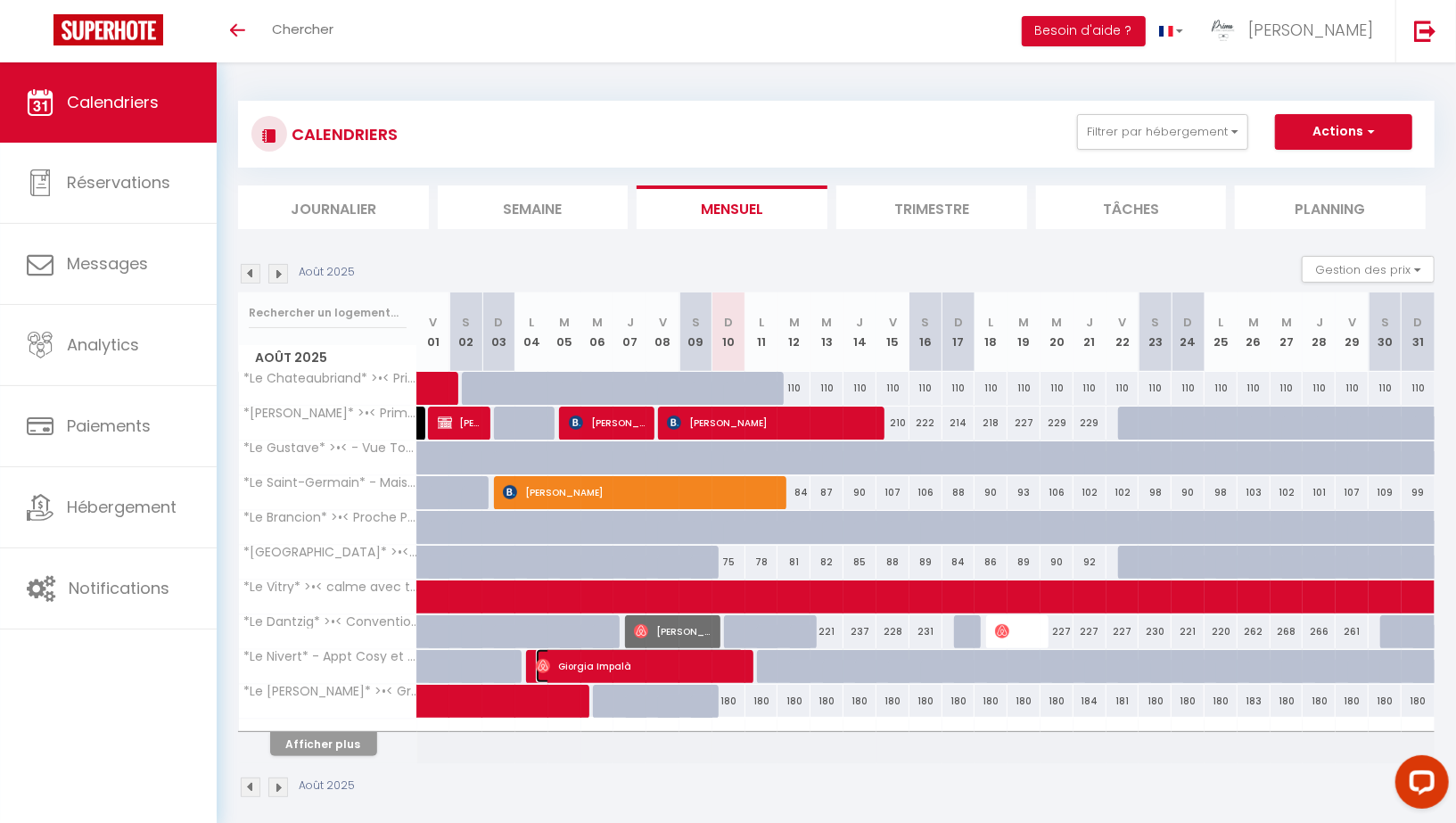
click at [644, 656] on span "Giorgia Impalà" at bounding box center [640, 665] width 209 height 34
select select "OK"
select select "1"
select select "0"
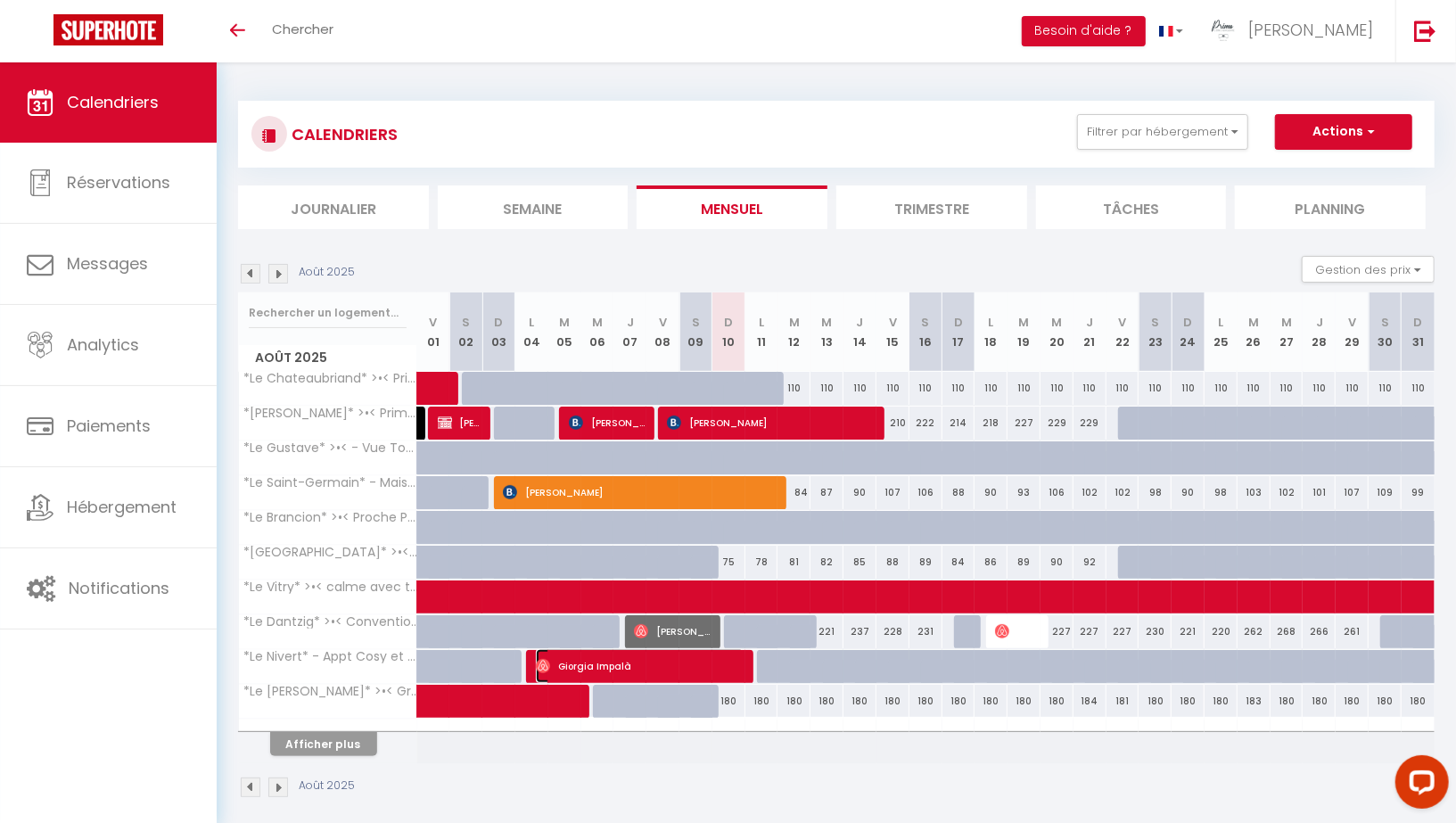
select select "1"
select select
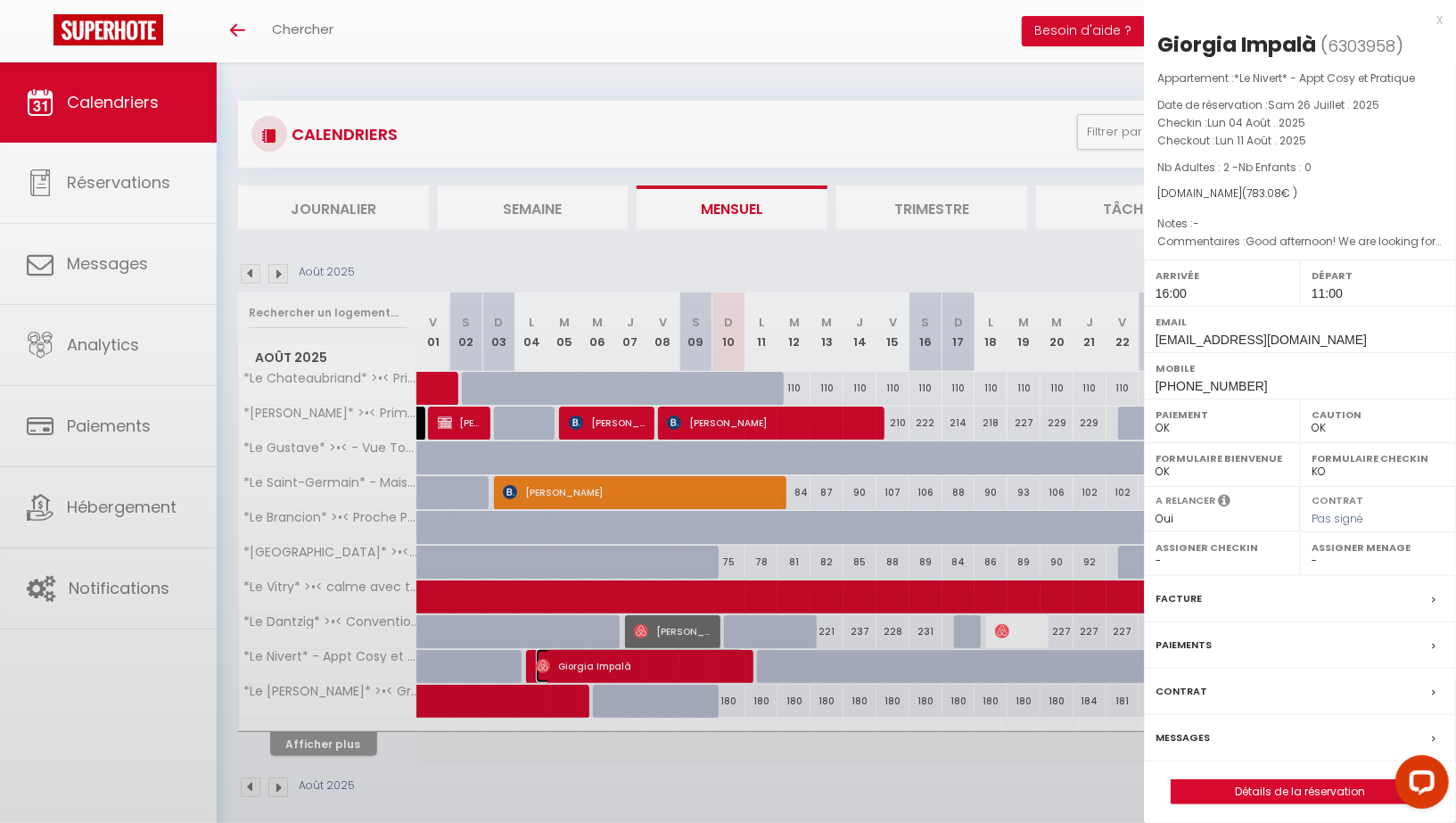
select select "36750"
select select "22827"
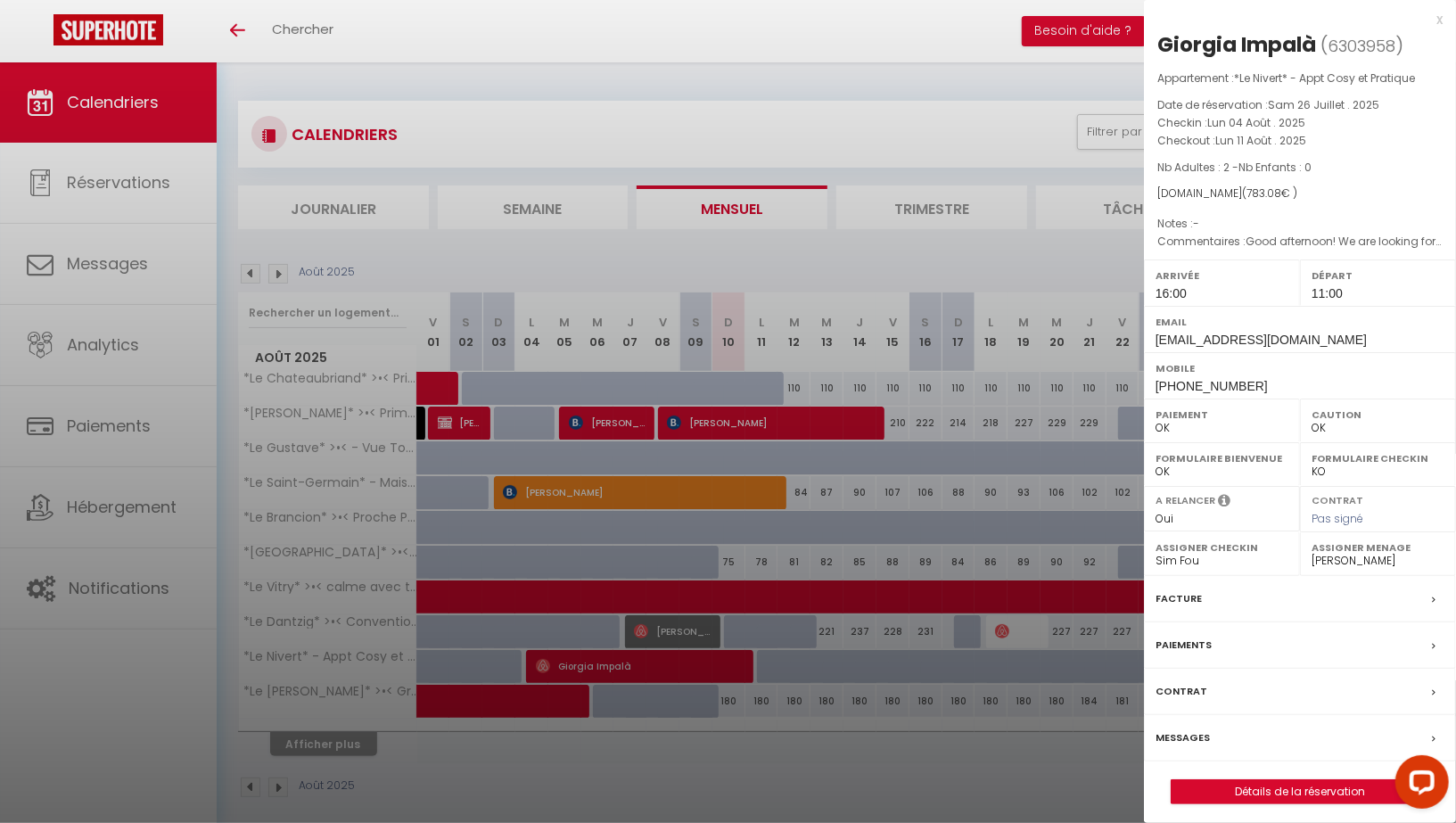
click at [1193, 729] on label "Messages" at bounding box center [1183, 737] width 54 height 18
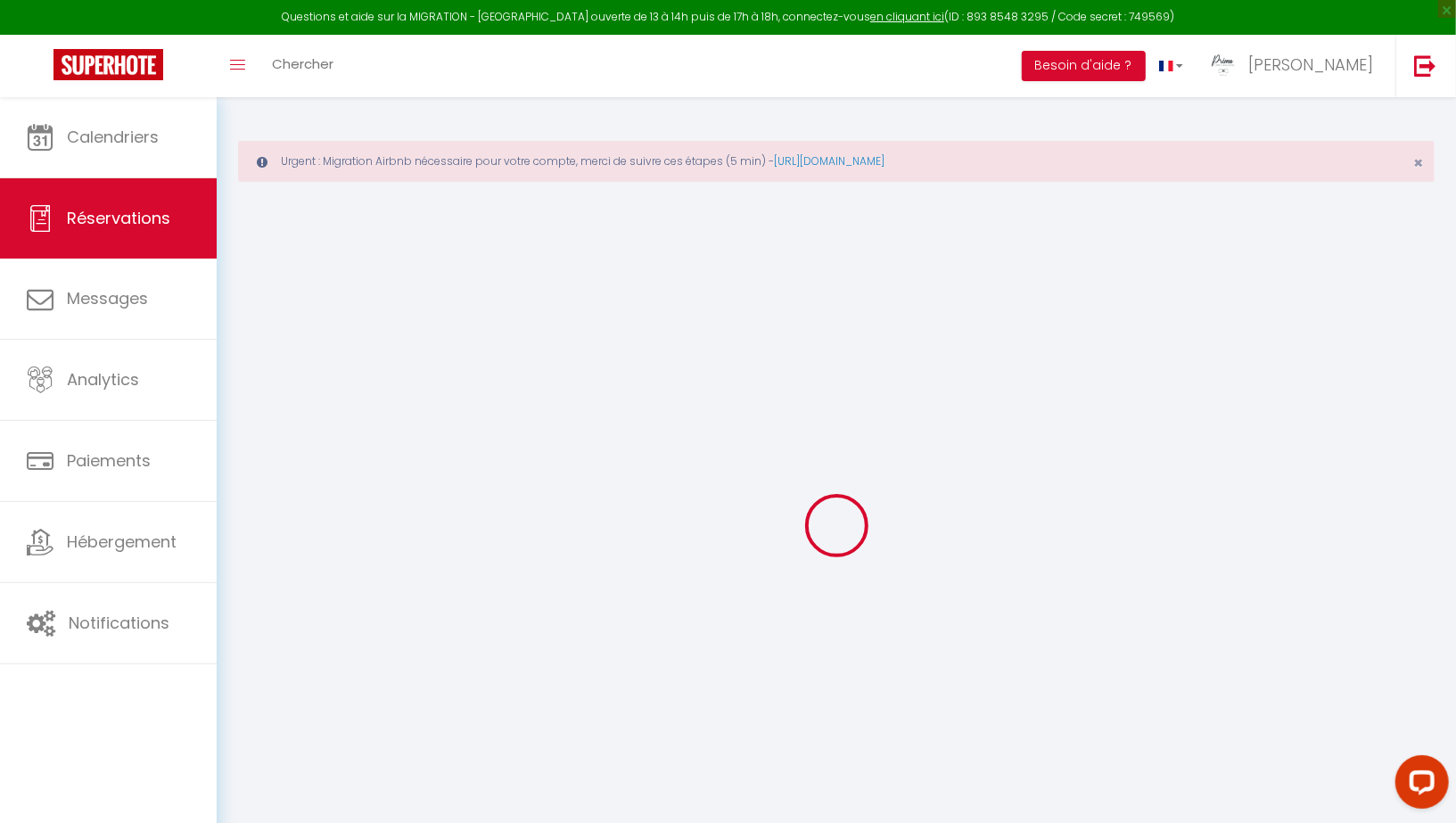
select select
checkbox input "false"
select select
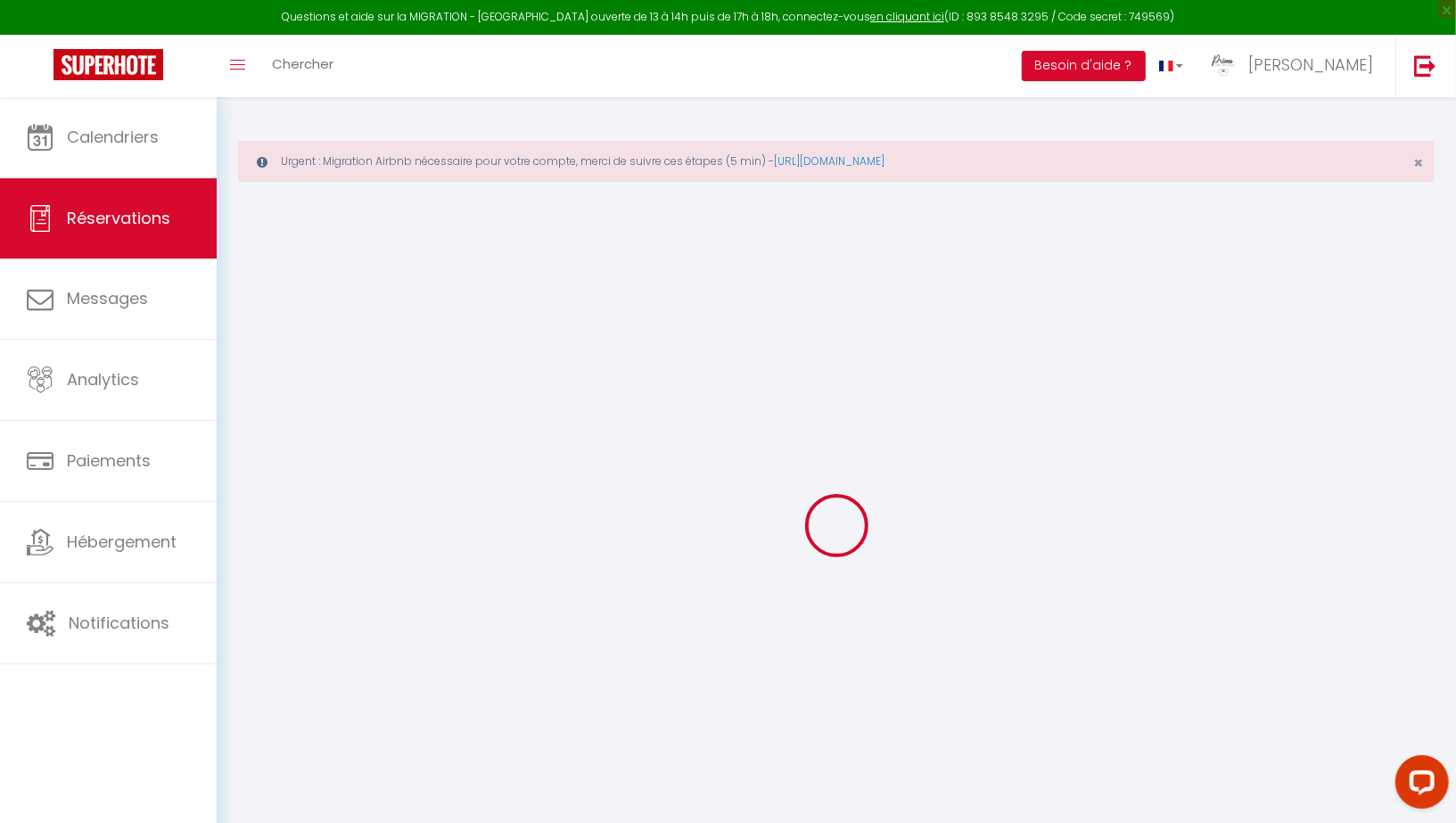
select select
checkbox input "false"
type textarea "Good afternoon! We are looking forward visiting [GEOGRAPHIC_DATA]! Thank you, G…"
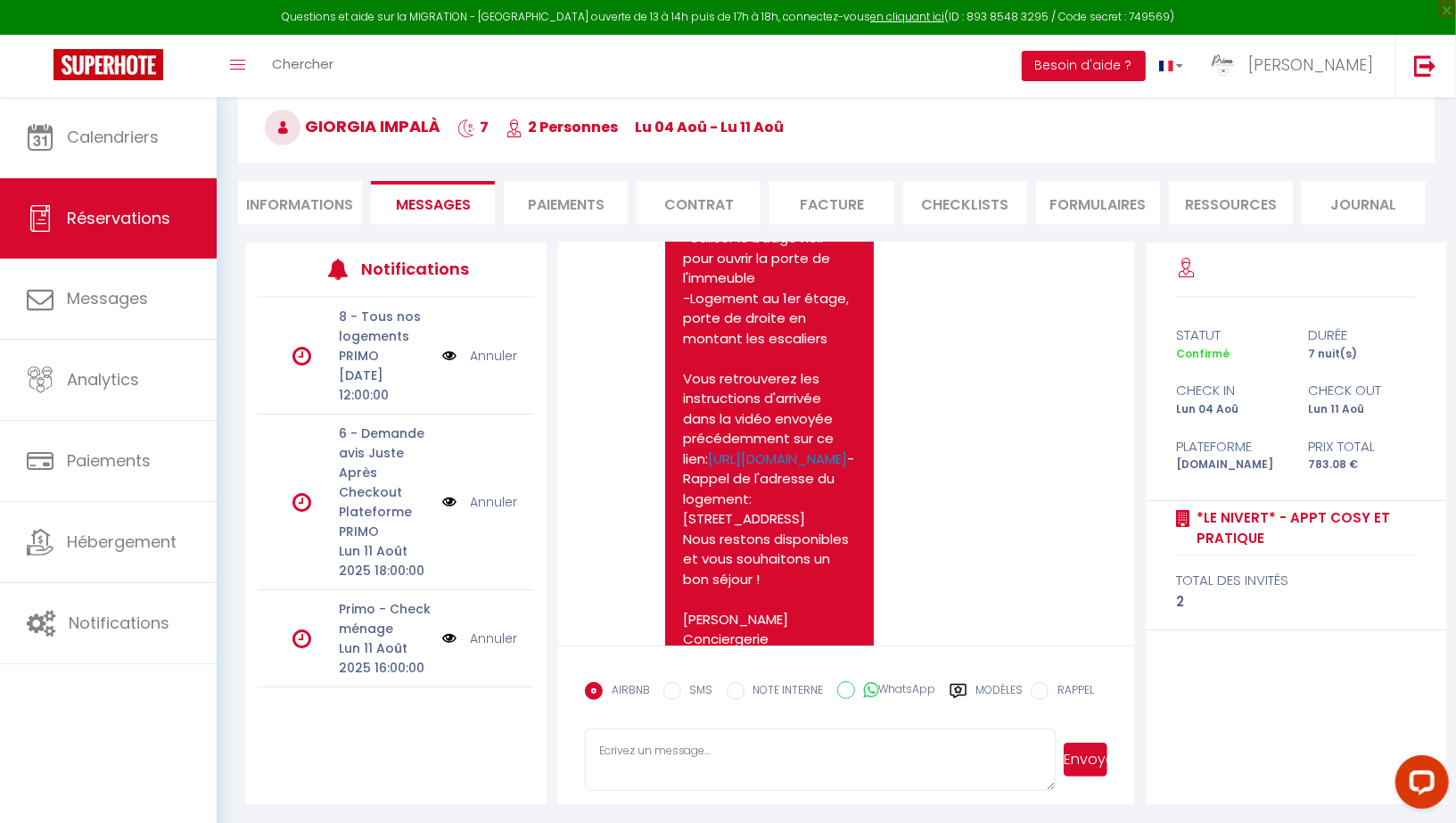
scroll to position [3981, 0]
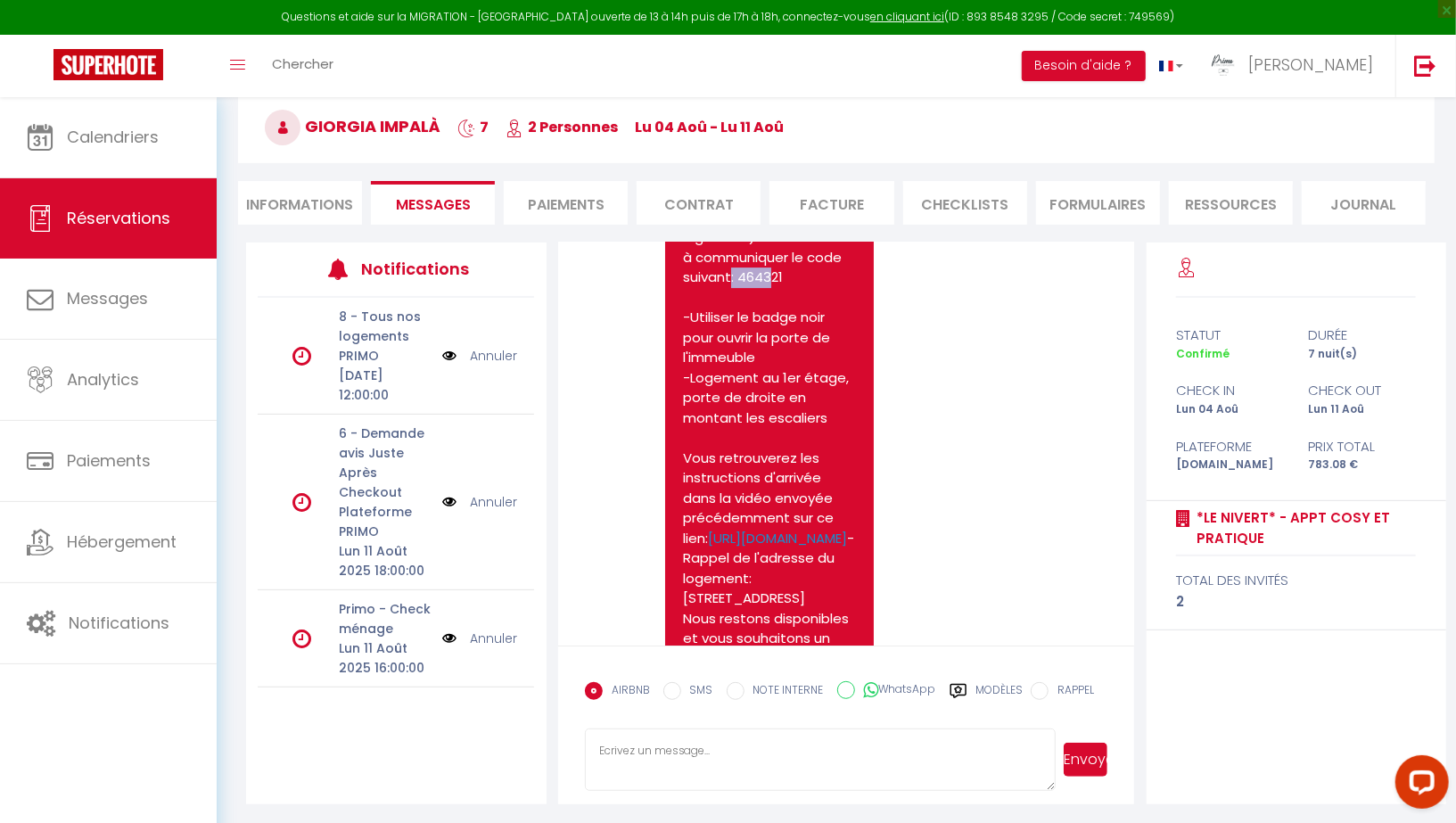
drag, startPoint x: 778, startPoint y: 415, endPoint x: 838, endPoint y: 415, distance: 60.0
click at [838, 415] on pre "Bonjour Giorgia, Voici comment accéder au logement *Le Nivert* - Appt Cosy et P…" at bounding box center [769, 368] width 174 height 722
copy pre "464321"
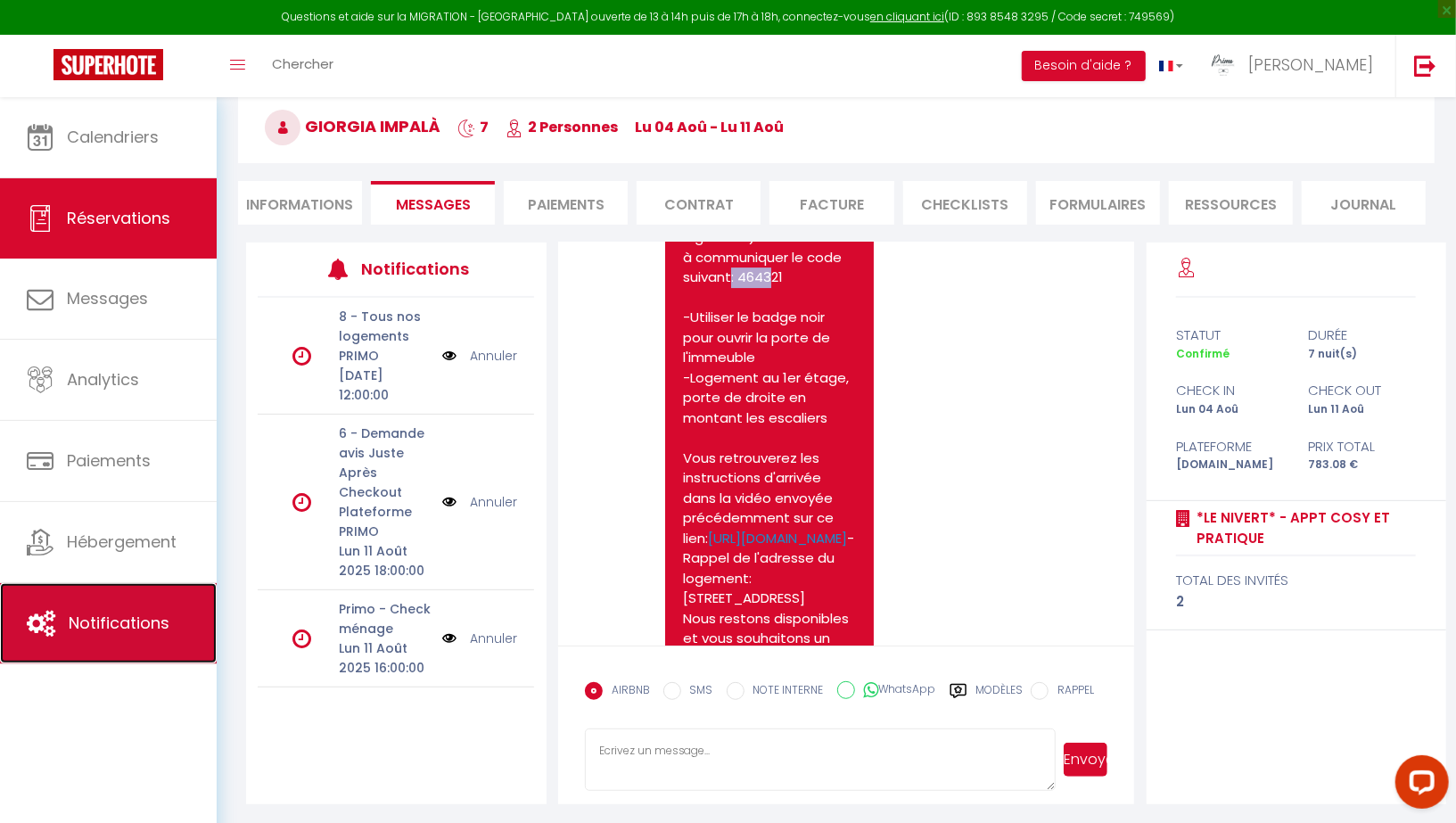
click at [127, 628] on span "Notifications" at bounding box center [118, 622] width 101 height 22
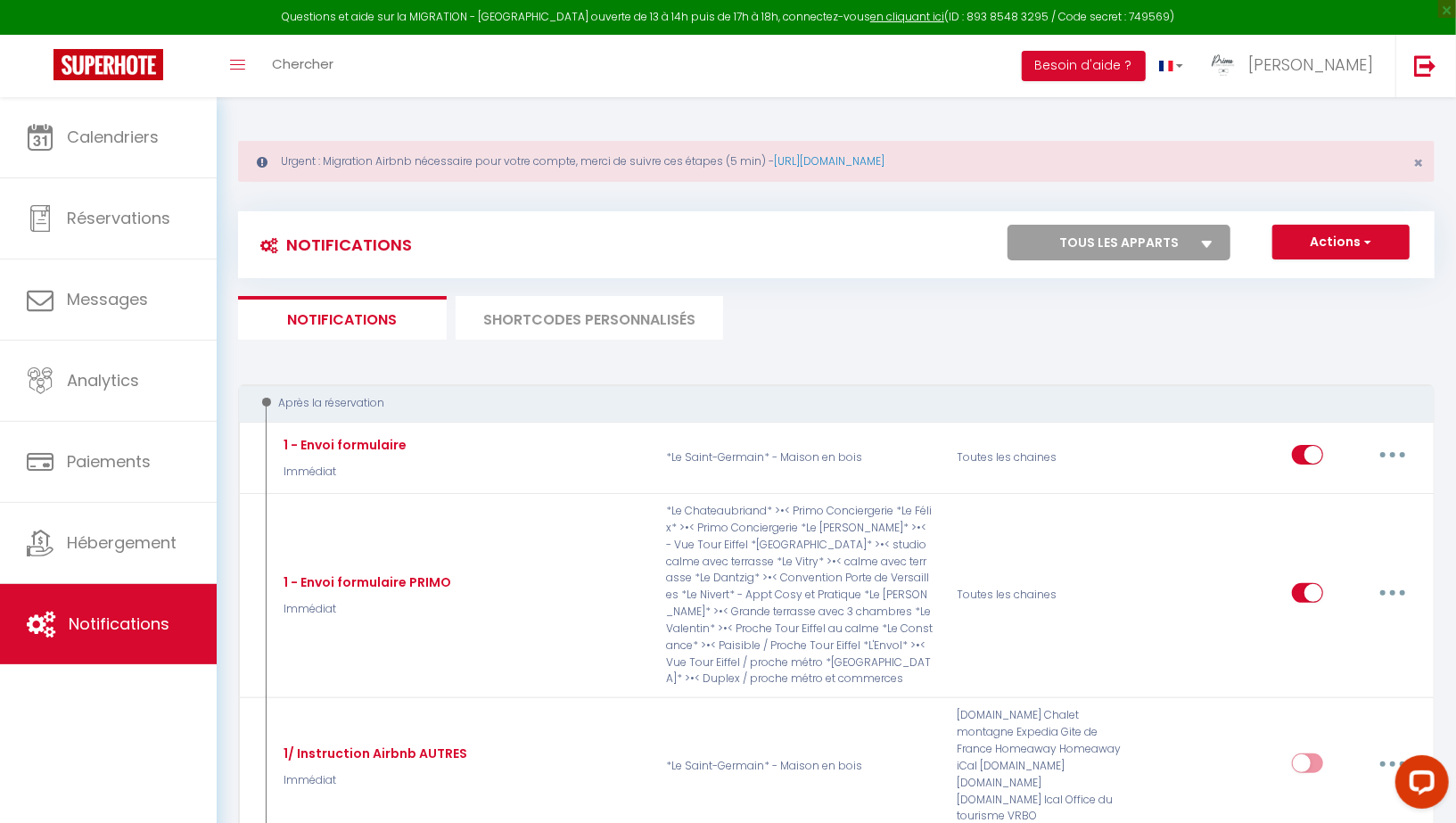
click at [550, 313] on li "SHORTCODES PERSONNALISÉS" at bounding box center [589, 317] width 268 height 43
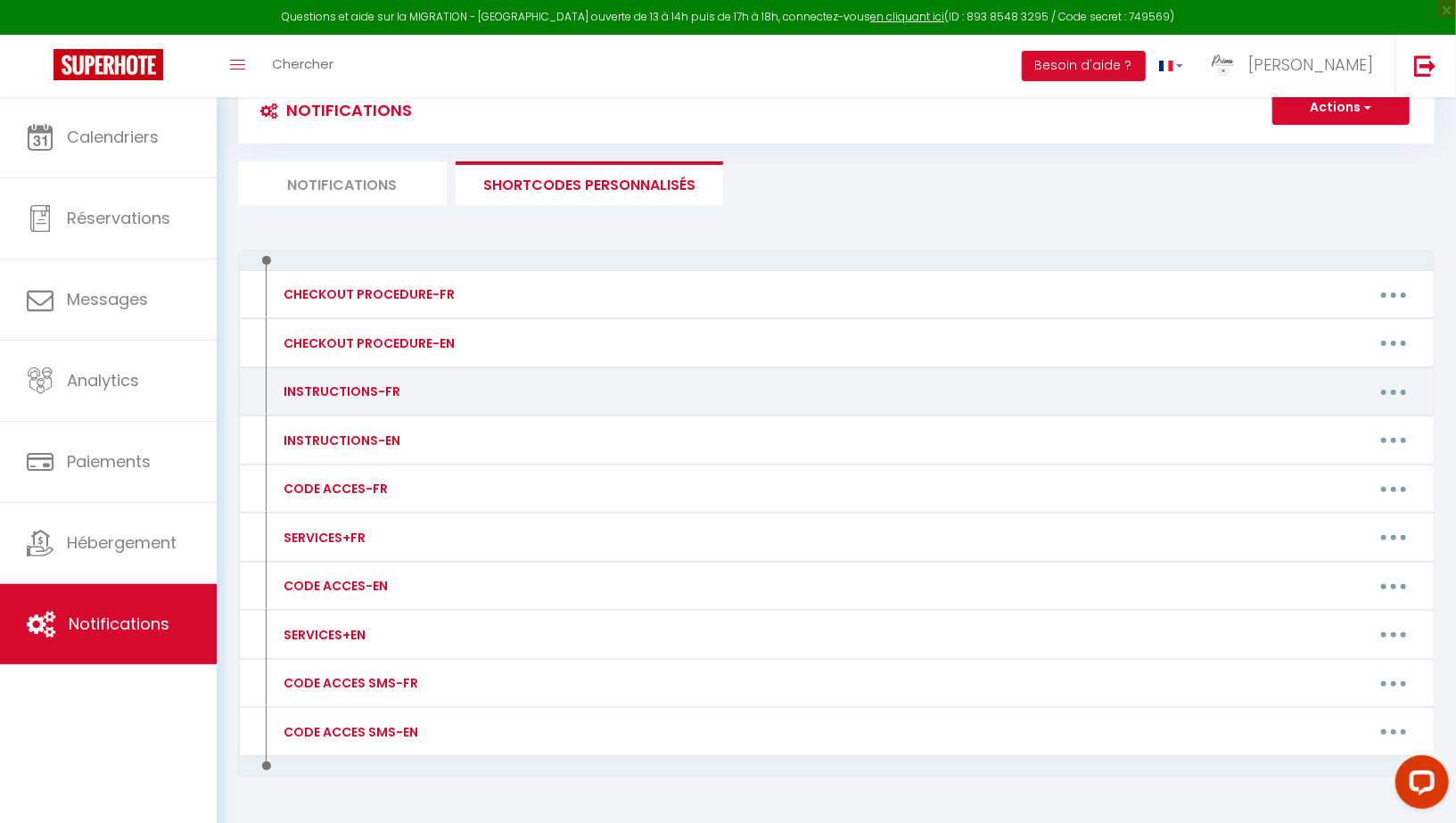
scroll to position [174, 0]
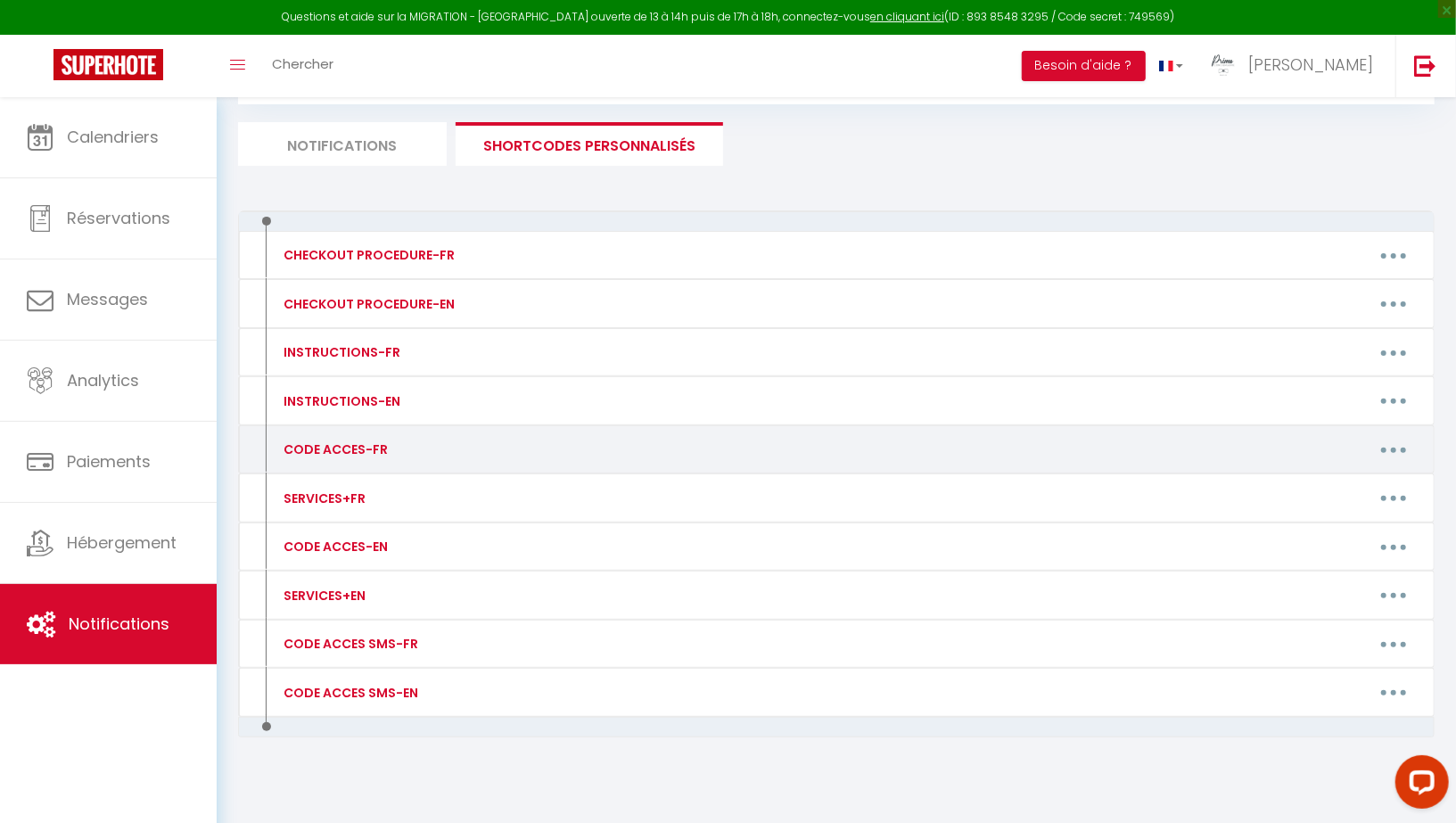
click at [1393, 440] on button "button" at bounding box center [1393, 450] width 50 height 29
click at [1308, 479] on link "Editer" at bounding box center [1347, 490] width 132 height 30
type input "CODE ACCES-FR"
type textarea "Message avec code d'accès"
type textarea "[PERSON_NAME] récupérer les clés au [STREET_ADDRESS] auprès de notre partenaire…"
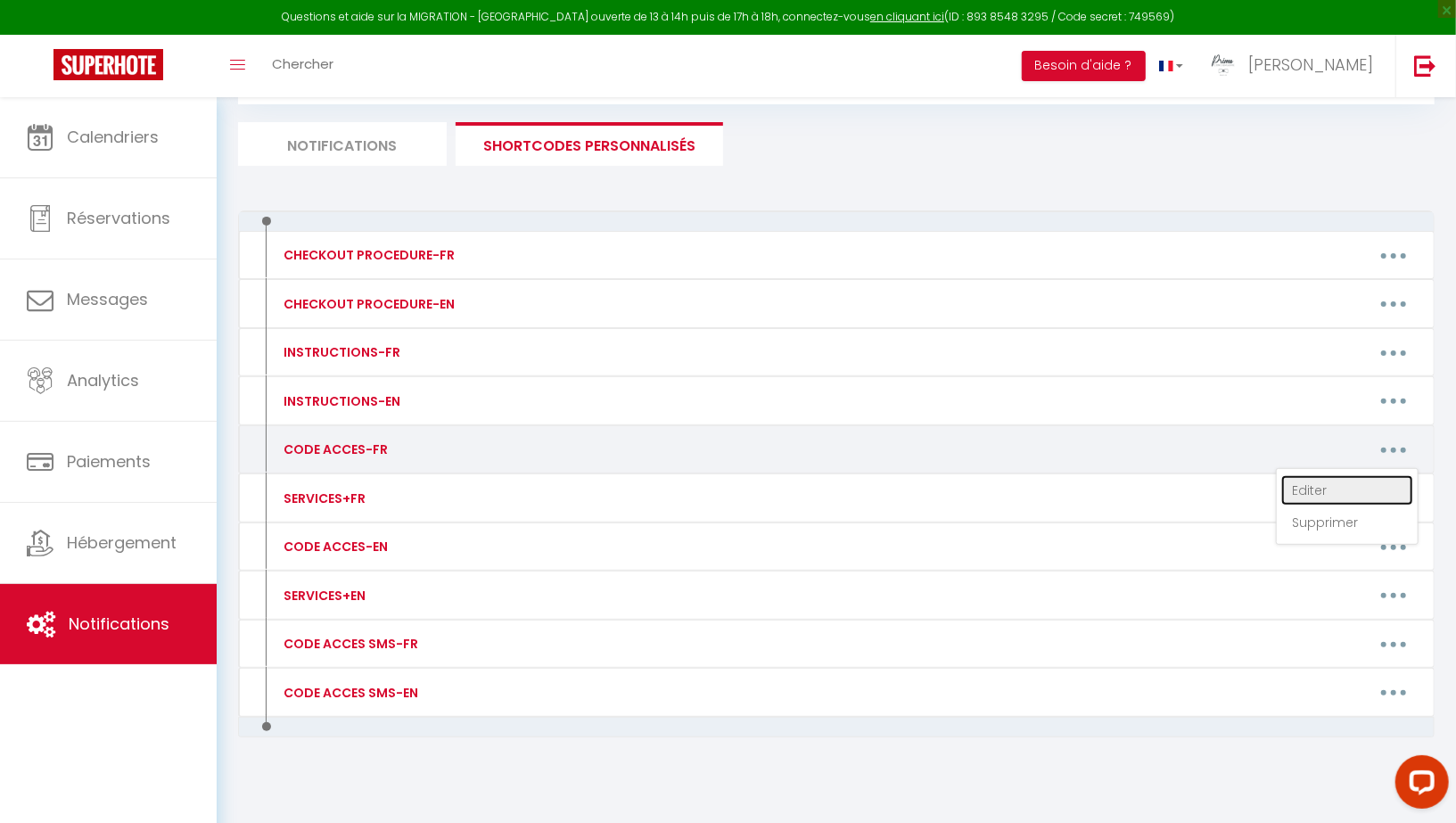
type textarea "[PERSON_NAME] récupérer les clés au [STREET_ADDRESS][PERSON_NAME] auprès de not…"
type textarea "[PERSON_NAME] récupérer les clés au [STREET_ADDRESS] auprès de notre partenaire…"
type textarea "-Code piéton Portail bleu: 4578 -Clés à récupérer à la réception en annonçant "…"
type textarea "[PERSON_NAME] récupérer les clés au [STREET_ADDRESS] auprès de notre partenaire…"
type textarea "-Code porte immeuble: B3254 -Code boite à clés derrière l'ascenseur: 0177 -Loge…"
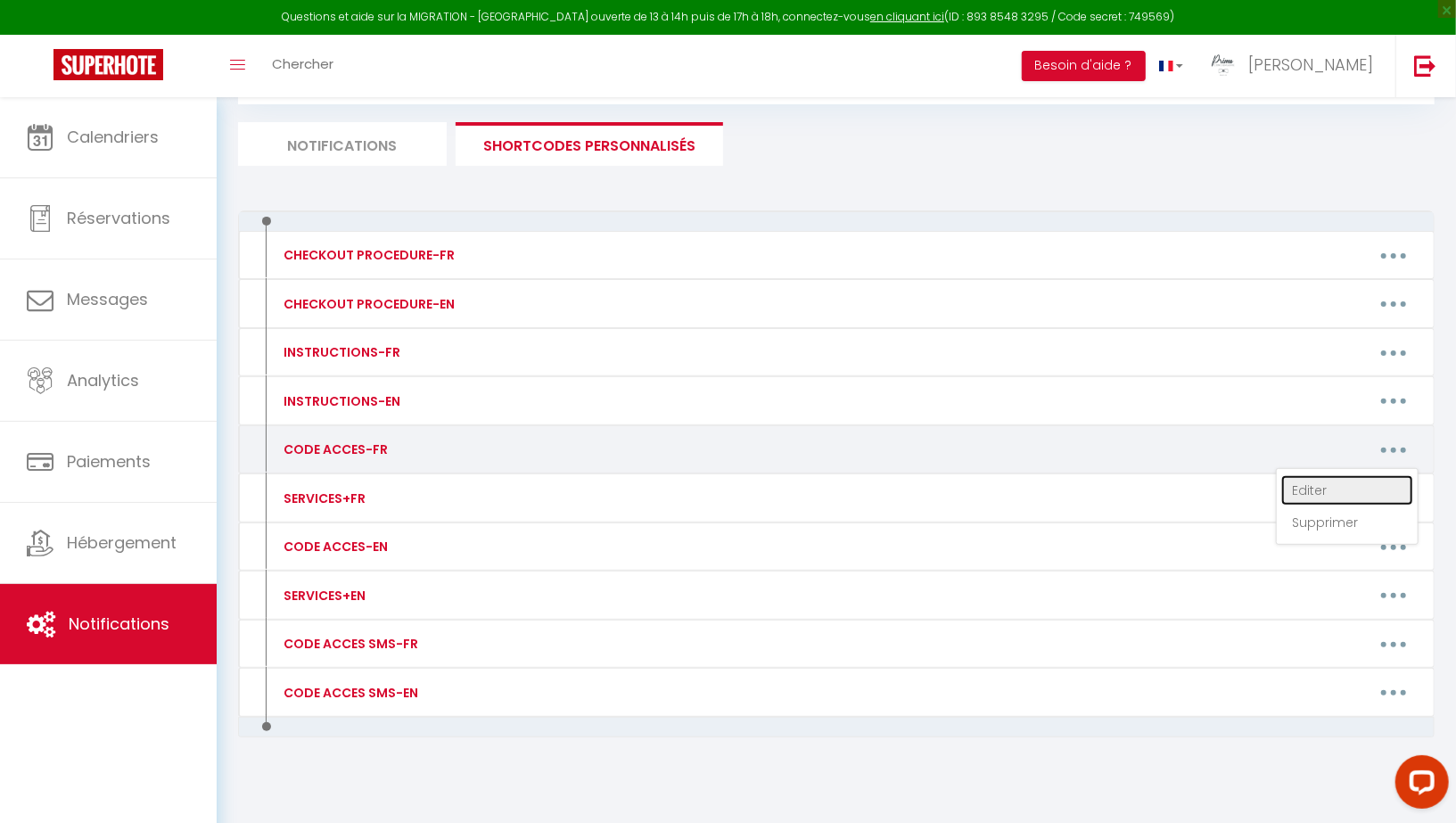
type textarea "-Code porte immeuble: 5349A -Code boite à clés à droite de la porte d'entrée: […"
type textarea "[PERSON_NAME] récupérer les clés au [STREET_ADDRESS] auprès de notre partenaire…"
type textarea "[PERSON_NAME] récupérer les clés au [STREET_ADDRESS][PERSON_NAME] auprès de not…"
type textarea "-Code piéton Portail: 93275 -Porte immeuble 16: toujours ouverte -Code boite au…"
type textarea "La boite à clés se trouve sur l'échelle de la piscine. Vous pouvez l'ouvrir ave…"
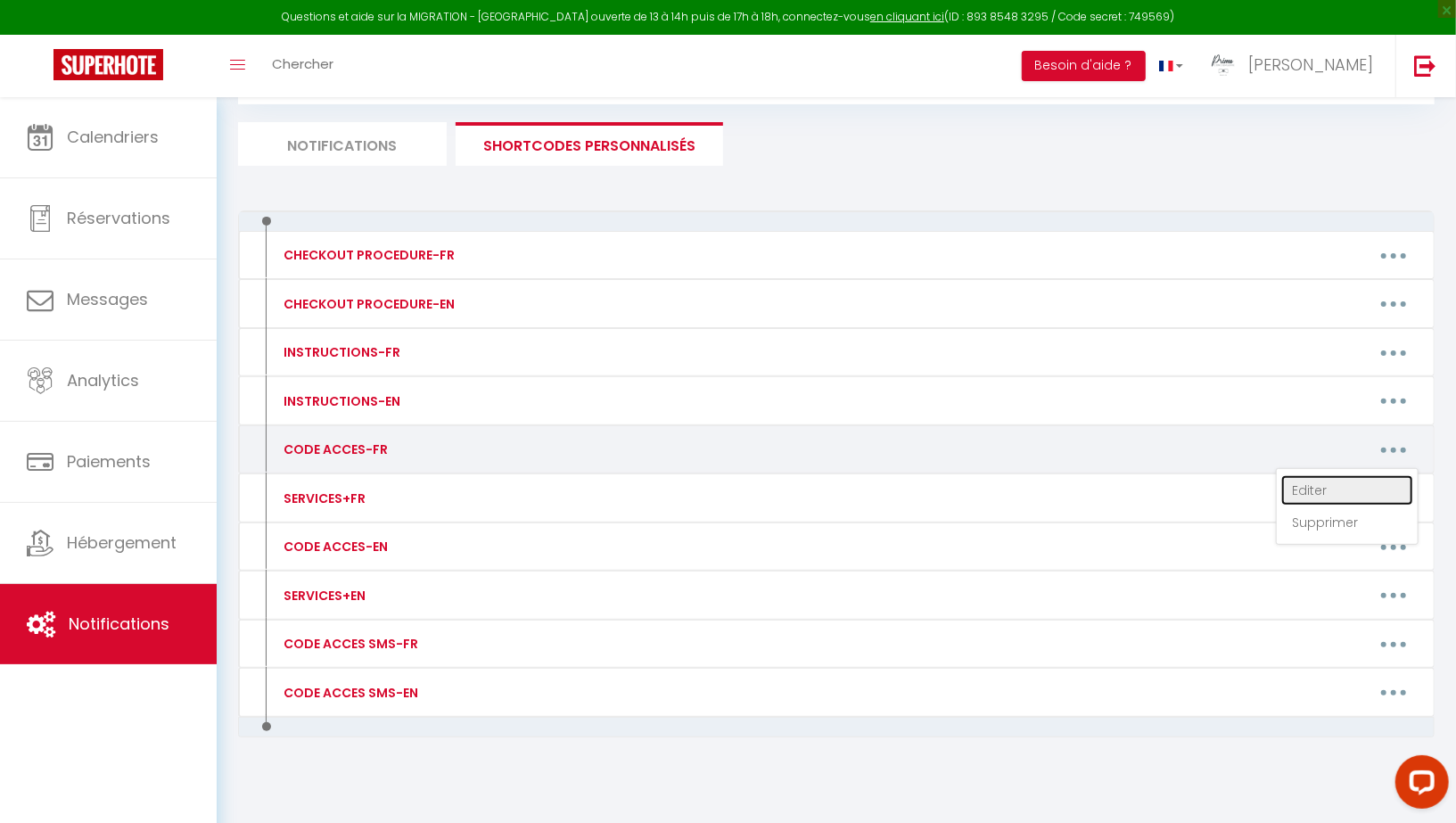
type textarea "[PERSON_NAME] récupérer les clés au [STREET_ADDRESS][PERSON_NAME] auprès de not…"
type textarea "-Code porte immeuble: 1296A -Code boite à clés sur la porte: 8878 -Logement au …"
type textarea "-Veuillez accéder au logement par l'entrée indépendante : [STREET_ADDRESS] à dr…"
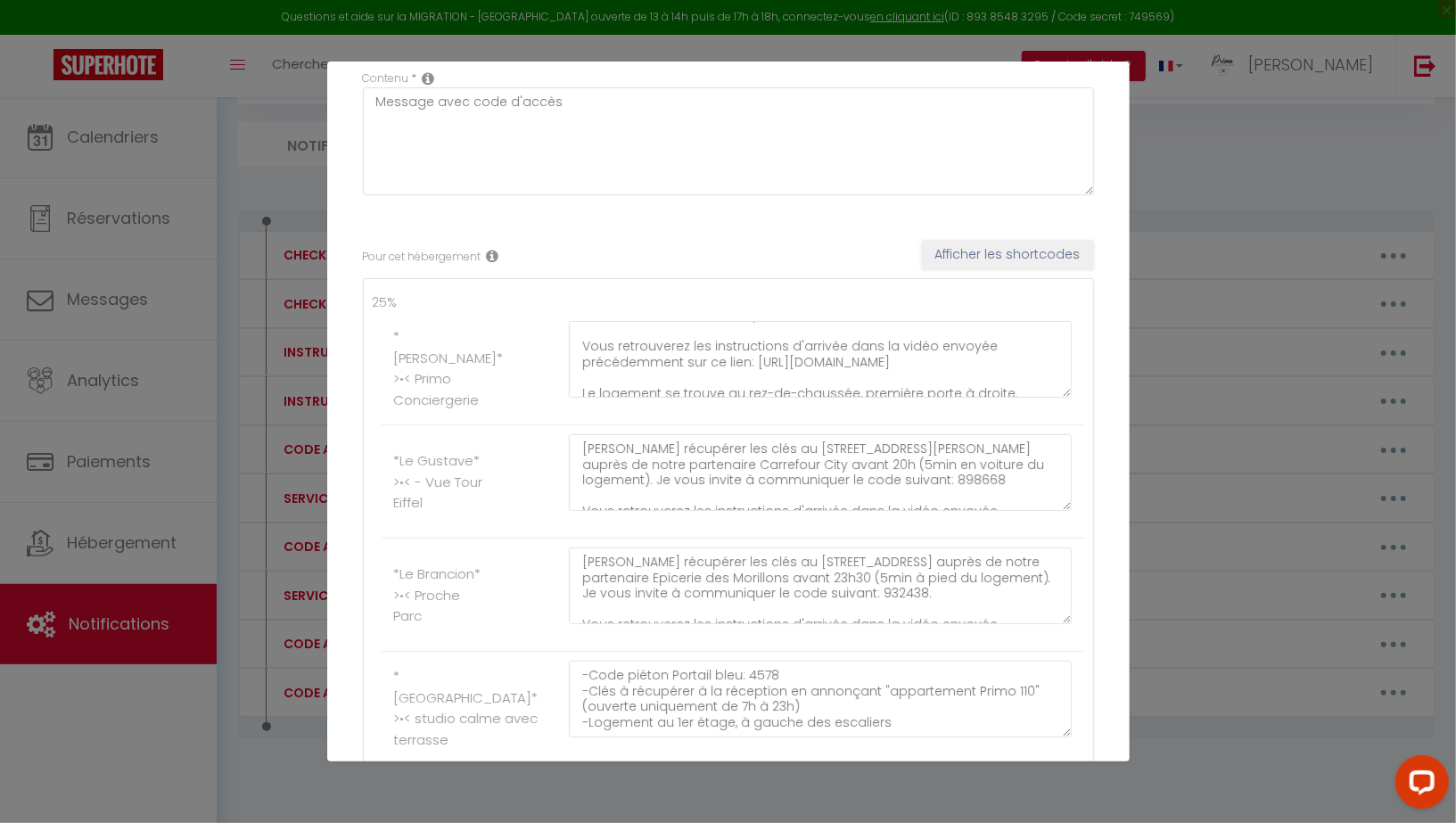
scroll to position [78, 0]
drag, startPoint x: 581, startPoint y: 379, endPoint x: 1057, endPoint y: 379, distance: 476.0
click at [1057, 379] on textarea "[PERSON_NAME] récupérer les clés au [STREET_ADDRESS] auprès de notre partenaire…" at bounding box center [820, 359] width 504 height 77
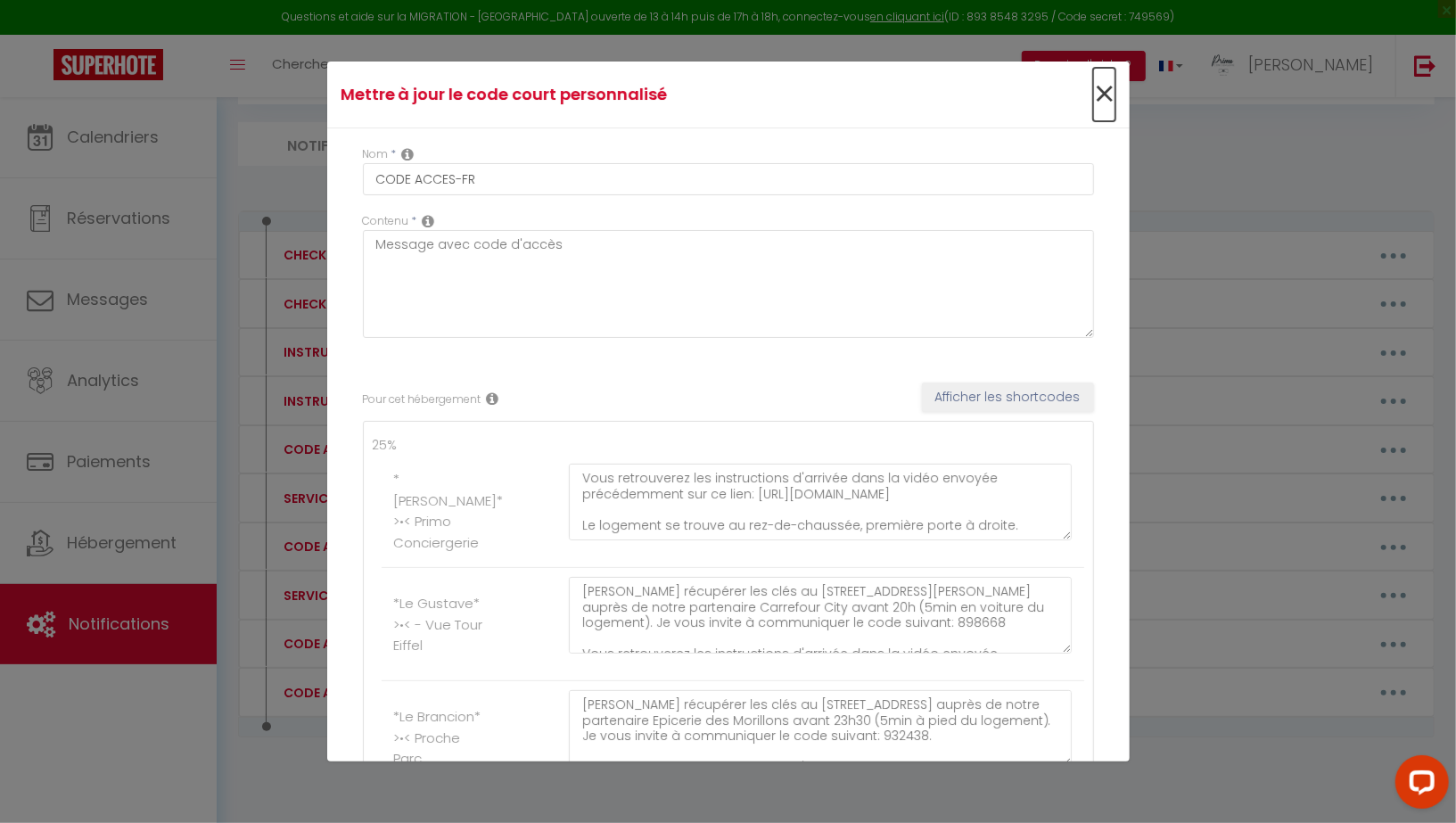
click at [1108, 101] on span "×" at bounding box center [1104, 94] width 22 height 54
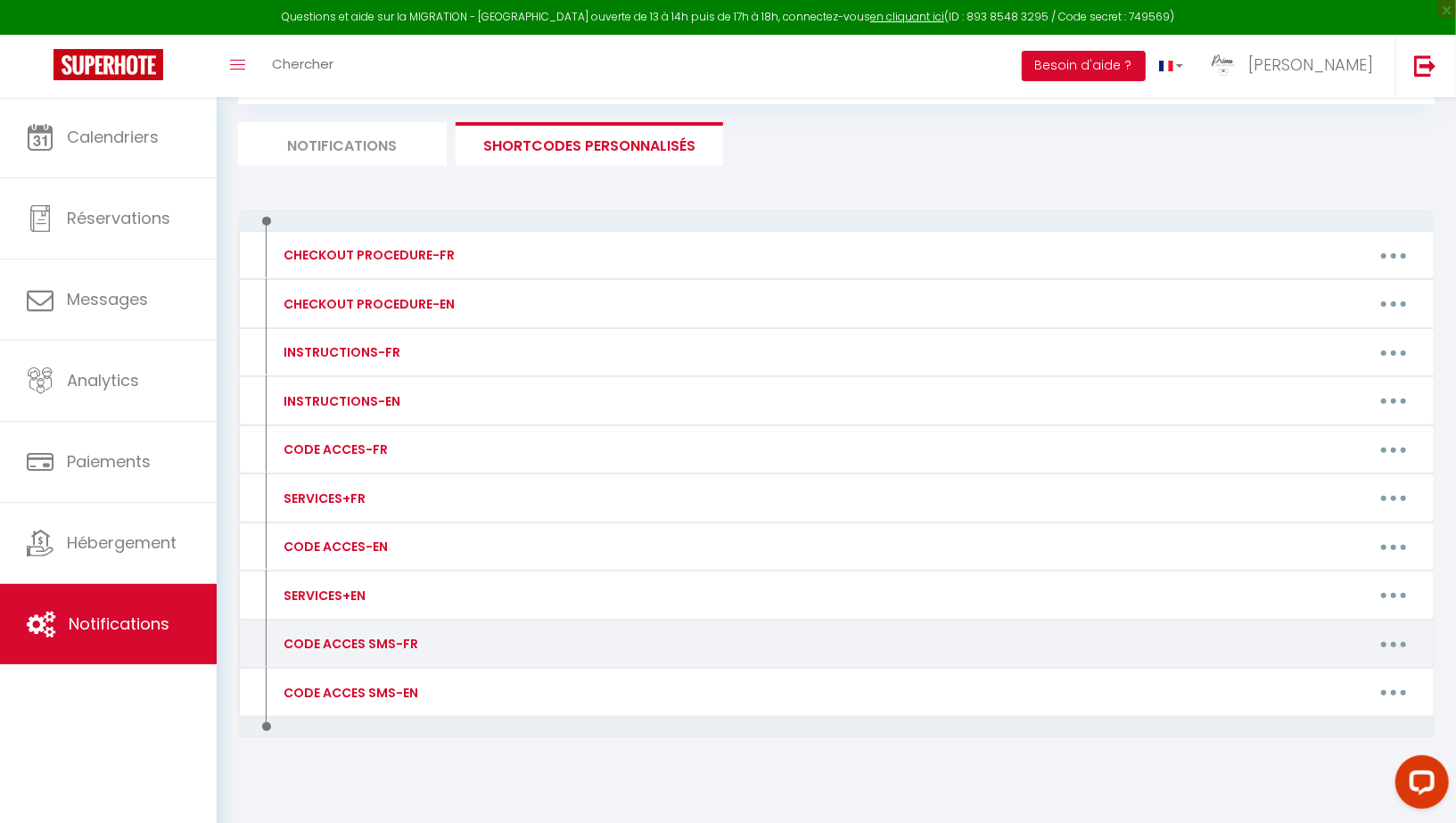
click at [1381, 643] on button "button" at bounding box center [1393, 644] width 50 height 29
click at [1313, 678] on link "Editer" at bounding box center [1347, 683] width 132 height 30
type input "CODE ACCES SMS-FR"
type textarea "Clés à récupérer au [STREET_ADDRESS] chez Momo L'épicier avant 23h en communiqu…"
type textarea "Clés à récupérer au [STREET_ADDRESS][PERSON_NAME] au [GEOGRAPHIC_DATA] avant 20…"
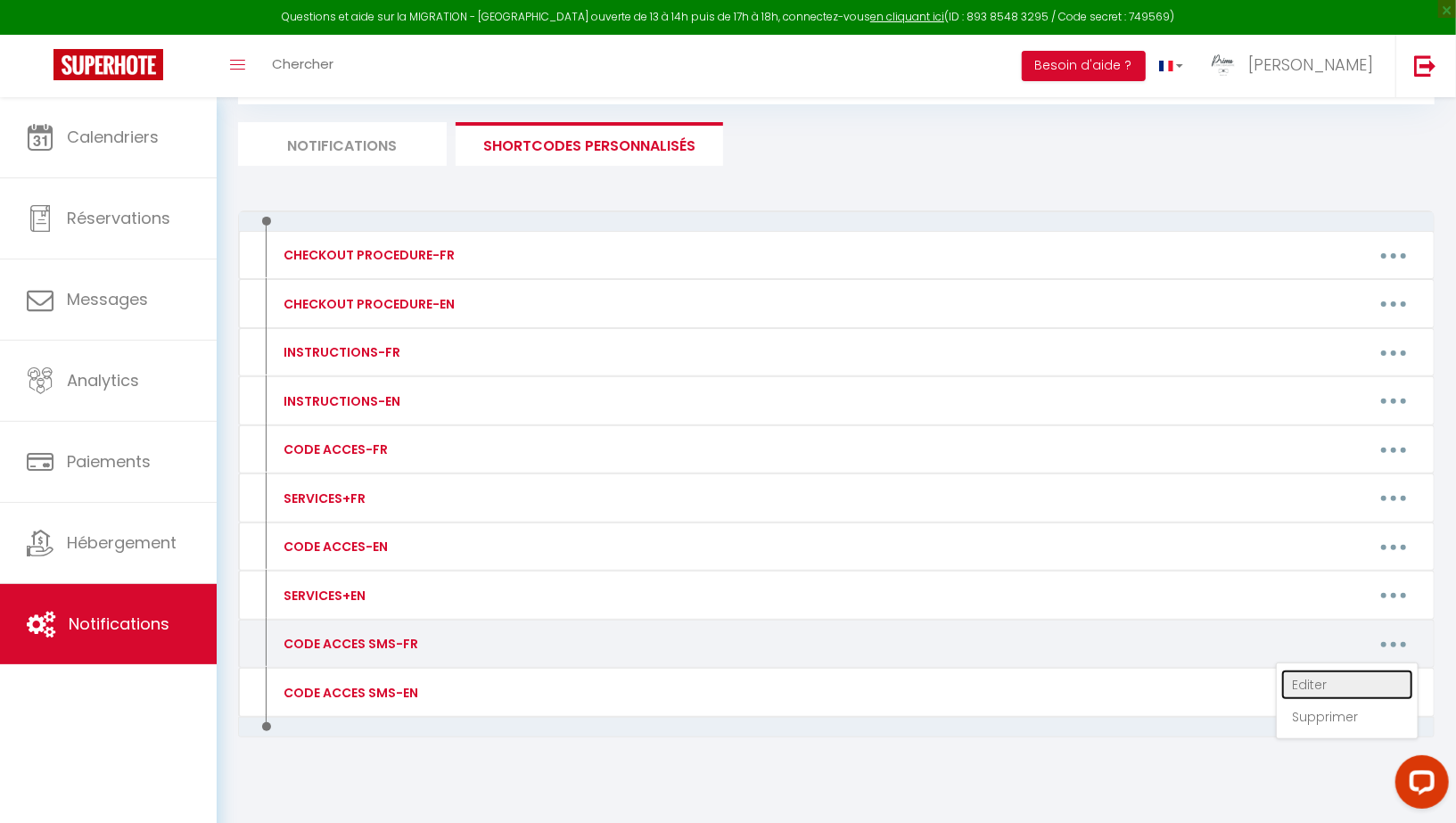
type textarea "Clés à récupérer au [STREET_ADDRESS] à l'Epicerie des Morillons avant 23h30 en …"
type textarea "-Code piéton Portail bleu: 4578 -Clés à récupérer à la réception en annonçant "…"
type textarea "Clés à récupérer au [STREET_ADDRESS] au Franprix avant 22h en communiquant ce c…"
type textarea "-Code porte immeuble: B3254 -Code boite à clés derrière l'ascenseur: 0177 -Loge…"
type textarea "-Code porte immeuble: 5349A -Code boite à clés à droite de la porte d'entrée: […"
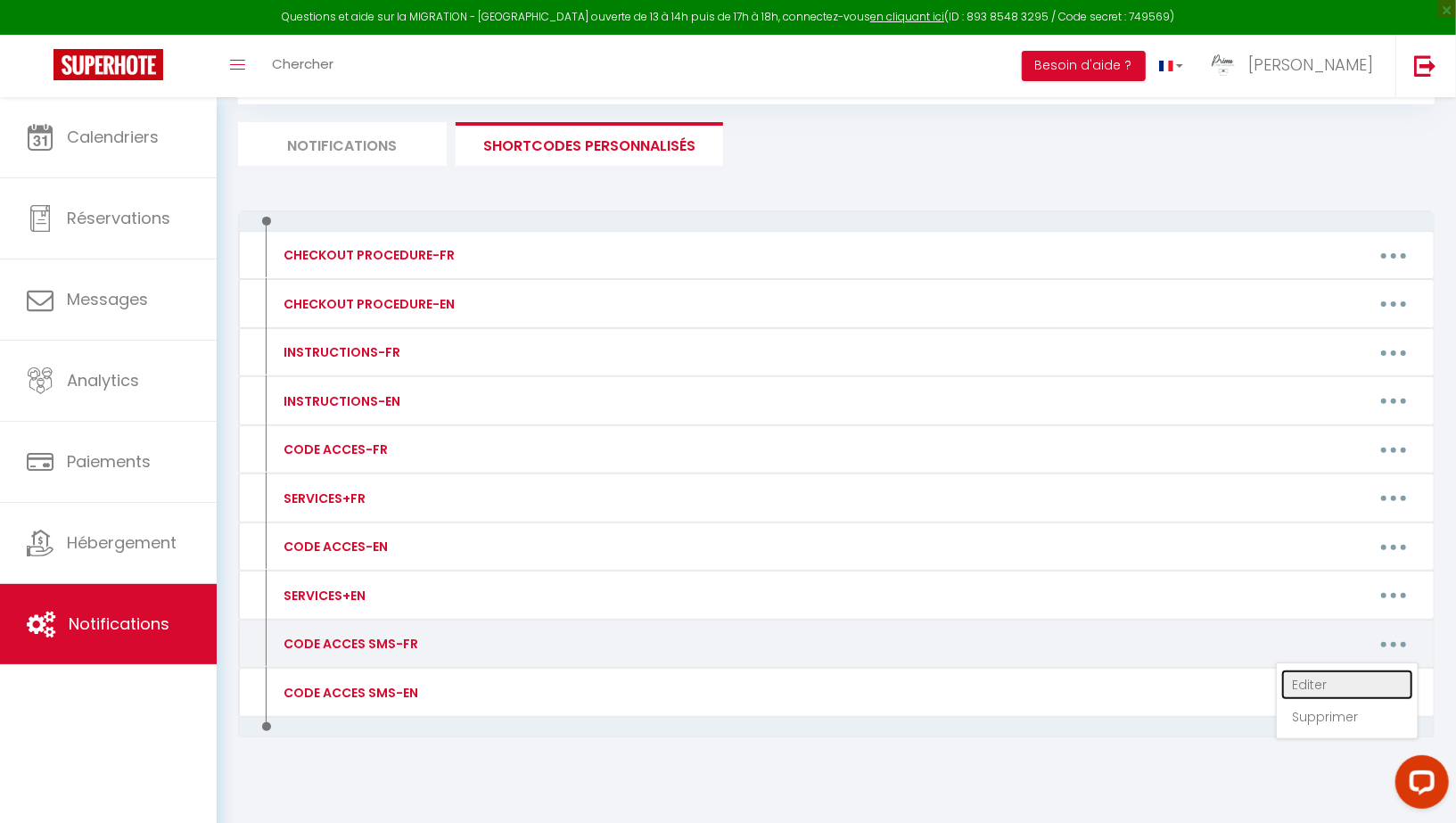
type textarea "Clés à récupérer au [STREET_ADDRESS] au Carrefour Express avant 21h00 en commun…"
type textarea "Clés à récupérer au [STREET_ADDRESS][PERSON_NAME] au Nanoprix avant 23h00 en co…"
type textarea "-Code piéton Portail: 93275 -Porte immeuble 16: toujours ouverte -Code boite au…"
type textarea "Code boite à clés: 246"
type textarea "Clés à récupérer au [STREET_ADDRESS][PERSON_NAME] au Nanoprix avant 23h00 en co…"
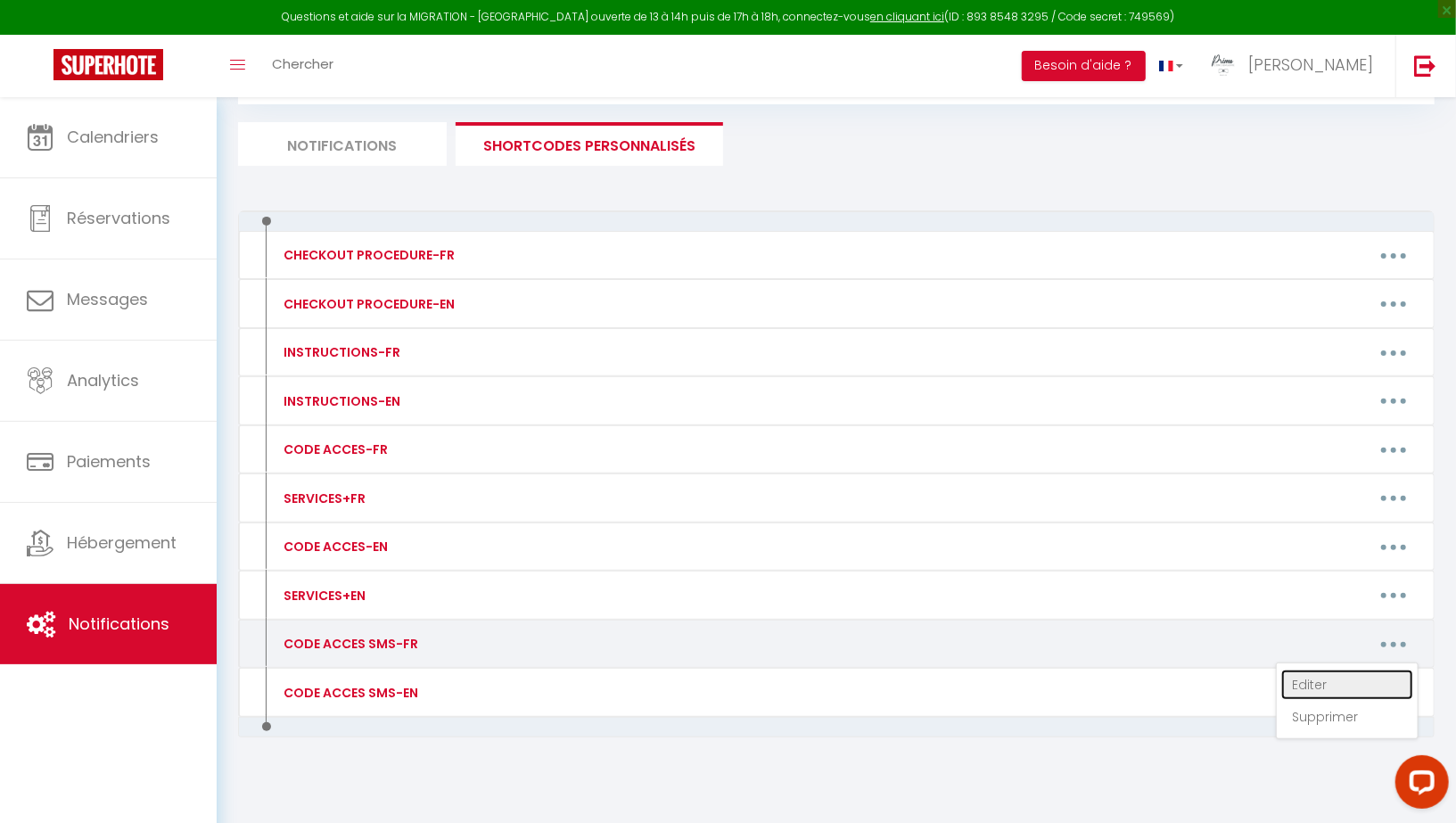
type textarea "-Code porte immeuble: 1296A -Code boite à clés sur la porte: 8878 -Logement au …"
type textarea "-Accès au logement par l'entrée indépendante : [STREET_ADDRESS] à droite) -Code…"
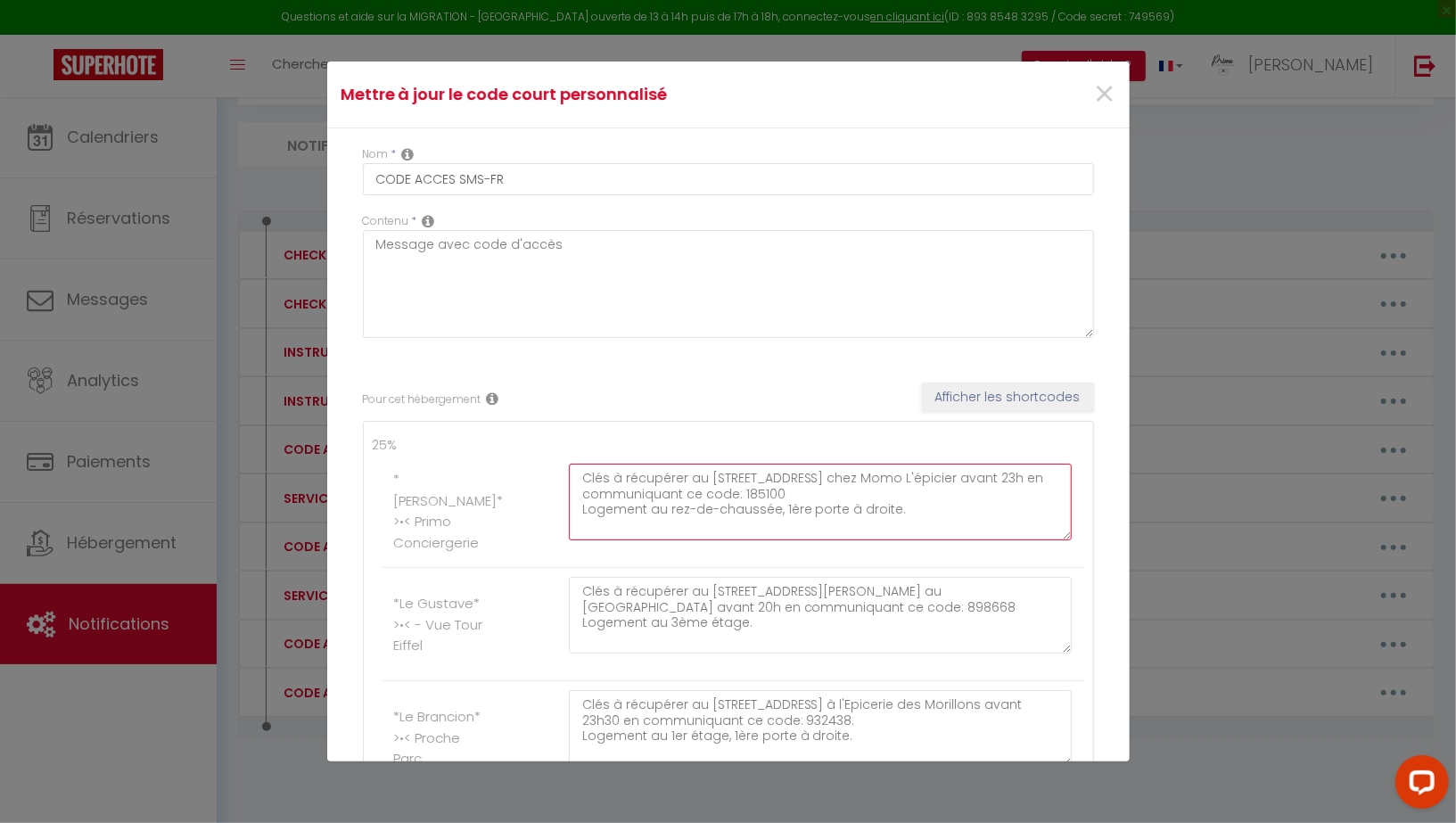
drag, startPoint x: 904, startPoint y: 512, endPoint x: 563, endPoint y: 475, distance: 343.0
click at [563, 475] on div "Clés à récupérer au [STREET_ADDRESS] chez Momo L'épicier avant 23h en communiqu…" at bounding box center [819, 511] width 527 height 94
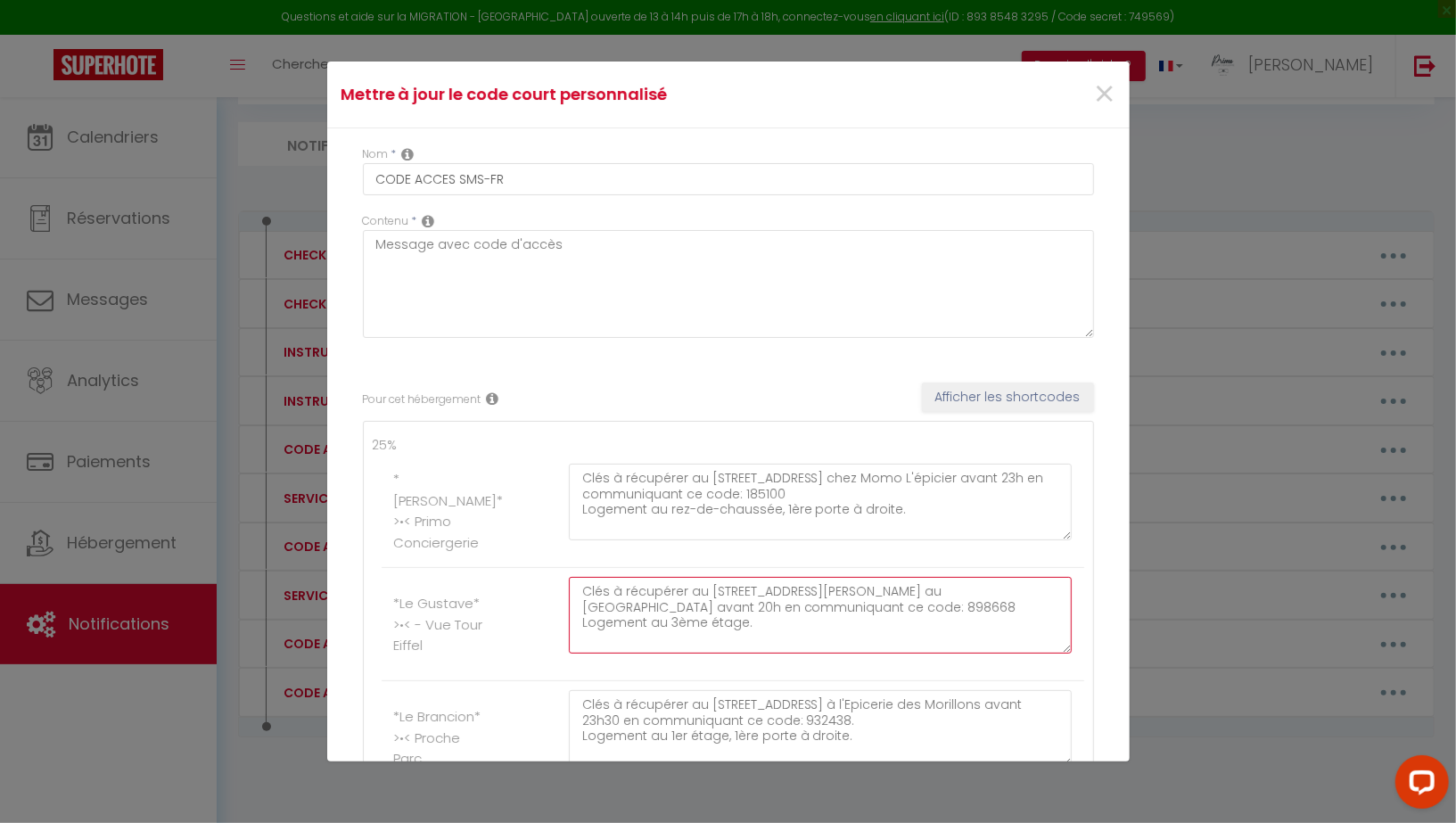
drag, startPoint x: 579, startPoint y: 587, endPoint x: 822, endPoint y: 636, distance: 247.9
click at [822, 636] on textarea "Clés à récupérer au [STREET_ADDRESS][PERSON_NAME] au [GEOGRAPHIC_DATA] avant 20…" at bounding box center [820, 615] width 504 height 77
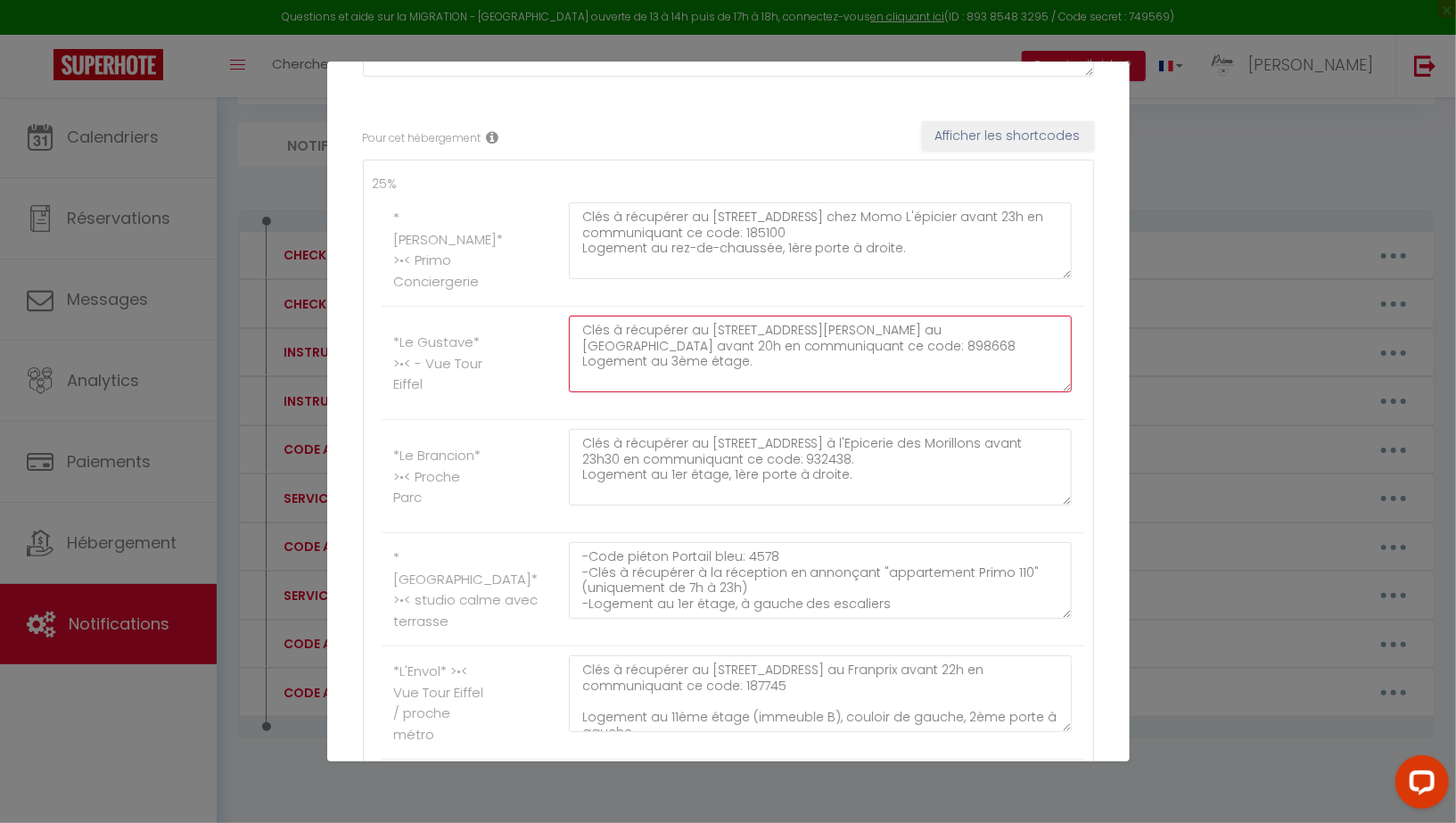
scroll to position [264, 0]
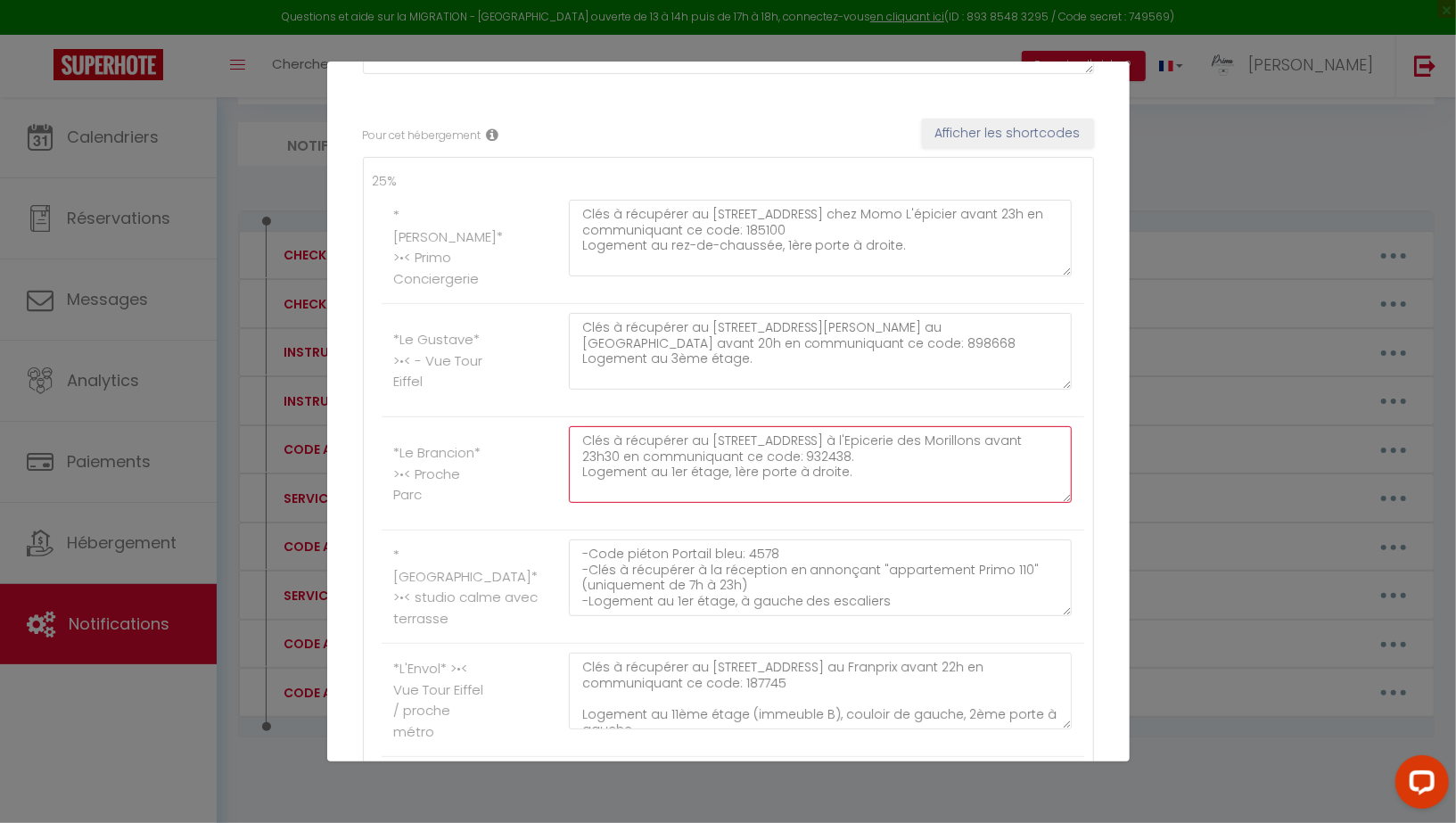
drag, startPoint x: 581, startPoint y: 431, endPoint x: 878, endPoint y: 541, distance: 316.7
click at [878, 541] on ul "25% *[PERSON_NAME]* >•< Primo Conciergerie Clés à récupérer au [STREET_ADDRESS]…" at bounding box center [728, 701] width 712 height 1060
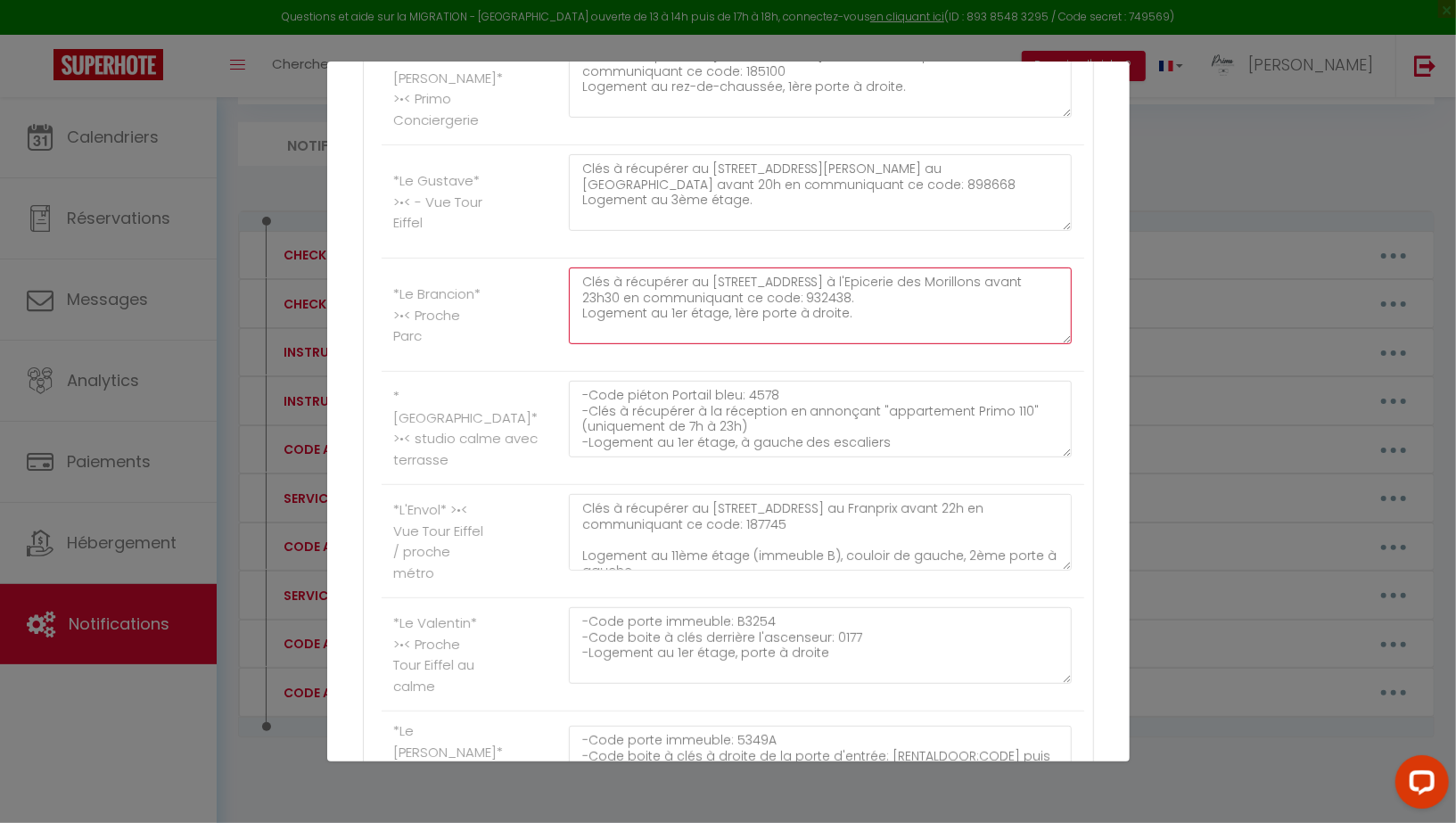
scroll to position [424, 0]
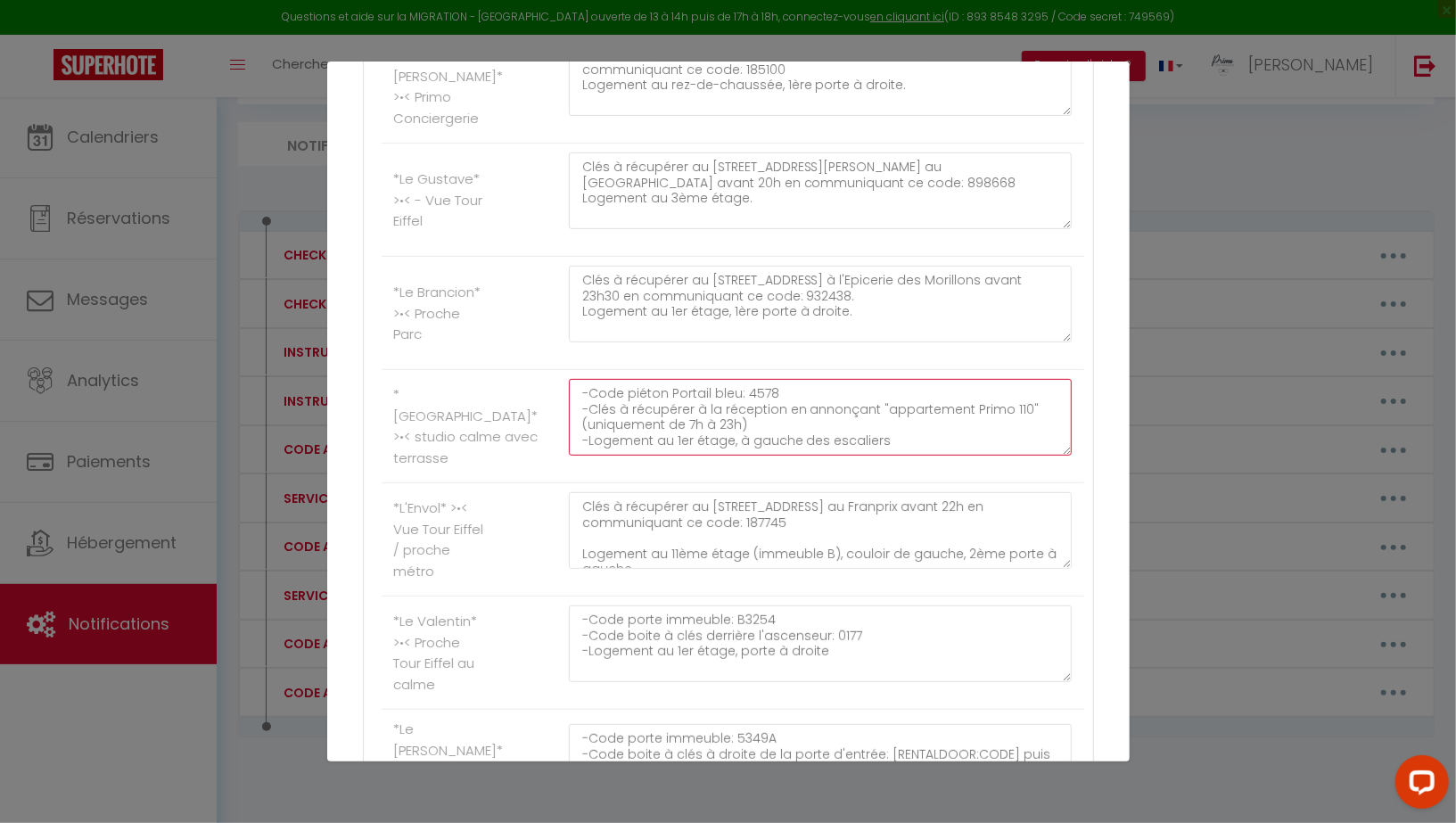
drag, startPoint x: 578, startPoint y: 384, endPoint x: 923, endPoint y: 488, distance: 360.3
click at [923, 488] on ul "25% *[PERSON_NAME]* >•< Primo Conciergerie Clés à récupérer au [STREET_ADDRESS]…" at bounding box center [728, 540] width 712 height 1060
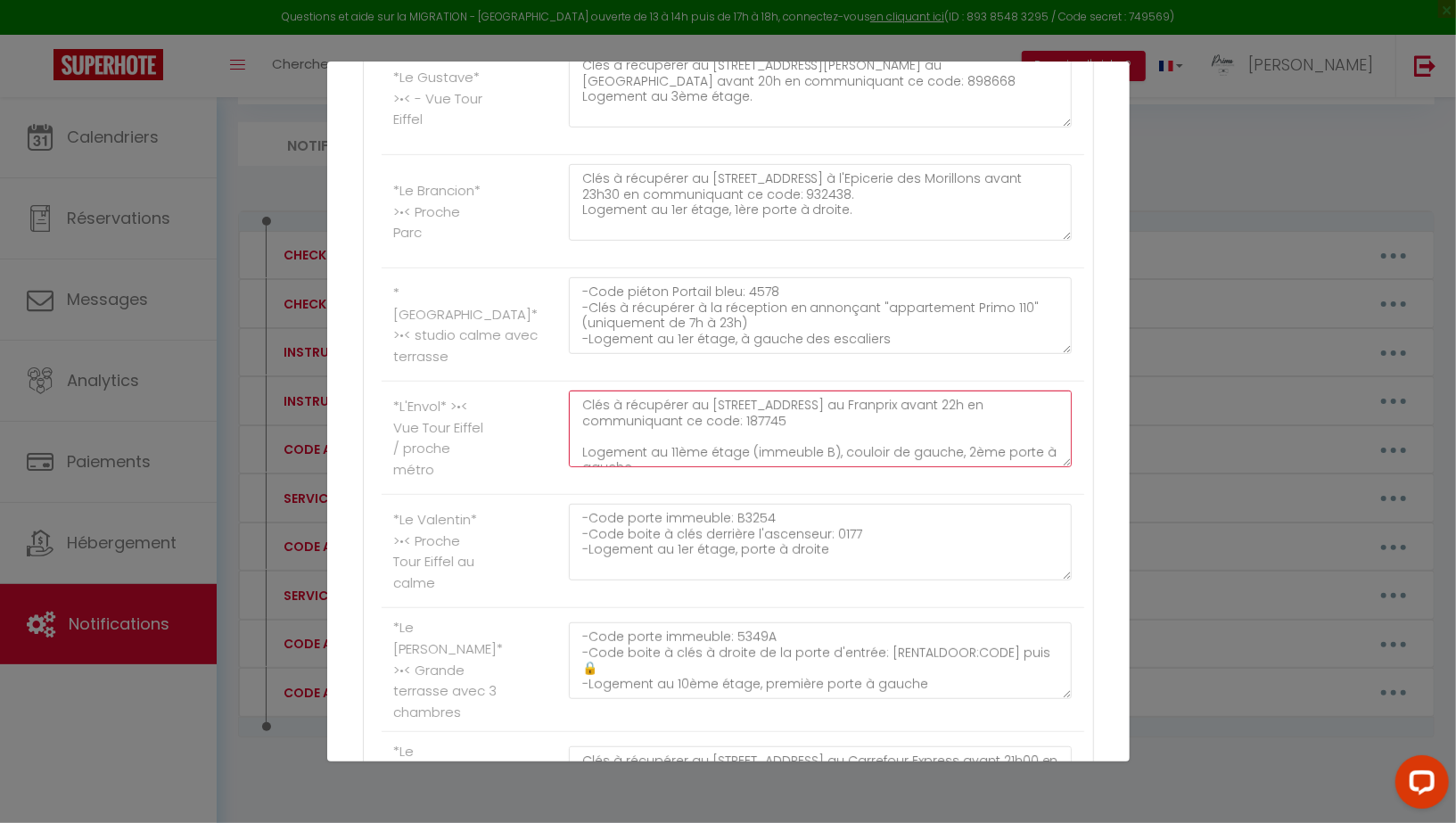
scroll to position [15, 0]
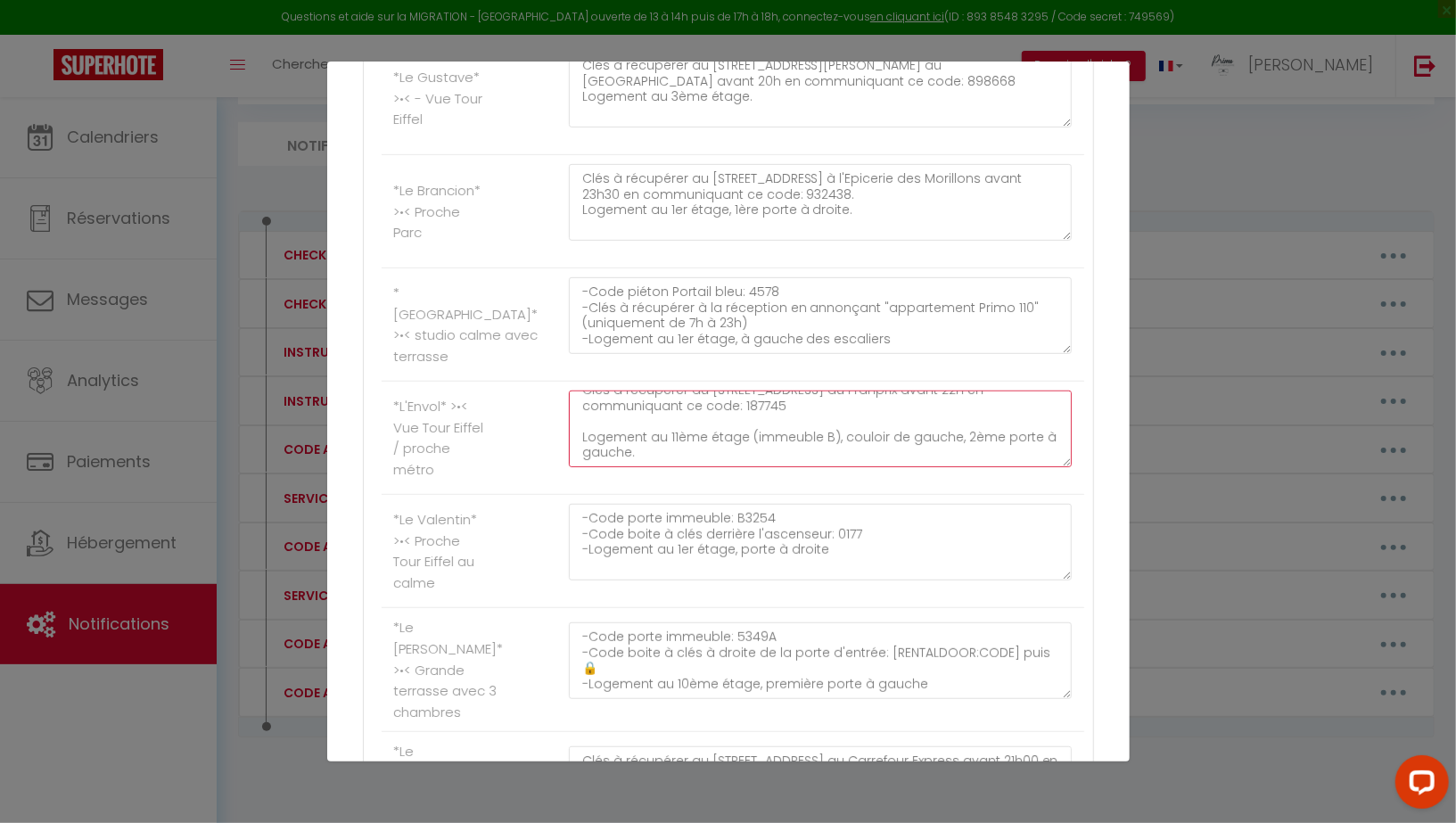
drag, startPoint x: 578, startPoint y: 400, endPoint x: 875, endPoint y: 512, distance: 317.4
click at [875, 512] on ul "25% *[PERSON_NAME]* >•< Primo Conciergerie Clés à récupérer au [STREET_ADDRESS]…" at bounding box center [728, 439] width 712 height 1060
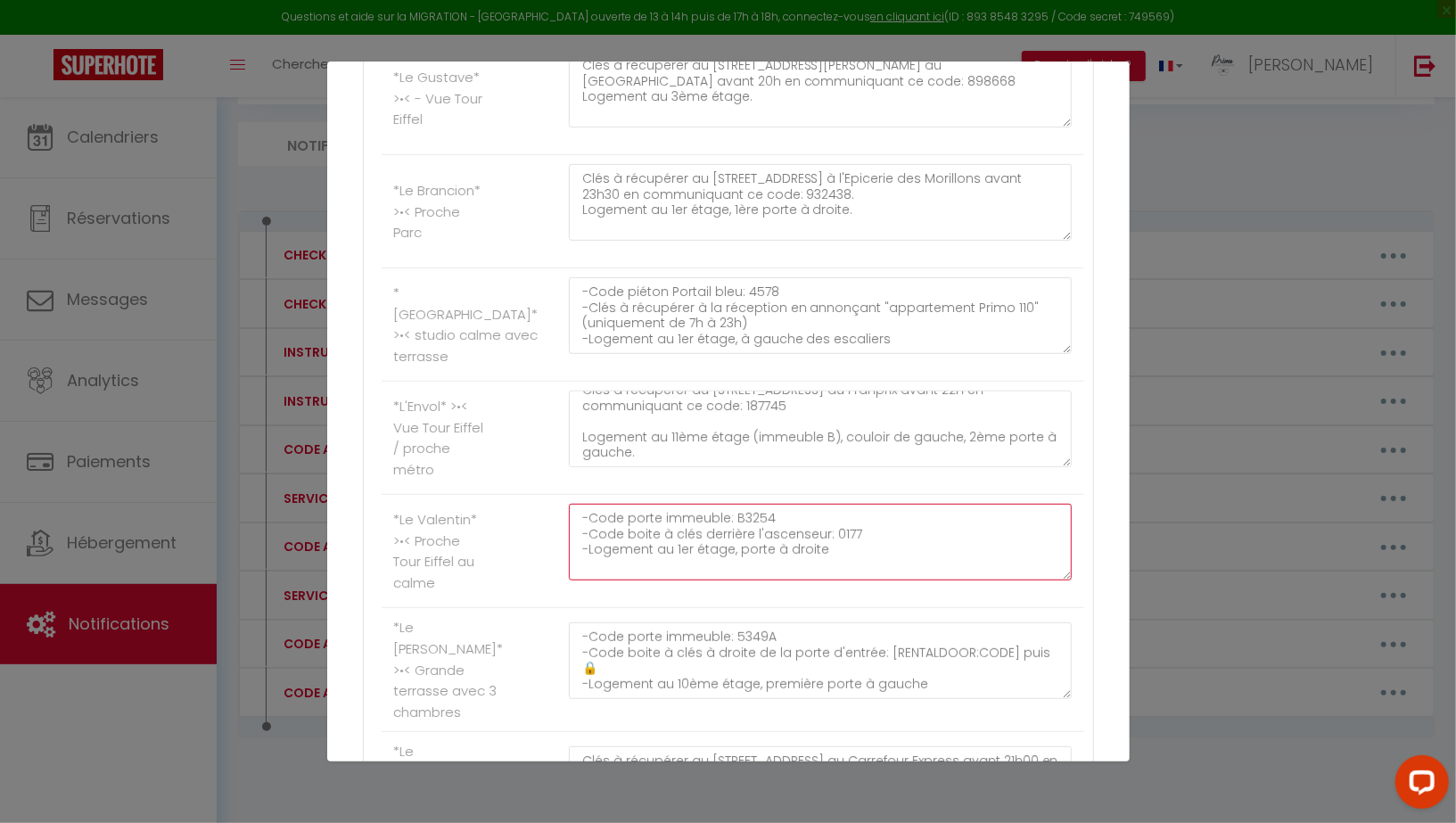
drag, startPoint x: 576, startPoint y: 510, endPoint x: 793, endPoint y: 620, distance: 243.3
click at [793, 620] on ul "25% *[PERSON_NAME]* >•< Primo Conciergerie Clés à récupérer au [STREET_ADDRESS]…" at bounding box center [728, 439] width 712 height 1060
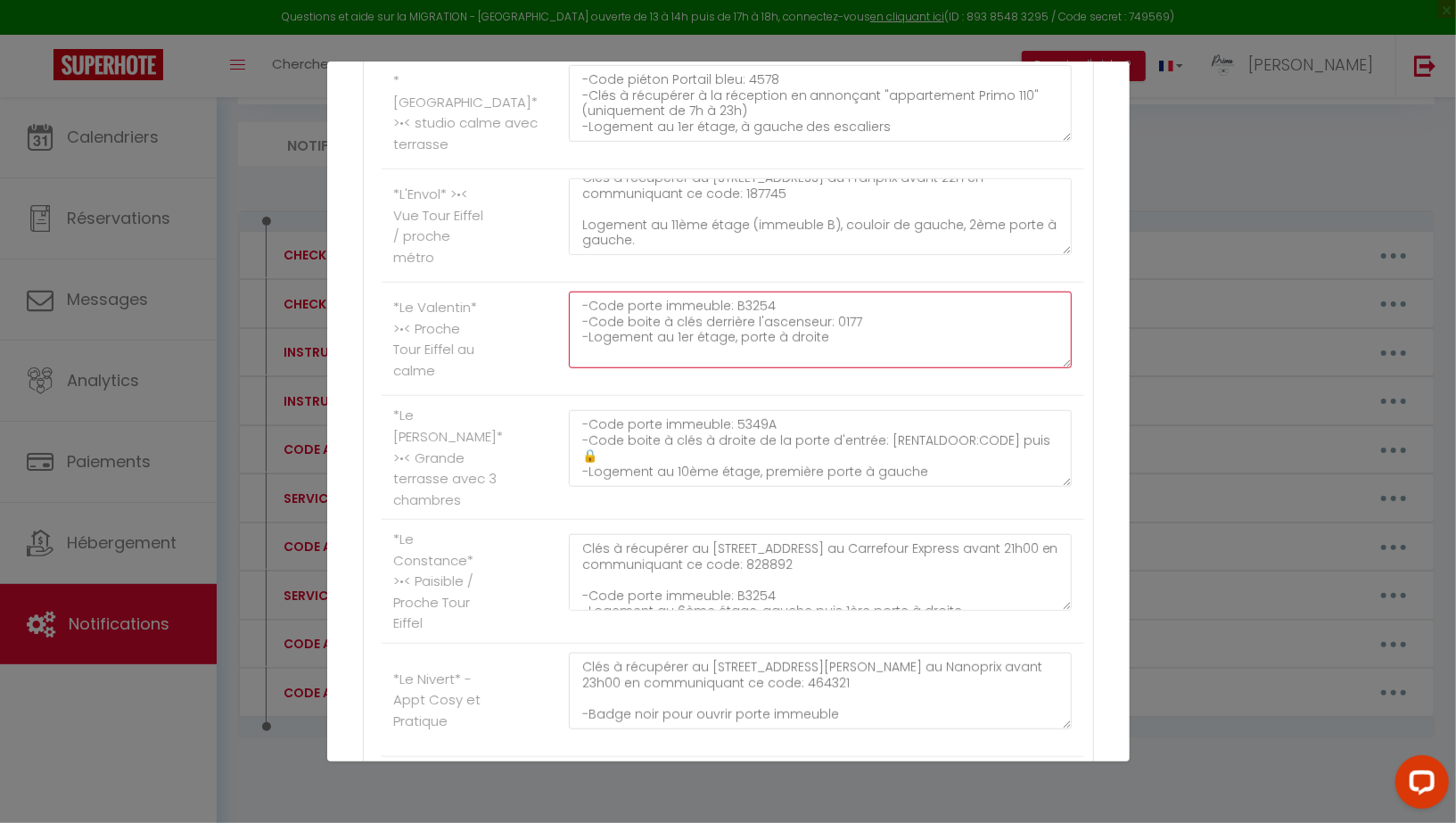
scroll to position [779, 0]
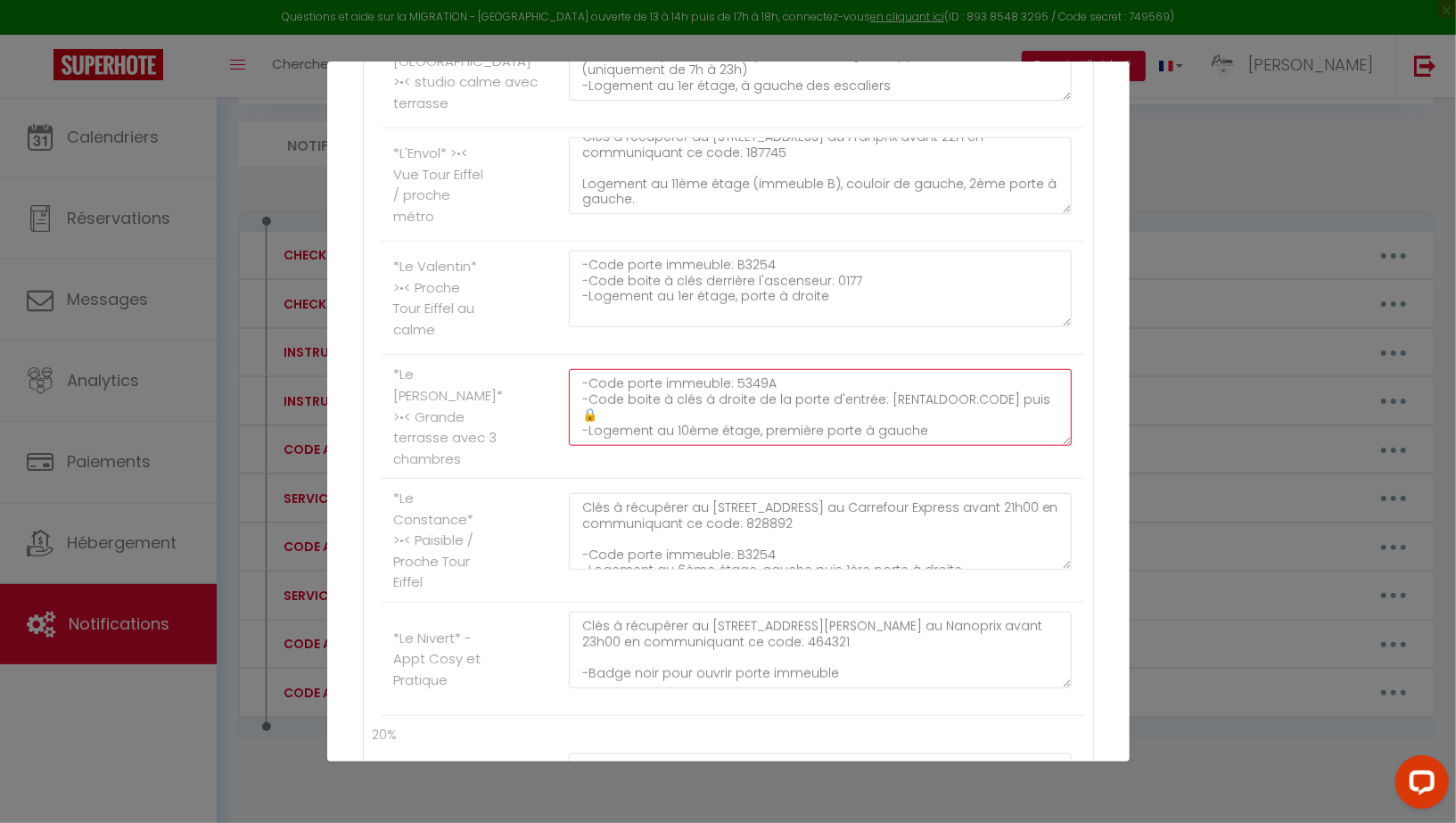
drag, startPoint x: 573, startPoint y: 367, endPoint x: 906, endPoint y: 421, distance: 337.3
click at [906, 421] on textarea "-Code porte immeuble: 5349A -Code boite à clés à droite de la porte d'entrée: […" at bounding box center [820, 407] width 504 height 77
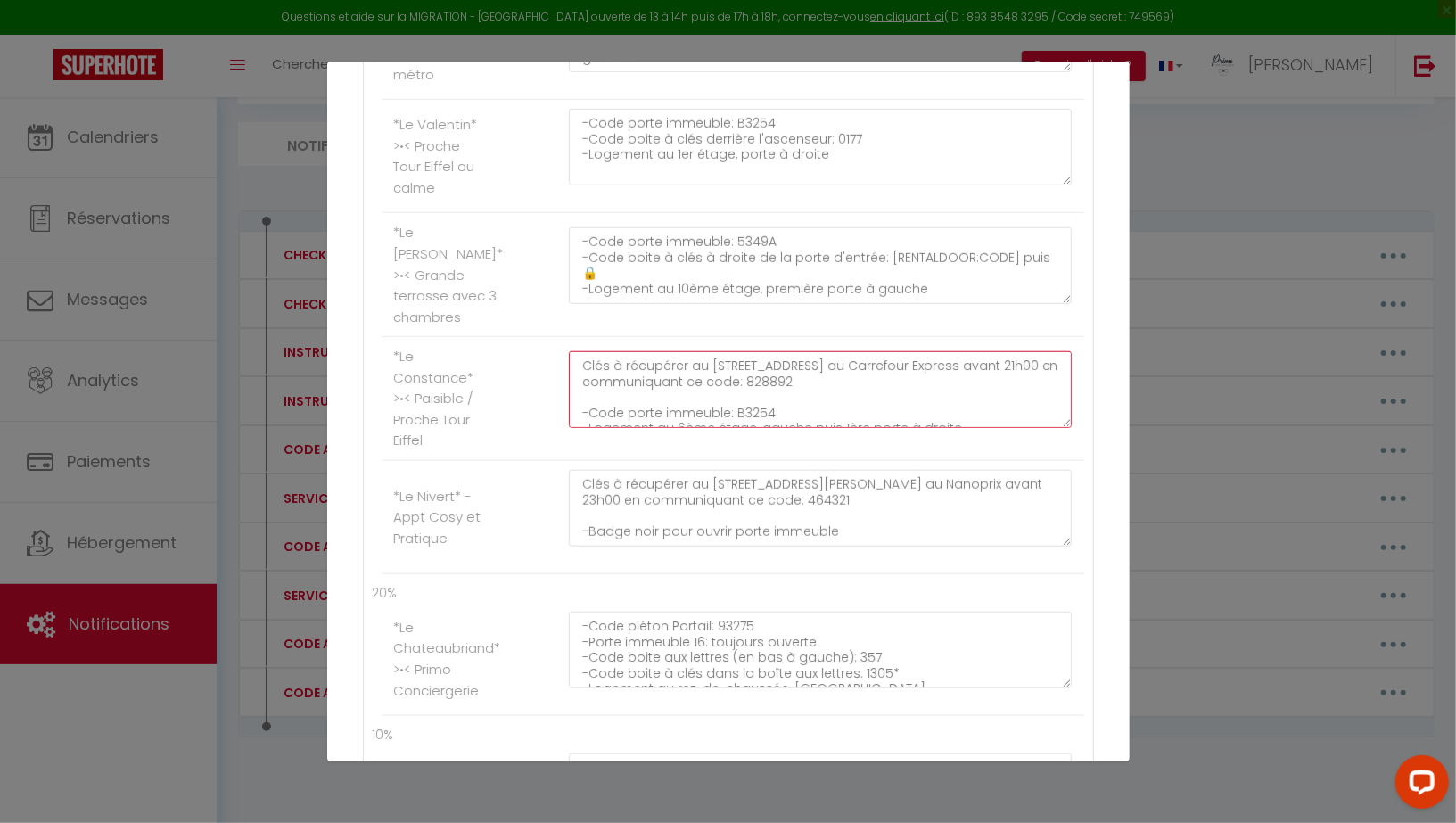
scroll to position [15, 0]
drag, startPoint x: 579, startPoint y: 344, endPoint x: 826, endPoint y: 445, distance: 266.9
click at [826, 445] on ul "25% *[PERSON_NAME]* >•< Primo Conciergerie Clés à récupérer au [STREET_ADDRESS]…" at bounding box center [728, 43] width 712 height 1060
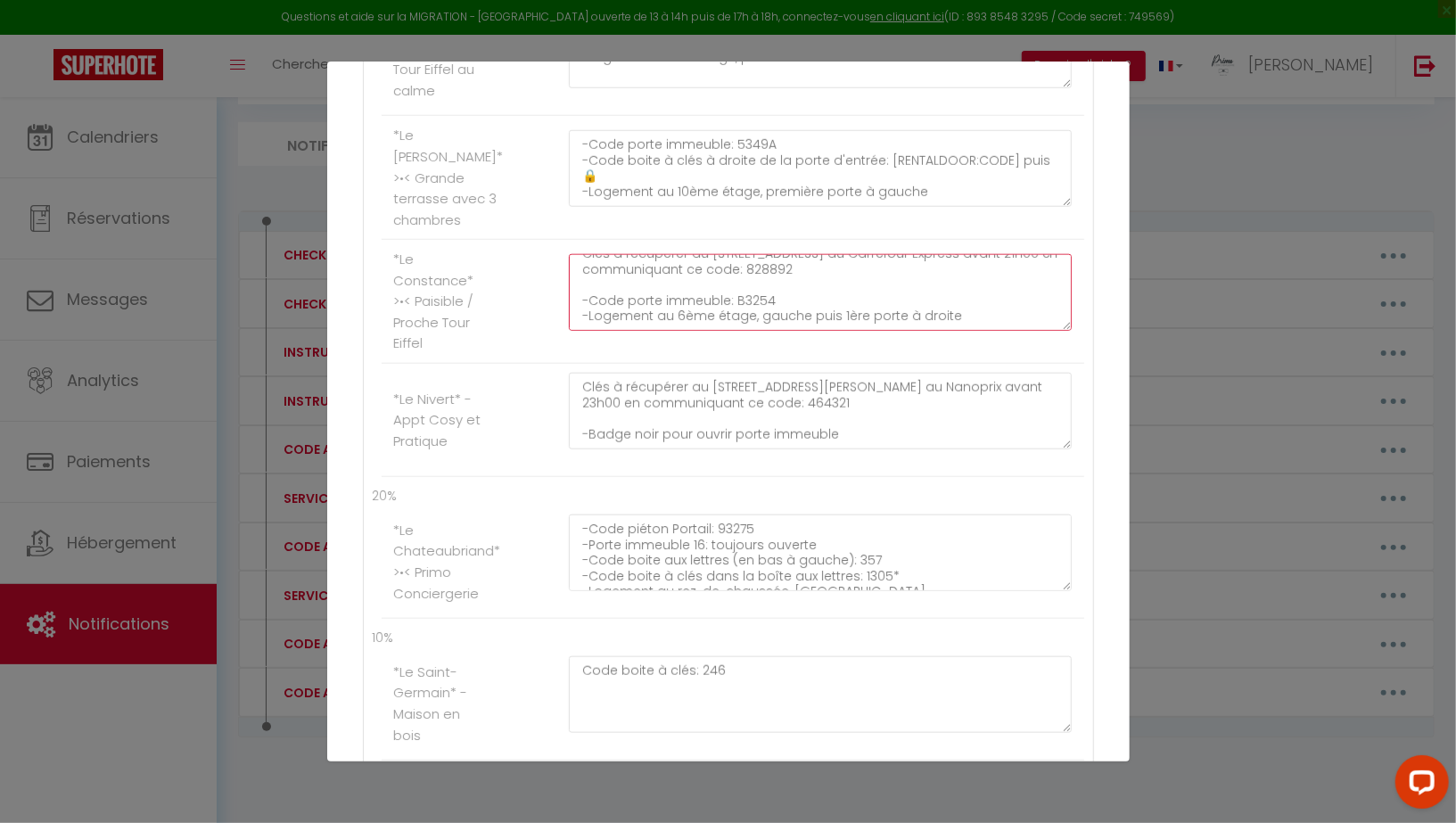
scroll to position [1040, 0]
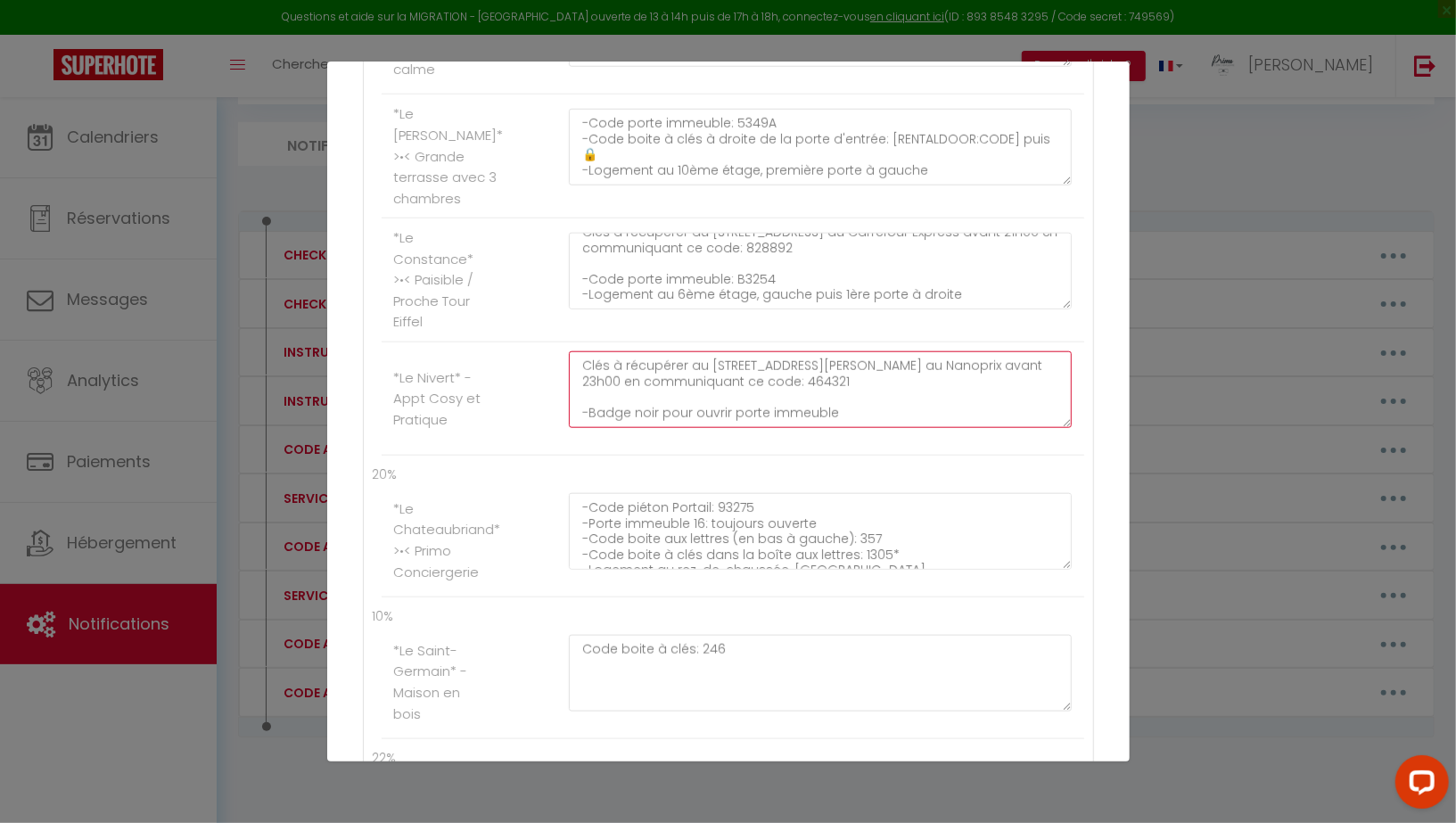
drag, startPoint x: 581, startPoint y: 344, endPoint x: 841, endPoint y: 403, distance: 266.6
click at [841, 403] on textarea "Clés à récupérer au [STREET_ADDRESS][PERSON_NAME] au Nanoprix avant 23h00 en co…" at bounding box center [820, 390] width 504 height 77
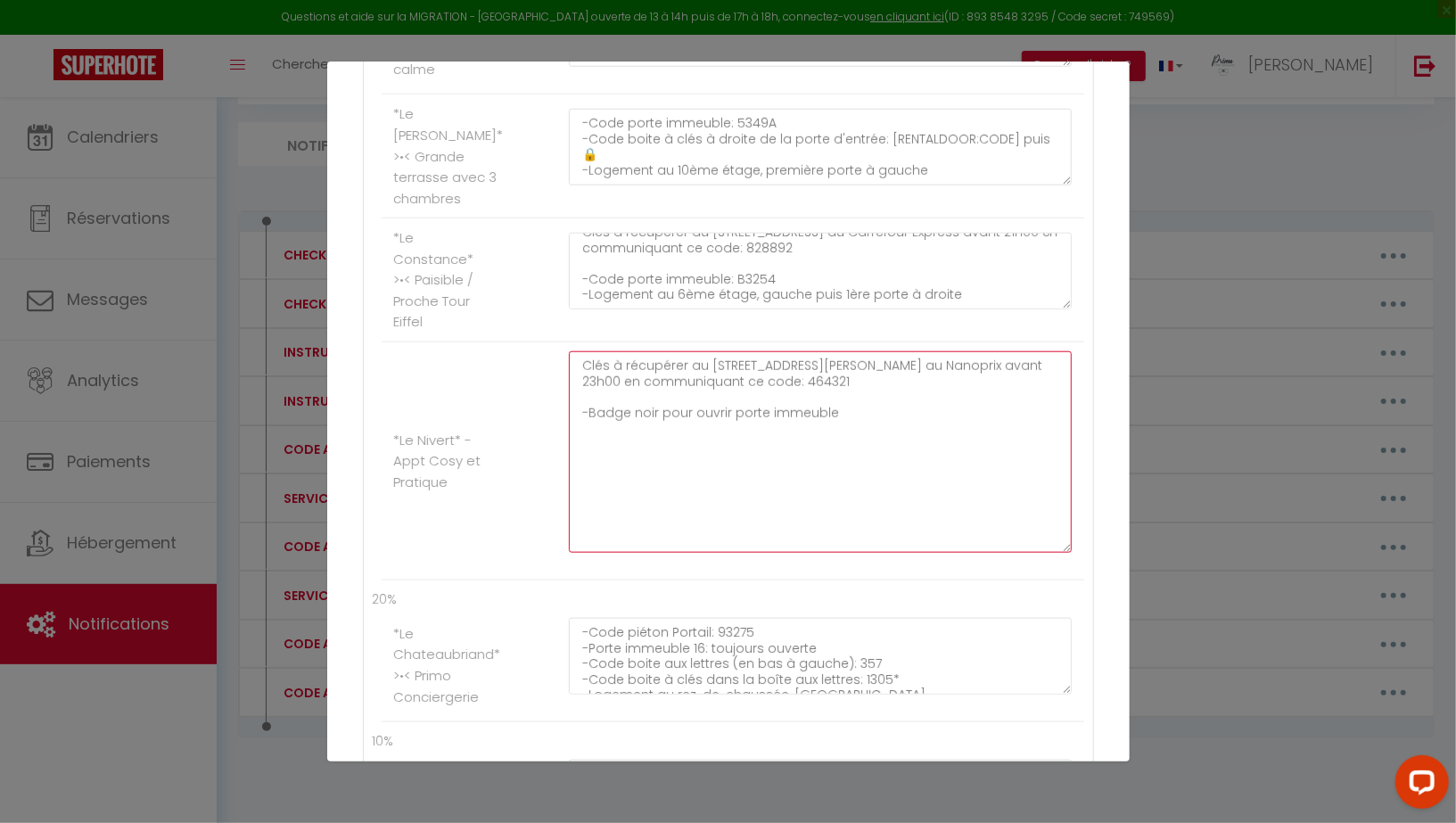
drag, startPoint x: 1064, startPoint y: 396, endPoint x: 1062, endPoint y: 522, distance: 126.0
click at [1062, 522] on textarea "Clés à récupérer au [STREET_ADDRESS][PERSON_NAME] au Nanoprix avant 23h00 en co…" at bounding box center [820, 451] width 504 height 201
click at [851, 513] on textarea "Clés à récupérer au [STREET_ADDRESS][PERSON_NAME] au Nanoprix avant 23h00 en co…" at bounding box center [820, 451] width 504 height 200
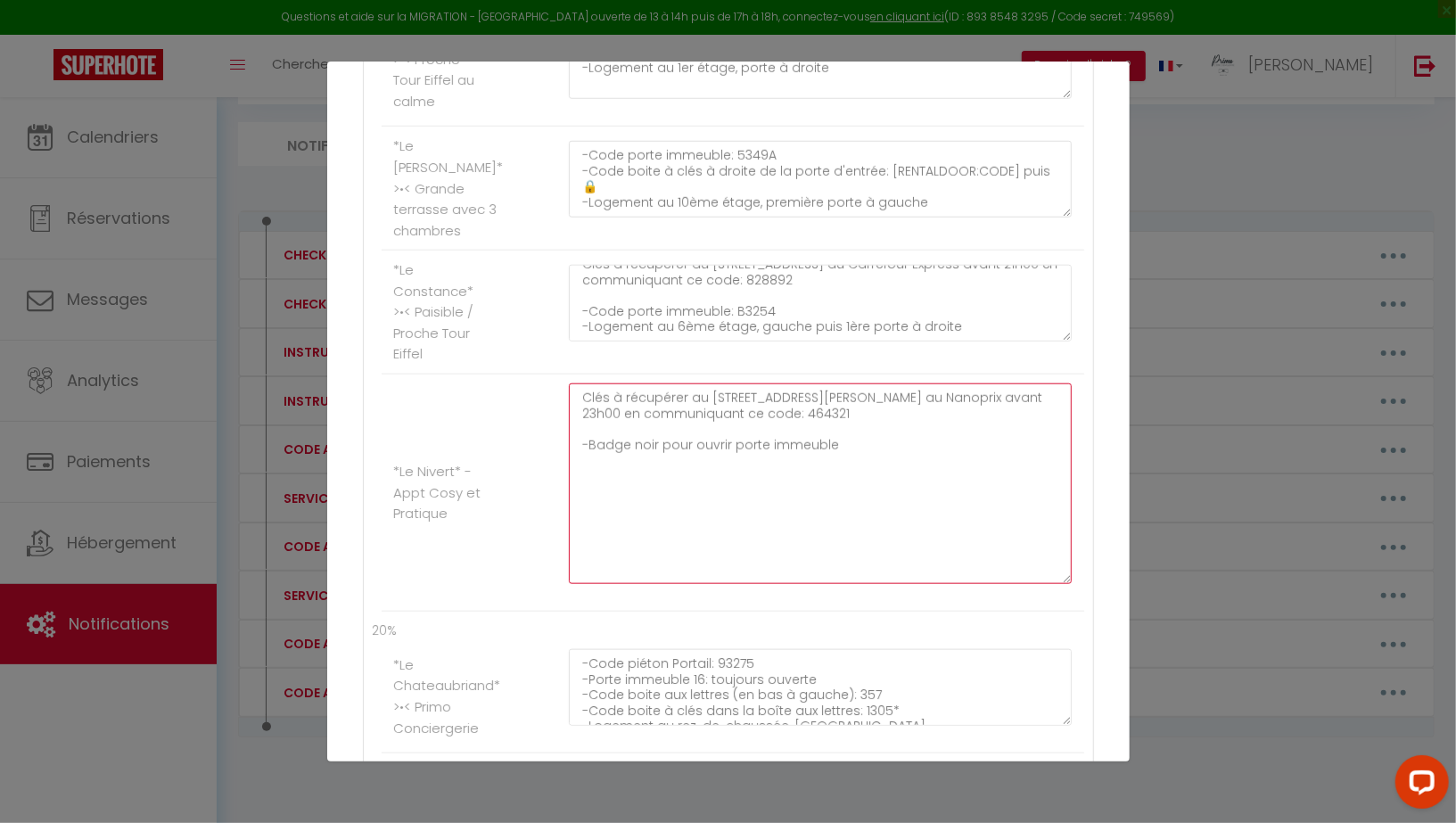
scroll to position [994, 0]
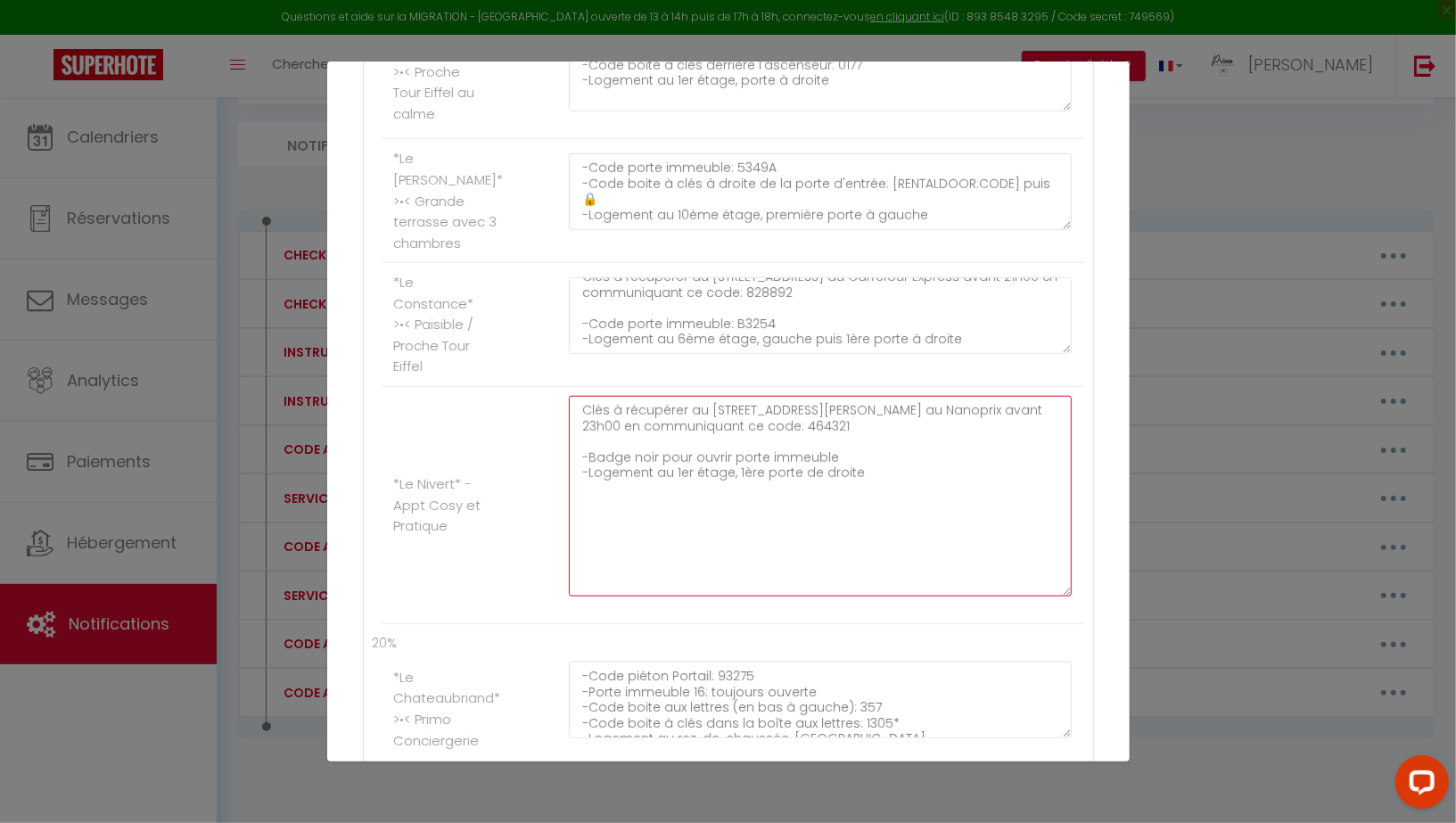
drag, startPoint x: 904, startPoint y: 481, endPoint x: 543, endPoint y: 327, distance: 392.5
click at [543, 327] on ul "25% *[PERSON_NAME]* >•< Primo Conciergerie Clés à récupérer au [STREET_ADDRESS]…" at bounding box center [728, 32] width 712 height 1184
type textarea "Clés à récupérer au [STREET_ADDRESS][PERSON_NAME] au Nanoprix avant 23h00 en co…"
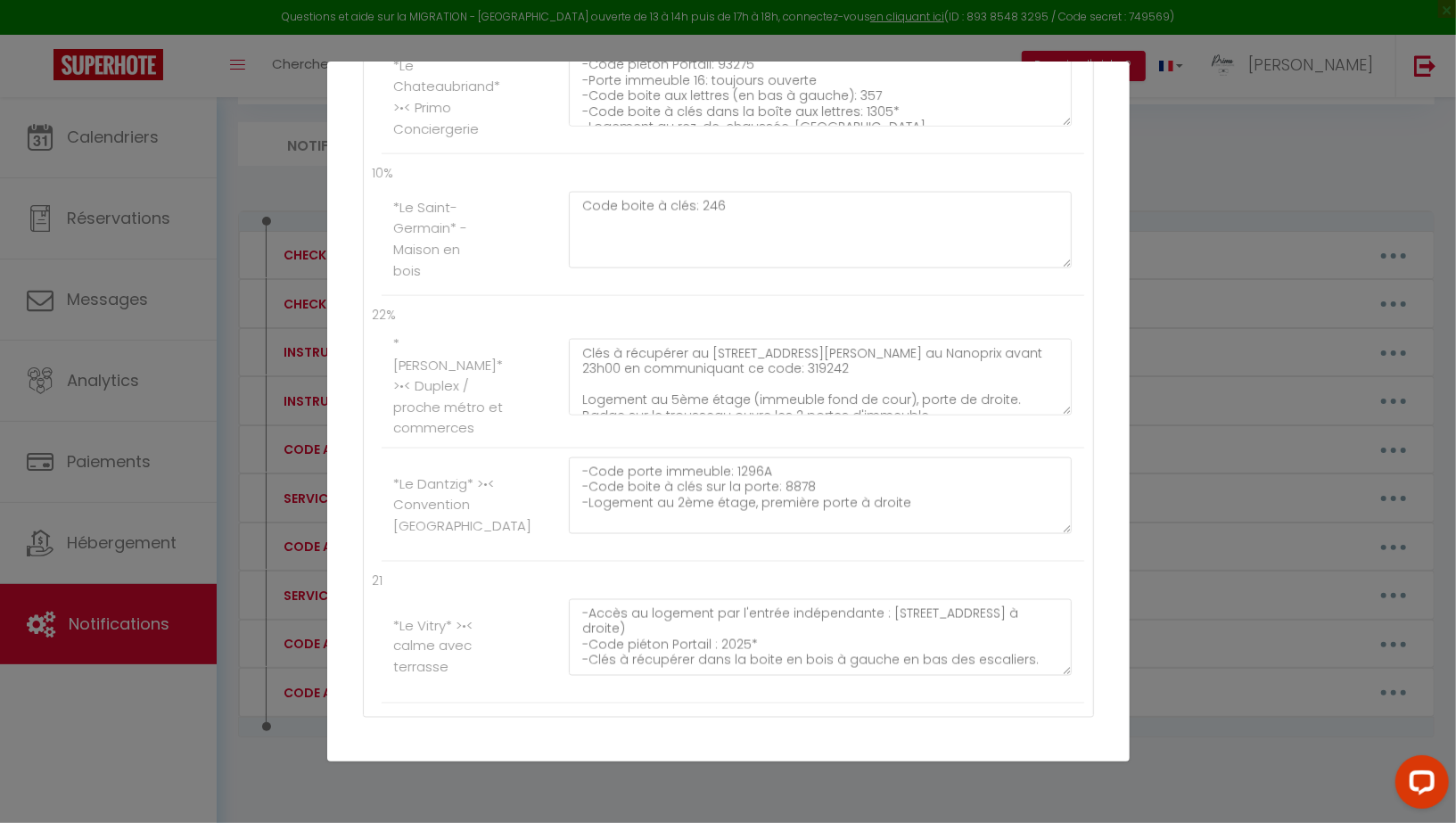
scroll to position [1679, 0]
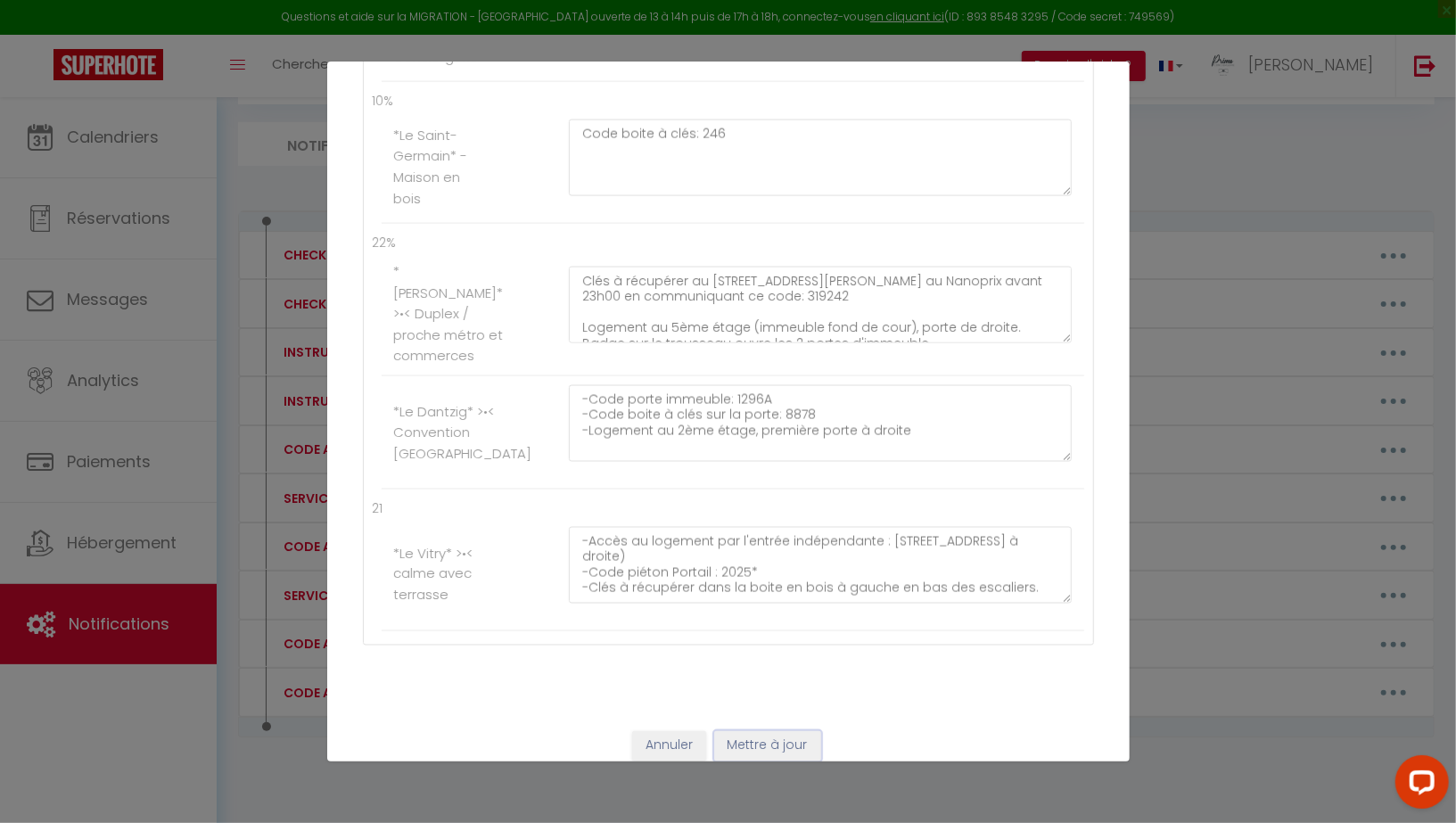
click at [780, 731] on button "Mettre à jour" at bounding box center [767, 745] width 107 height 30
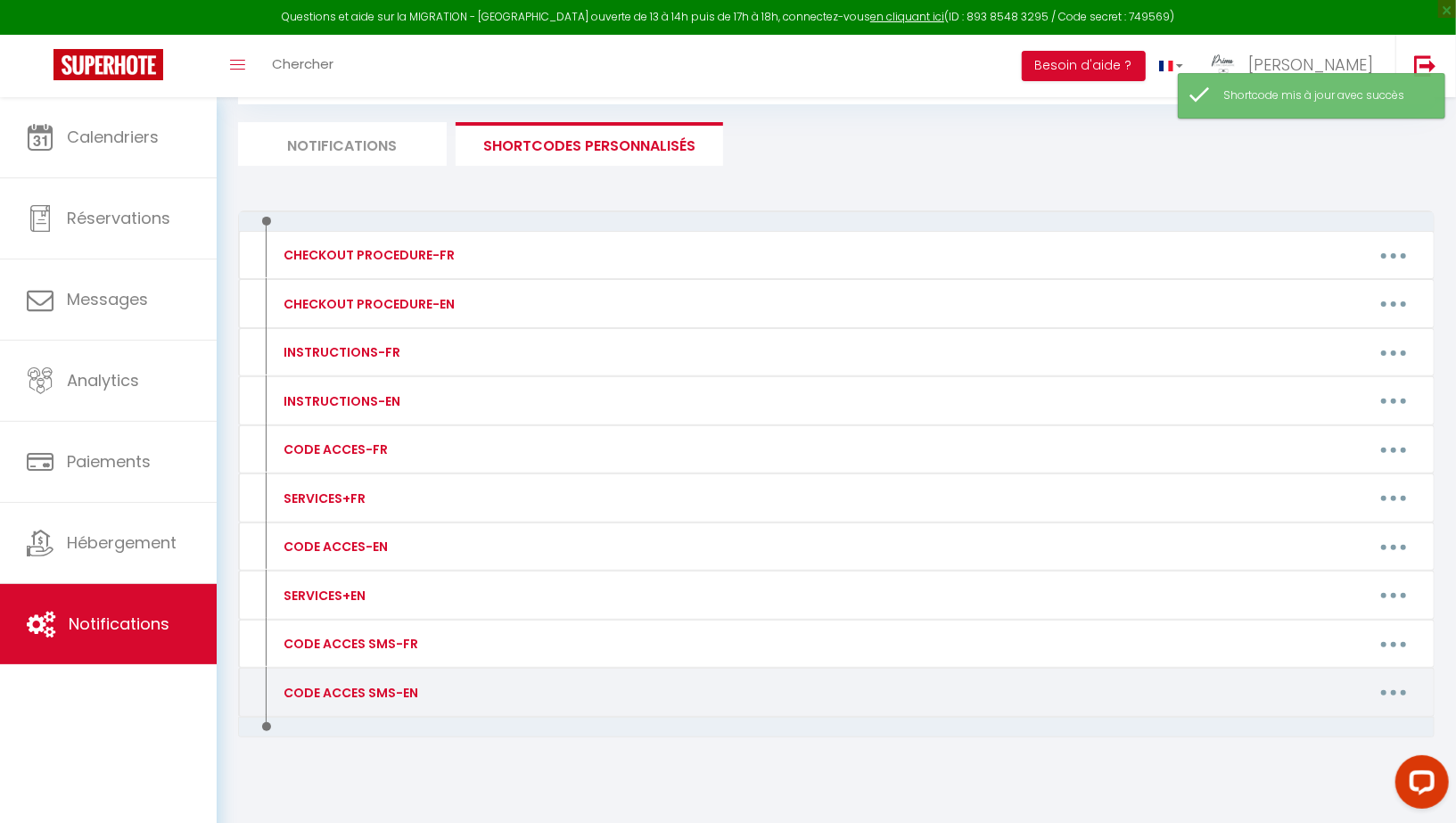
click at [1397, 679] on button "button" at bounding box center [1393, 693] width 50 height 29
click at [1327, 718] on link "Editer" at bounding box center [1347, 732] width 132 height 30
type input "CODE ACCES SMS-EN"
type textarea "Message with access code"
type textarea "Keys to be collected at [STREET_ADDRESS] from Momo L'épicier before 11 p.m. by …"
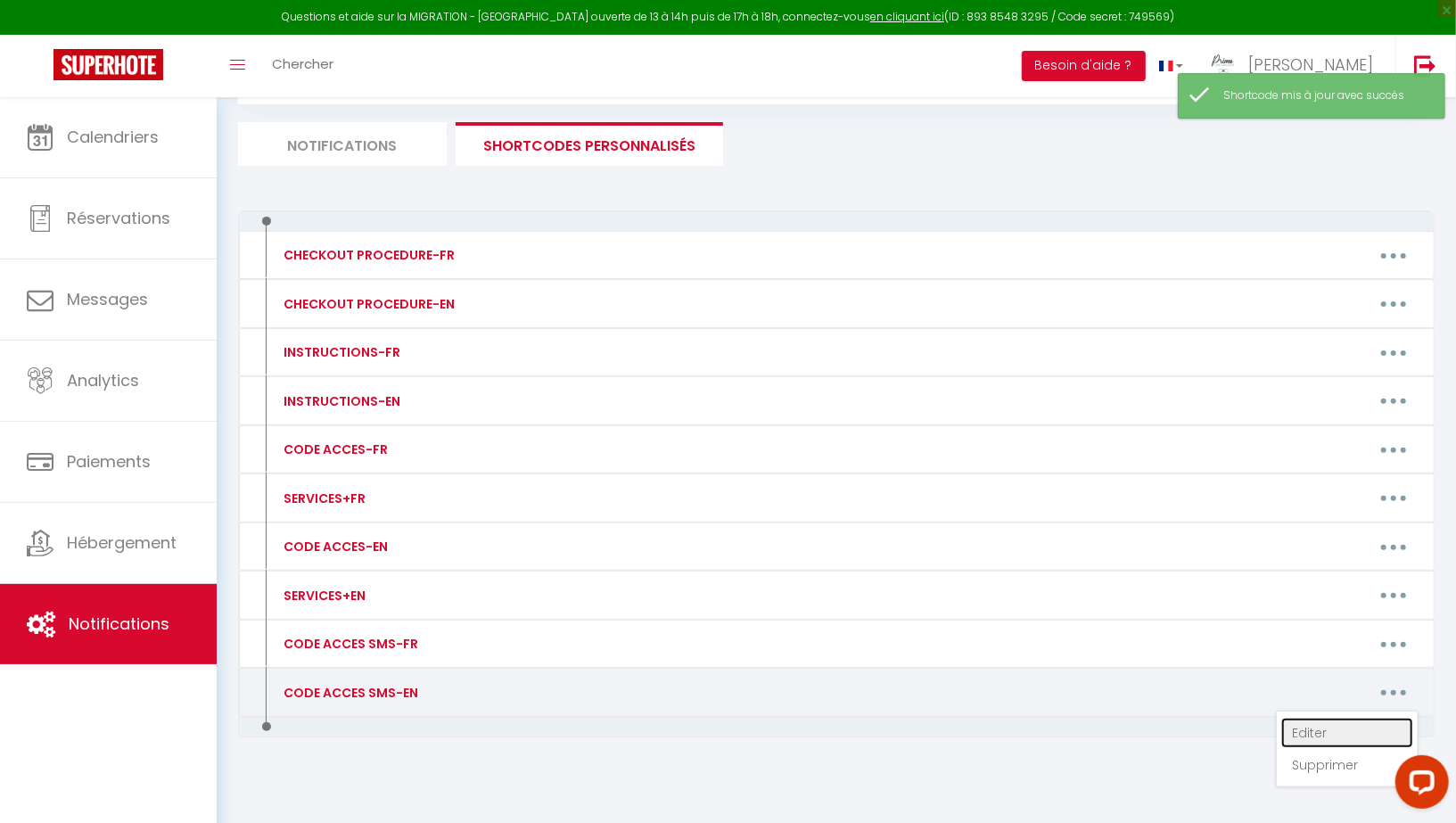
type textarea "Keys to be collected at [STREET_ADDRESS][PERSON_NAME] at [GEOGRAPHIC_DATA] befo…"
type textarea "Keys to be collected at [STREET_ADDRESS] at the [GEOGRAPHIC_DATA] before 11:30 …"
type textarea "- Blue gate pedestrian code: 4578 - Keys to be collected from reception by stat…"
type textarea "Keys to be collected at [STREET_ADDRESS] at Franprix before 10 p.m. by providin…"
type textarea "-Building door code: B3254 -Key box code behind the elevator: 0177 -Apartment o…"
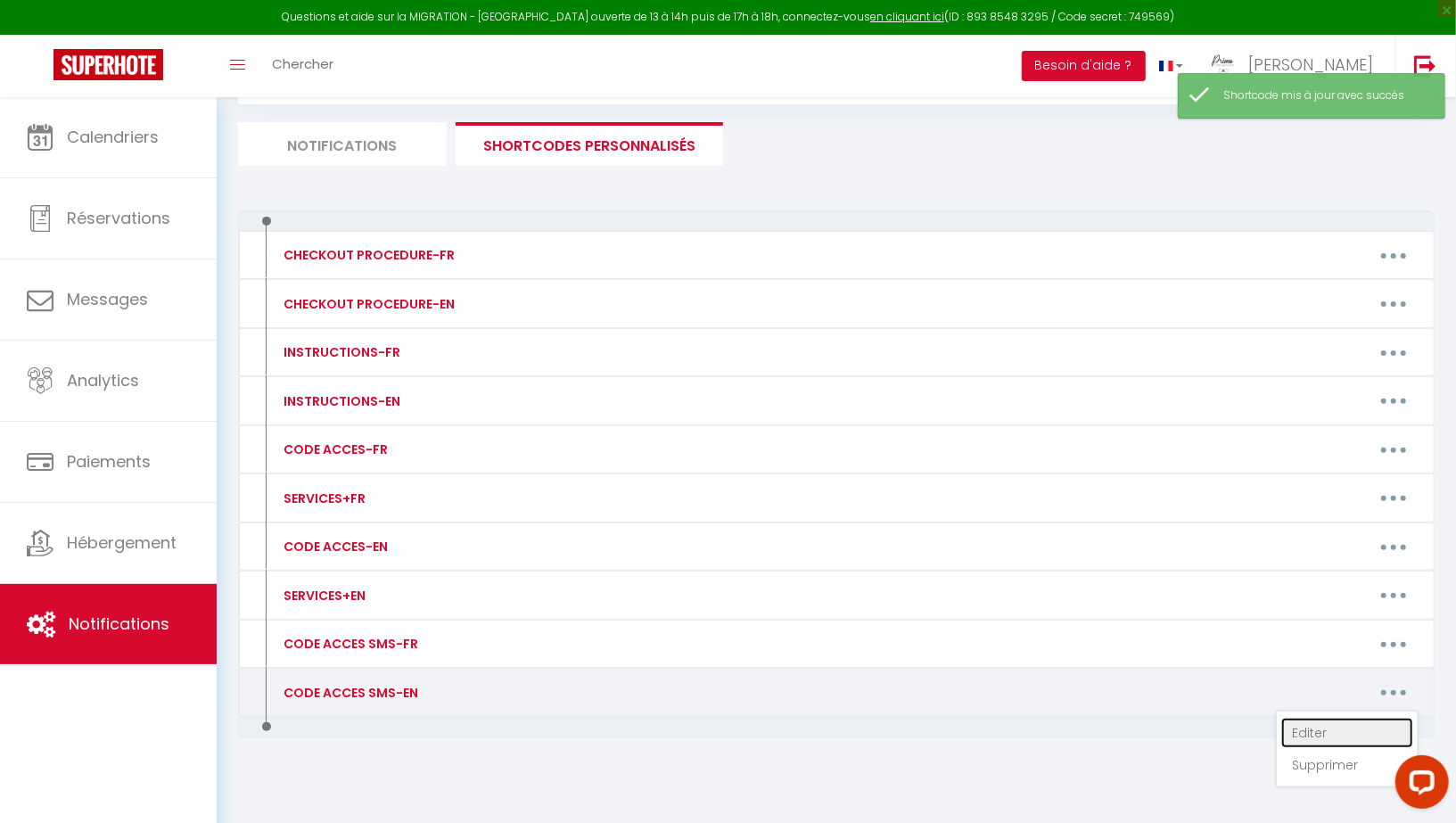
type textarea "-Building door code: 5349A -Key box code to the right of the front door: [RENTA…"
type textarea "Keys to be collected at [STREET_ADDRESS] at Carrefour Express before 9:00 p.m. …"
type textarea "Keys can be collected at [STREET_ADDRESS][PERSON_NAME] at [GEOGRAPHIC_DATA] bef…"
type textarea "-Pedestrian gate code: 93275 -Building door 16: always open -Mailbox code (bott…"
type textarea "Key box code: 246"
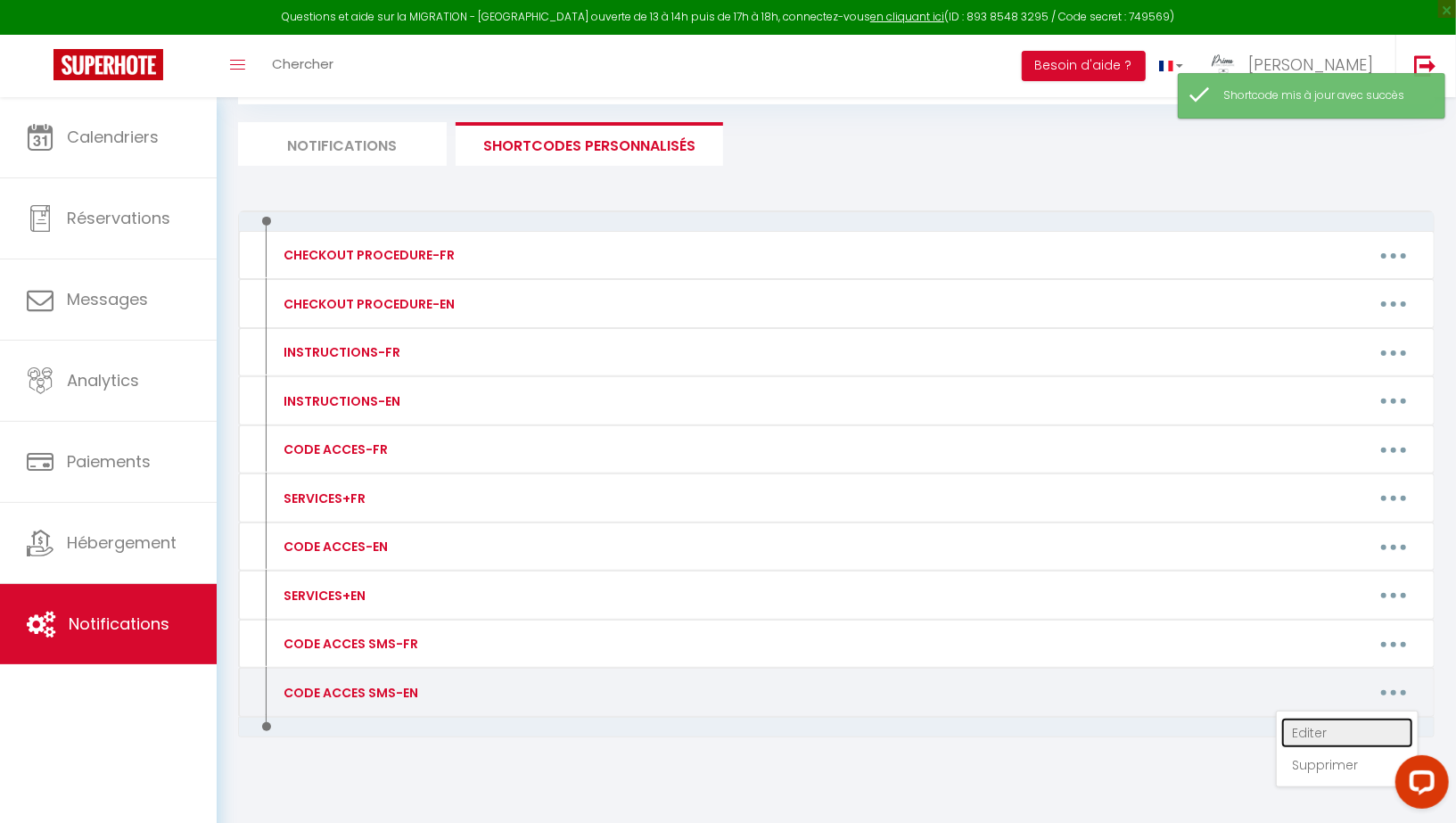
type textarea "Keys to be collected at [STREET_ADDRESS][PERSON_NAME] at the [GEOGRAPHIC_DATA] …"
type textarea "-Building door code: 1296A -Key box code on the door: 8878 -Apartment on the 2n…"
type textarea "- Access to the apartment via the separate entrance: 20 Voie Charcot (pedestria…"
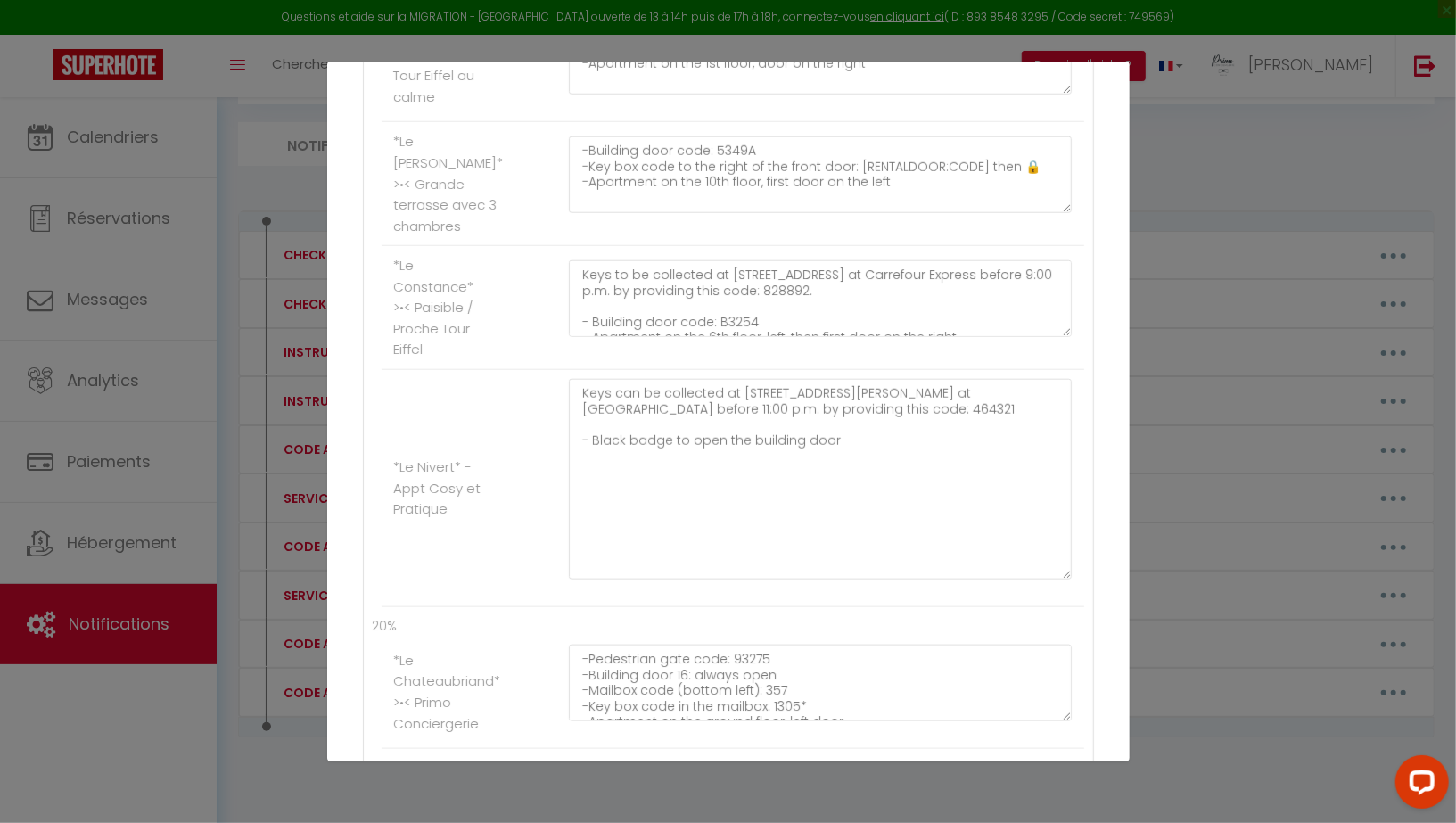
scroll to position [1009, 0]
drag, startPoint x: 879, startPoint y: 485, endPoint x: 456, endPoint y: 311, distance: 457.4
click at [456, 311] on ul "25% *[PERSON_NAME]* >•< Primo Conciergerie Keys to be collected at [STREET_ADDR…" at bounding box center [728, 18] width 712 height 1184
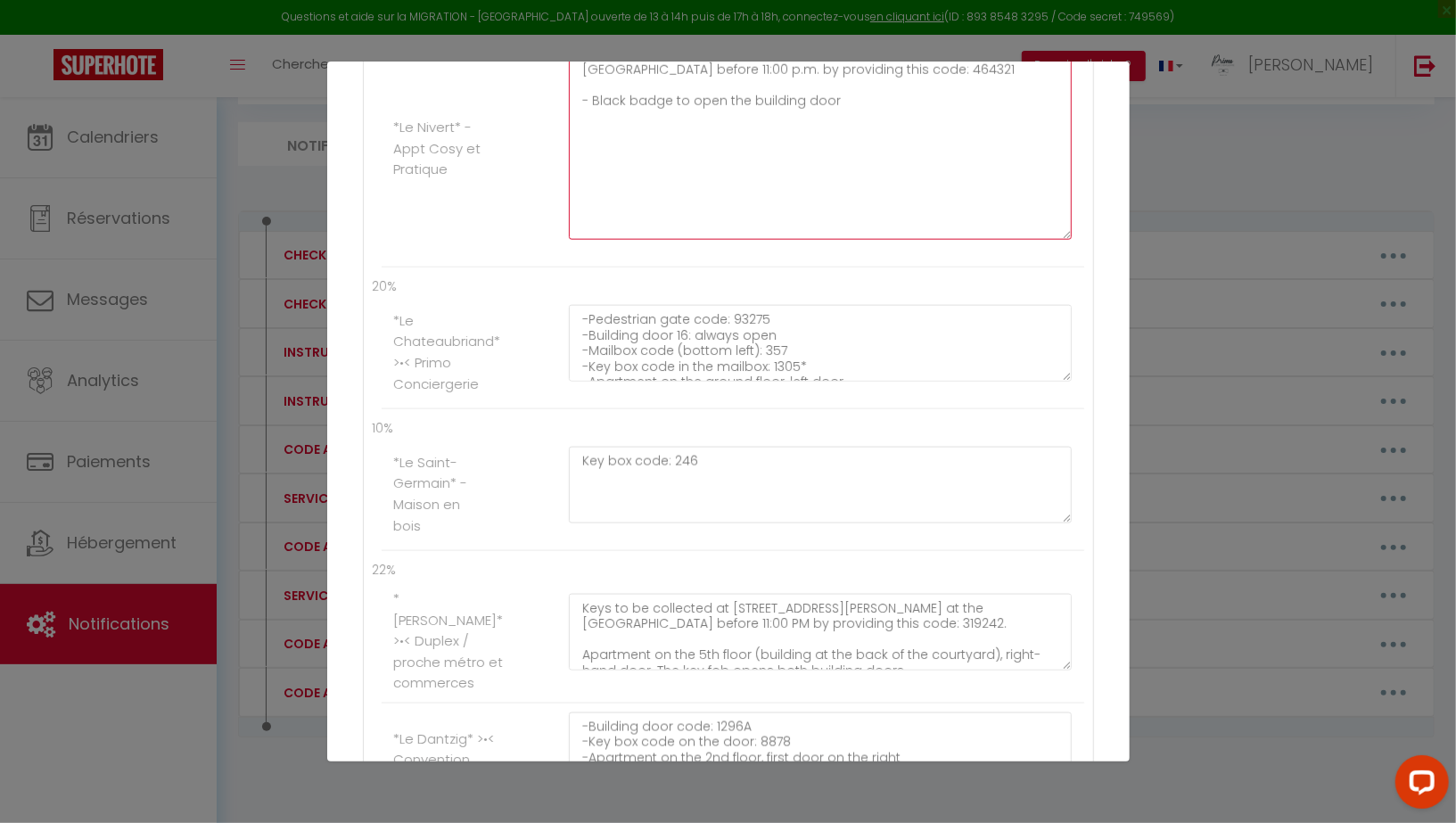
scroll to position [1679, 0]
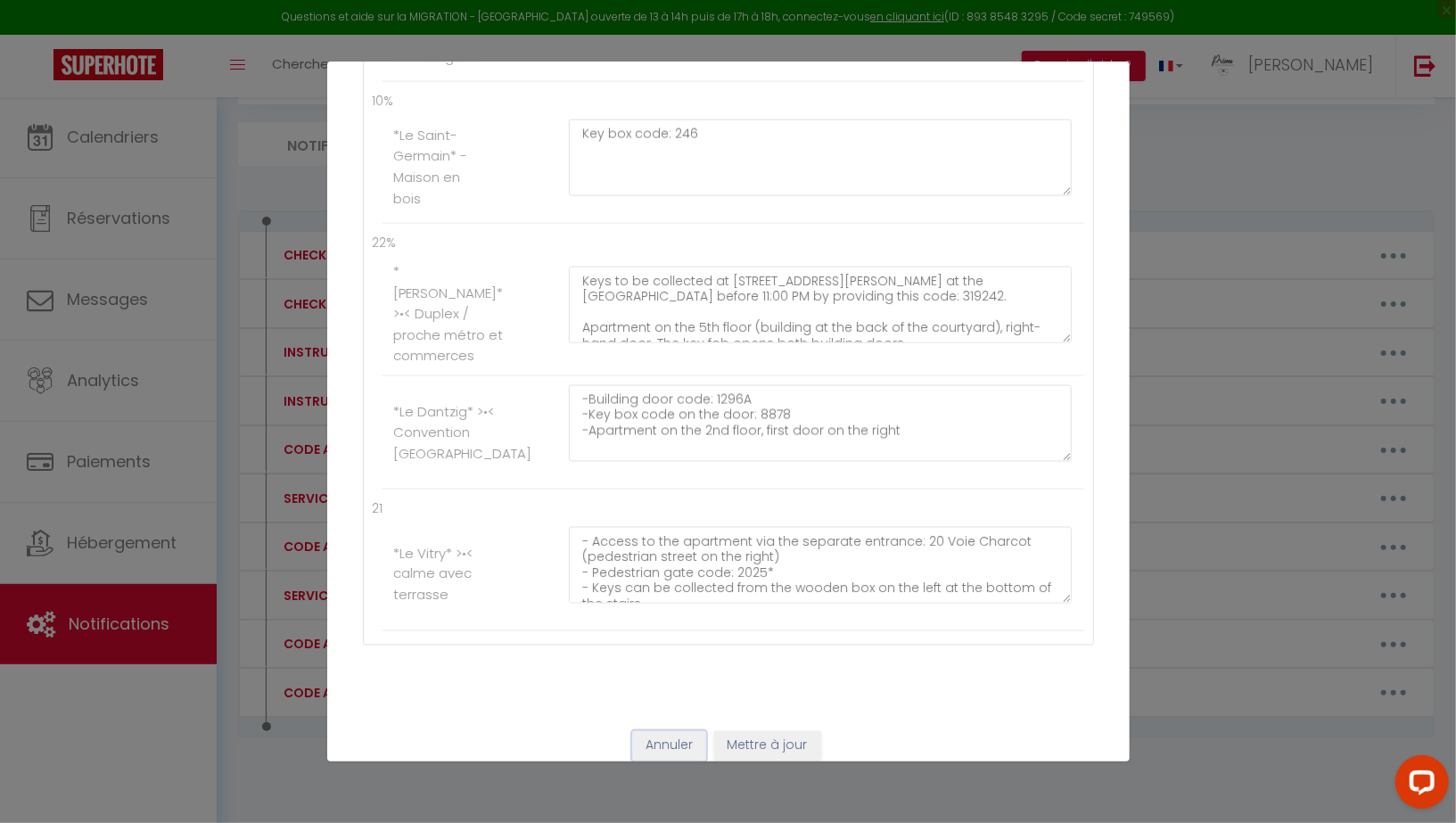
click at [673, 731] on button "Annuler" at bounding box center [669, 745] width 74 height 30
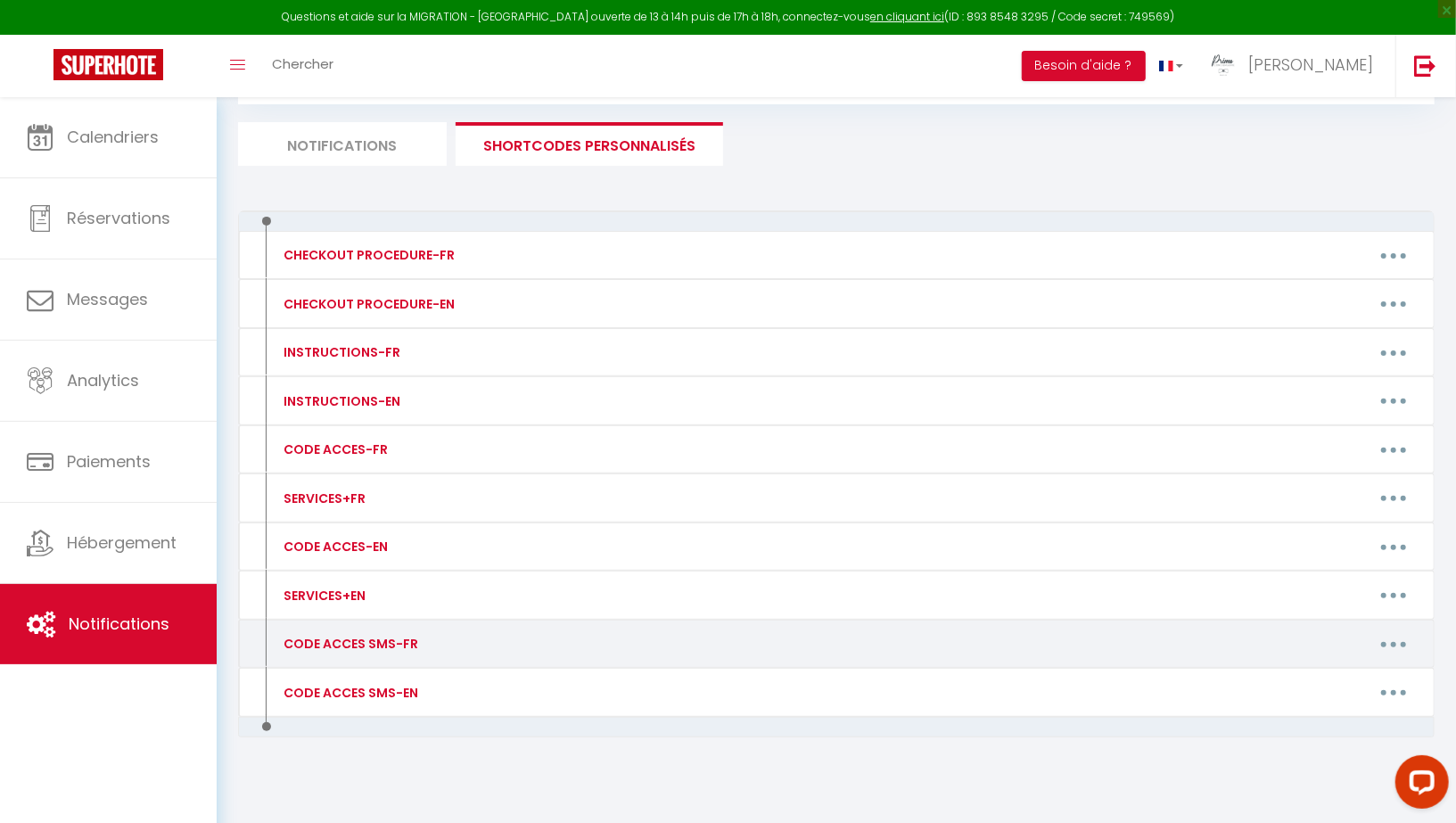
click at [1383, 630] on button "button" at bounding box center [1393, 644] width 50 height 29
click at [1332, 669] on link "Editer" at bounding box center [1347, 683] width 132 height 30
type input "CODE ACCES SMS-FR"
type textarea "Message avec code d'accès"
type textarea "Clés à récupérer au [STREET_ADDRESS] chez Momo L'épicier avant 23h en communiqu…"
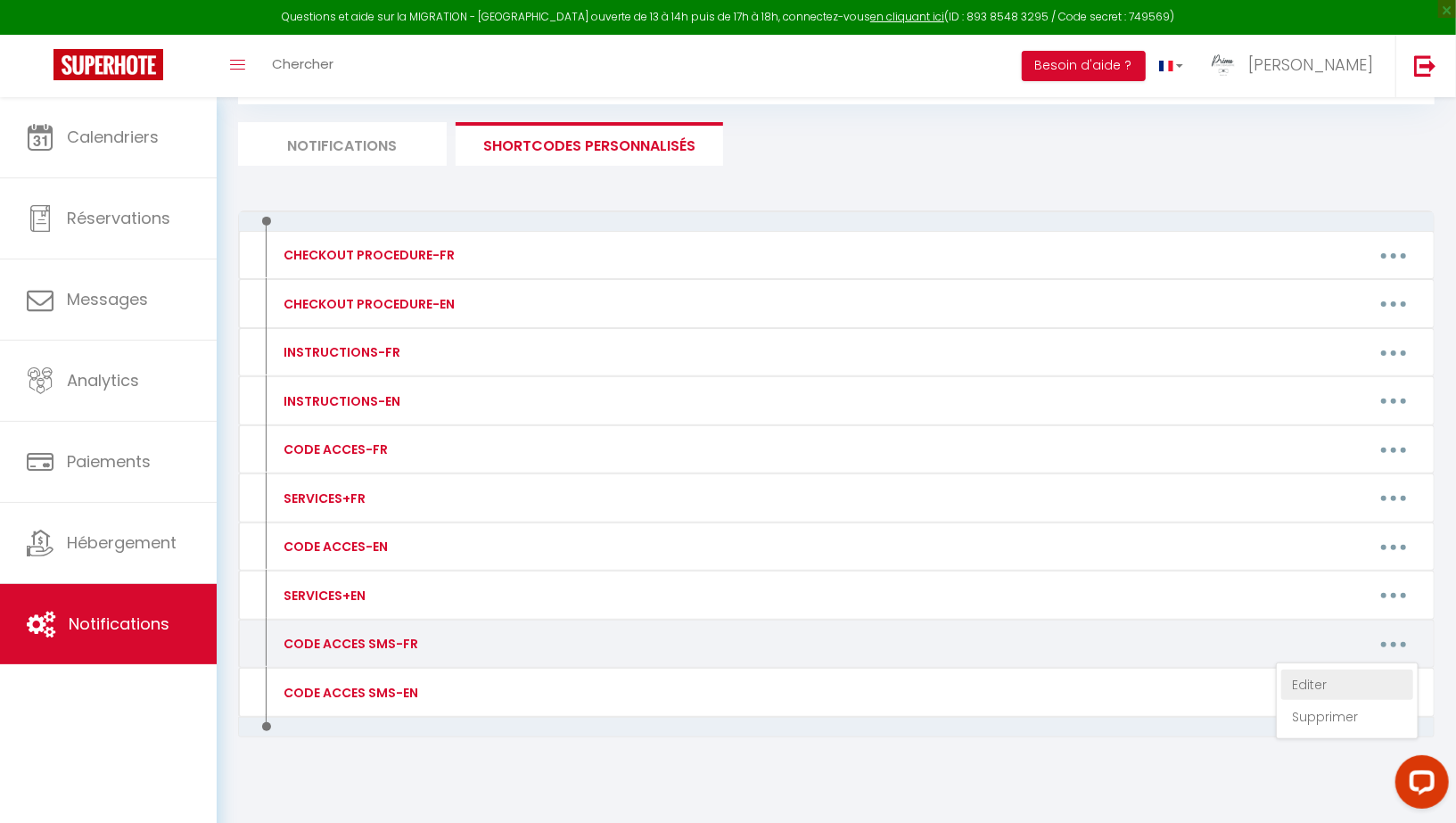
type textarea "Clés à récupérer au [STREET_ADDRESS][PERSON_NAME] au [GEOGRAPHIC_DATA] avant 20…"
type textarea "Clés à récupérer au [STREET_ADDRESS] à l'Epicerie des Morillons avant 23h30 en …"
type textarea "-Code piéton Portail bleu: 4578 -Clés à récupérer à la réception en annonçant "…"
type textarea "Clés à récupérer au [STREET_ADDRESS] au Franprix avant 22h en communiquant ce c…"
type textarea "-Code porte immeuble: B3254 -Code boite à clés derrière l'ascenseur: 0177 -Loge…"
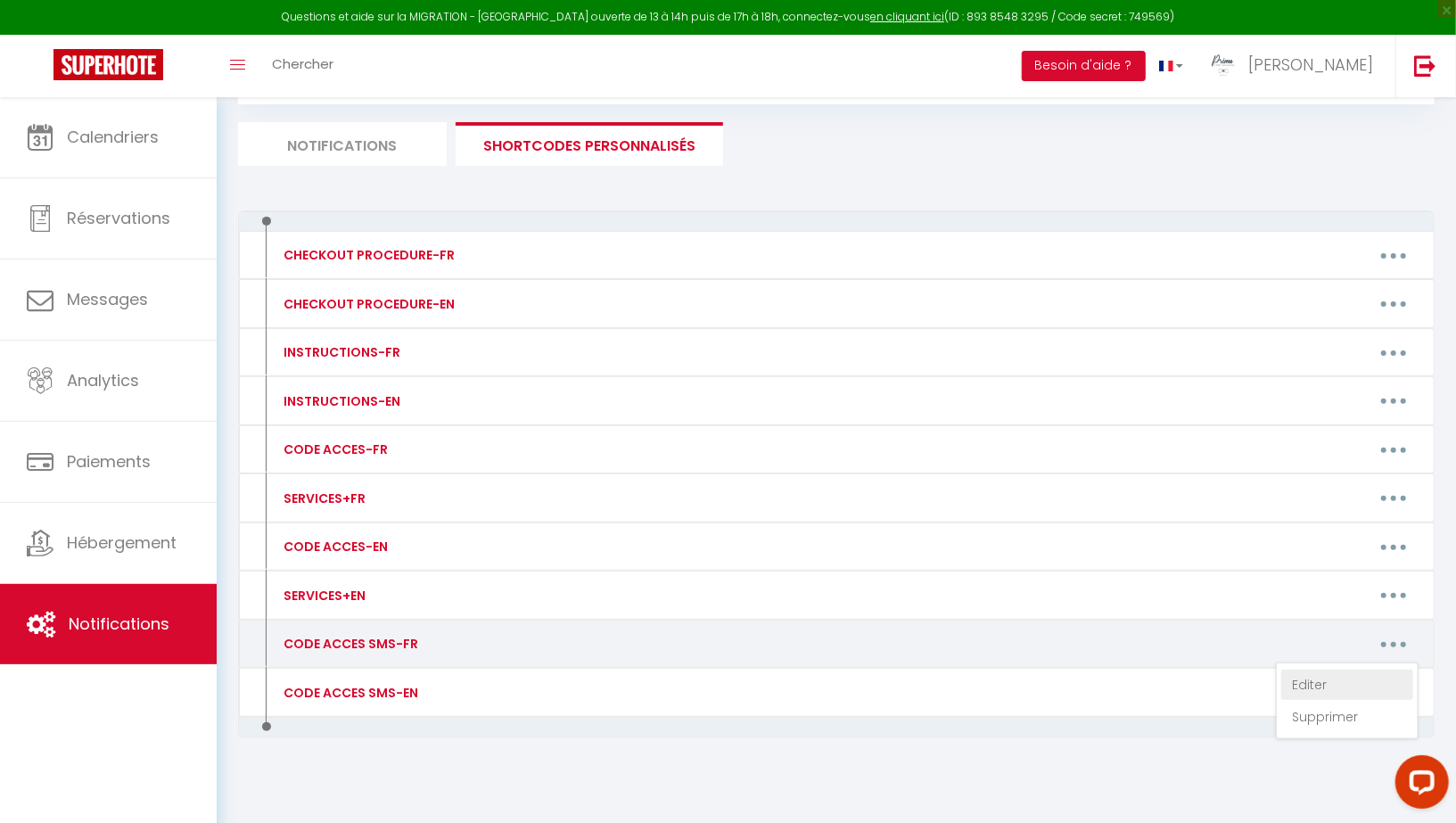
type textarea "-Code porte immeuble: 5349A -Code boite à clés à droite de la porte d'entrée: […"
type textarea "Clés à récupérer au [STREET_ADDRESS] au Carrefour Express avant 21h00 en commun…"
type textarea "Clés à récupérer au [STREET_ADDRESS][PERSON_NAME] au Nanoprix avant 23h00 en co…"
type textarea "-Code piéton Portail: 93275 -Porte immeuble 16: toujours ouverte -Code boite au…"
type textarea "Code boite à clés: 246"
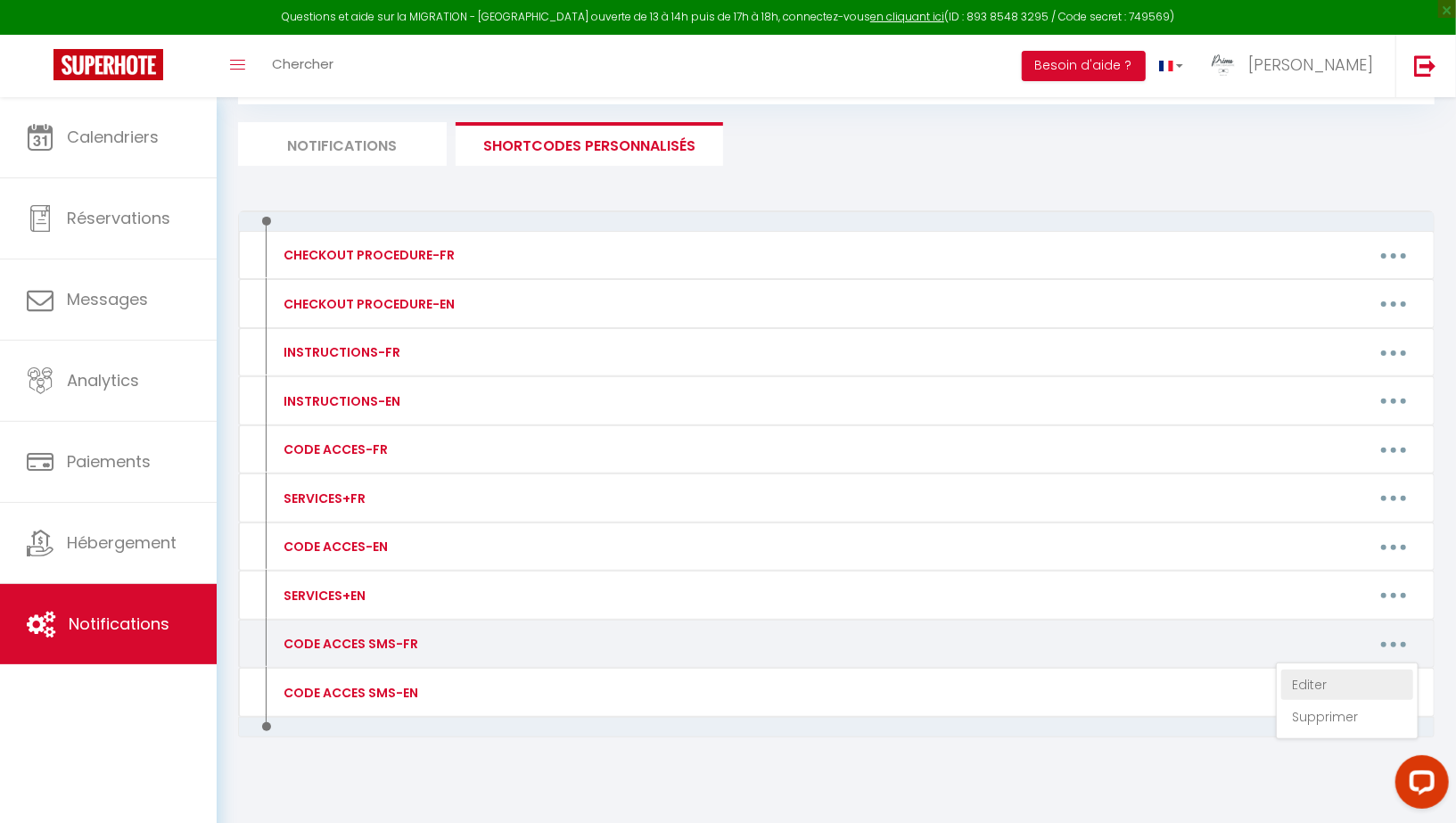
type textarea "Clés à récupérer au [STREET_ADDRESS][PERSON_NAME] au Nanoprix avant 23h00 en co…"
type textarea "-Code porte immeuble: 1296A -Code boite à clés sur la porte: 8878 -Logement au …"
type textarea "-Accès au logement par l'entrée indépendante : [STREET_ADDRESS] à droite) -Code…"
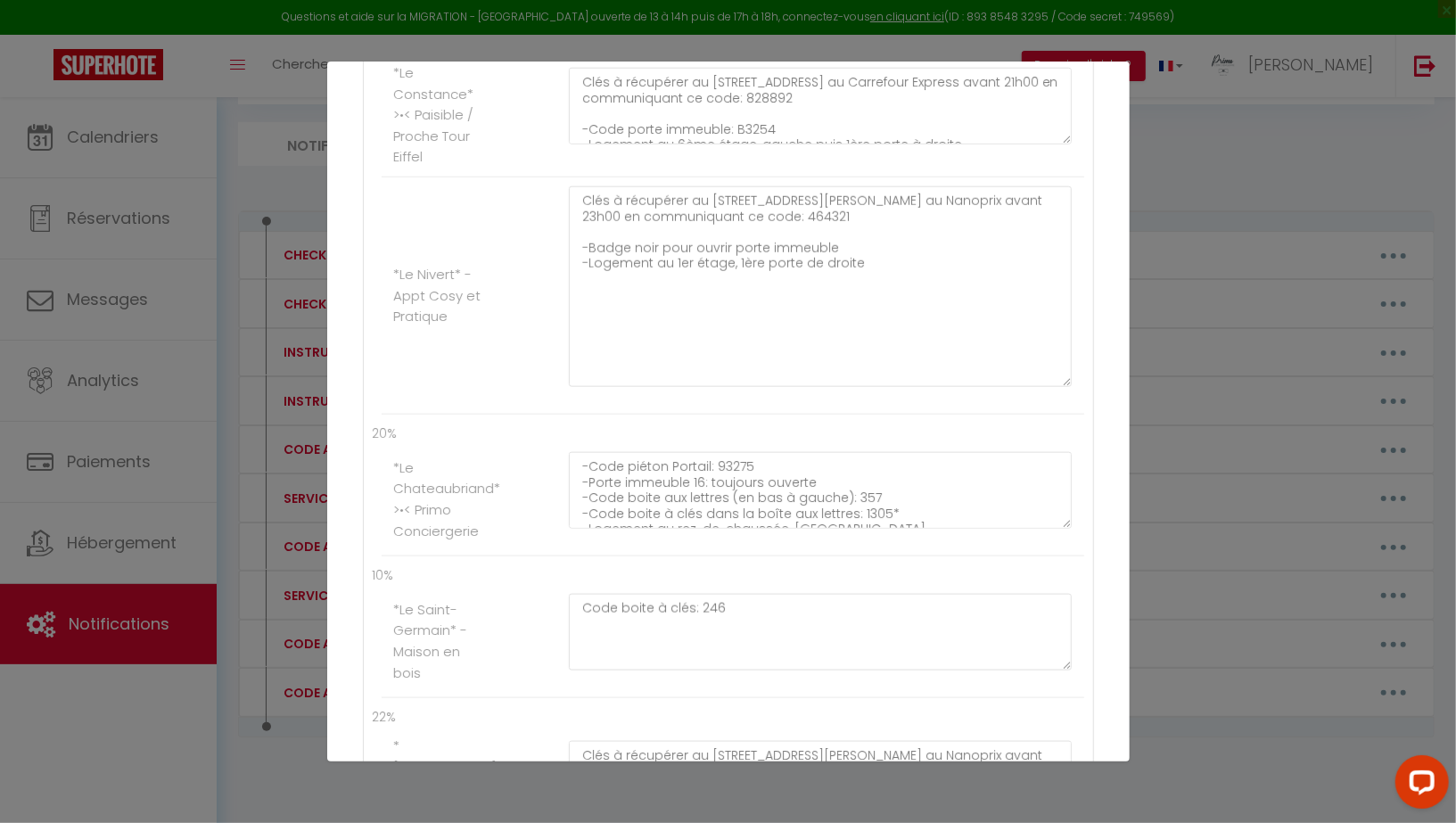
scroll to position [1199, 0]
drag, startPoint x: 816, startPoint y: 324, endPoint x: 539, endPoint y: 180, distance: 312.2
click at [539, 182] on li "*Le Nivert* - Appt Cosy et Pratique Clés à récupérer au [STREET_ADDRESS][PERSON…" at bounding box center [733, 300] width 703 height 237
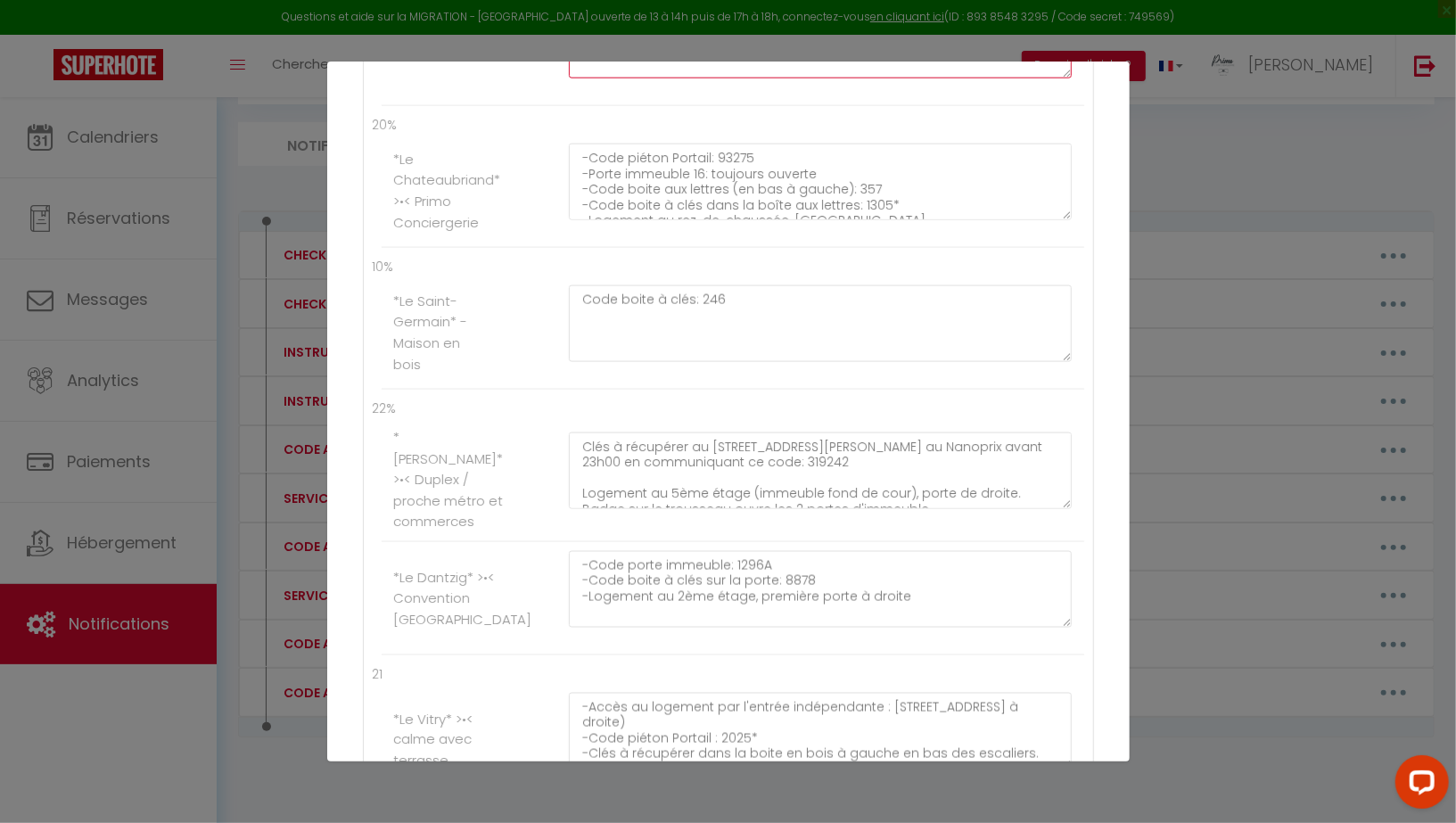
scroll to position [1679, 0]
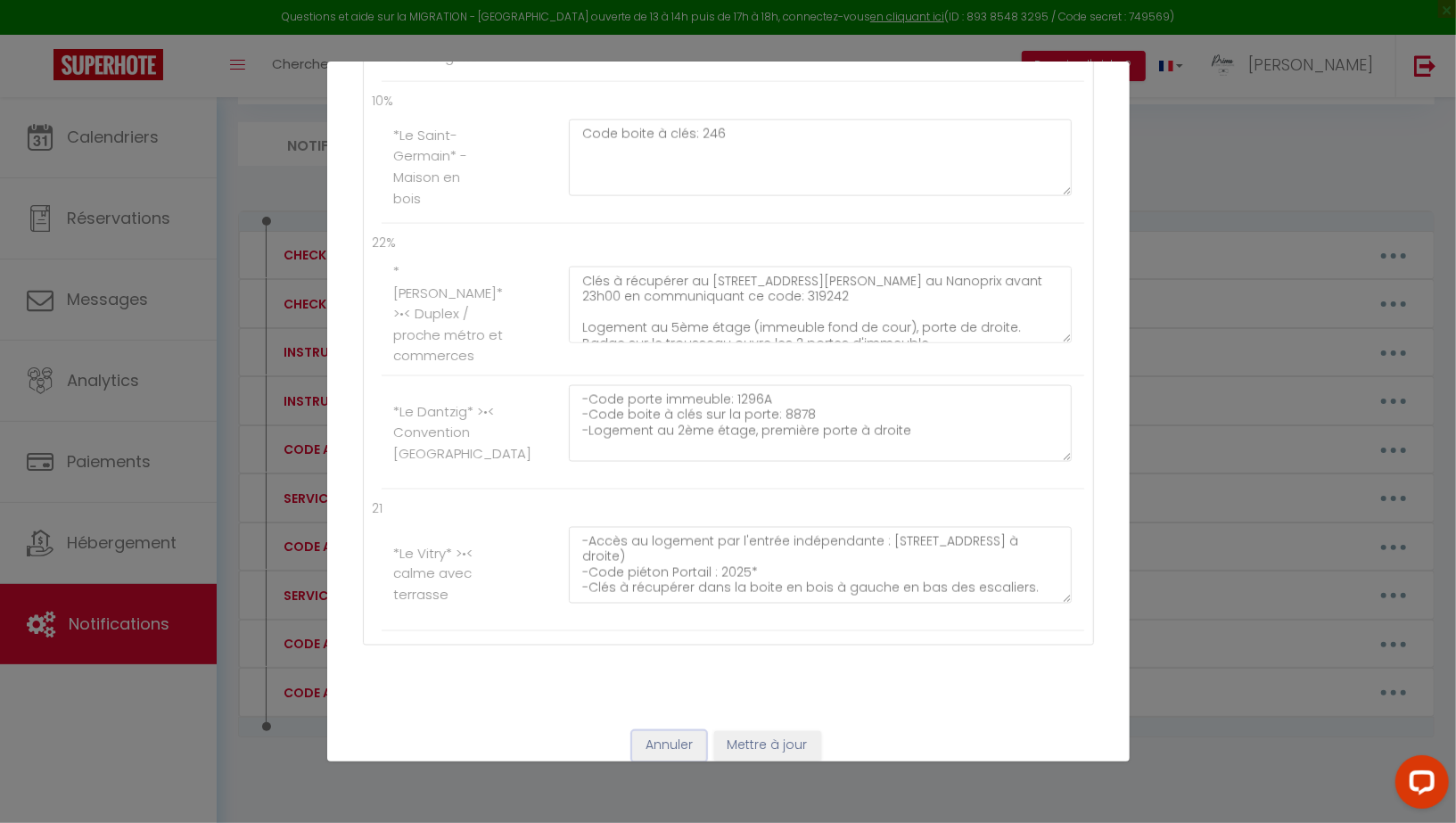
click at [664, 731] on button "Annuler" at bounding box center [669, 745] width 74 height 30
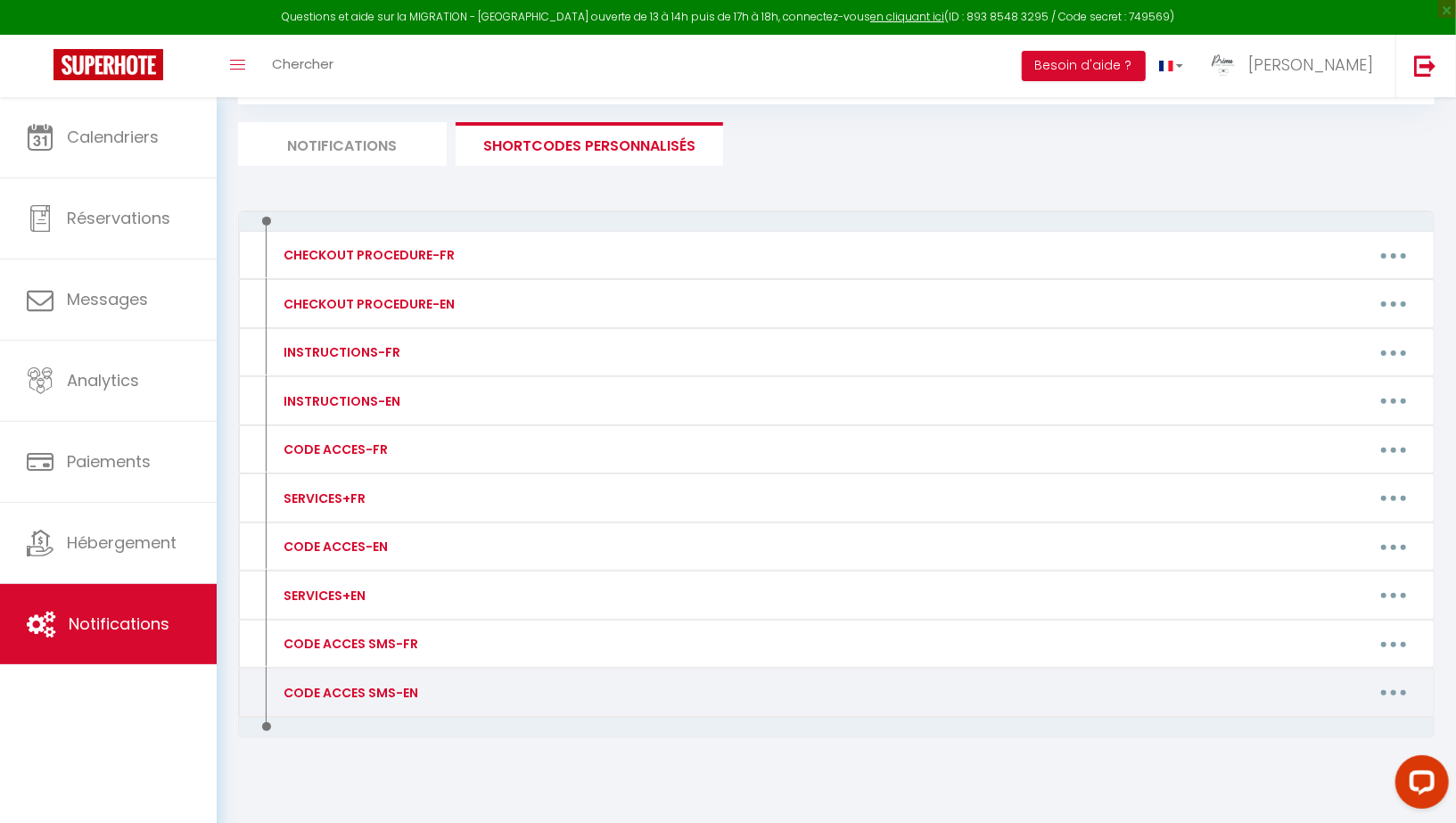
click at [1410, 679] on button "button" at bounding box center [1393, 693] width 50 height 29
click at [1310, 725] on link "Editer" at bounding box center [1347, 732] width 132 height 30
type input "CODE ACCES SMS-EN"
type textarea "Message with access code"
type textarea "Keys to be collected at [STREET_ADDRESS] from Momo L'épicier before 11 p.m. by …"
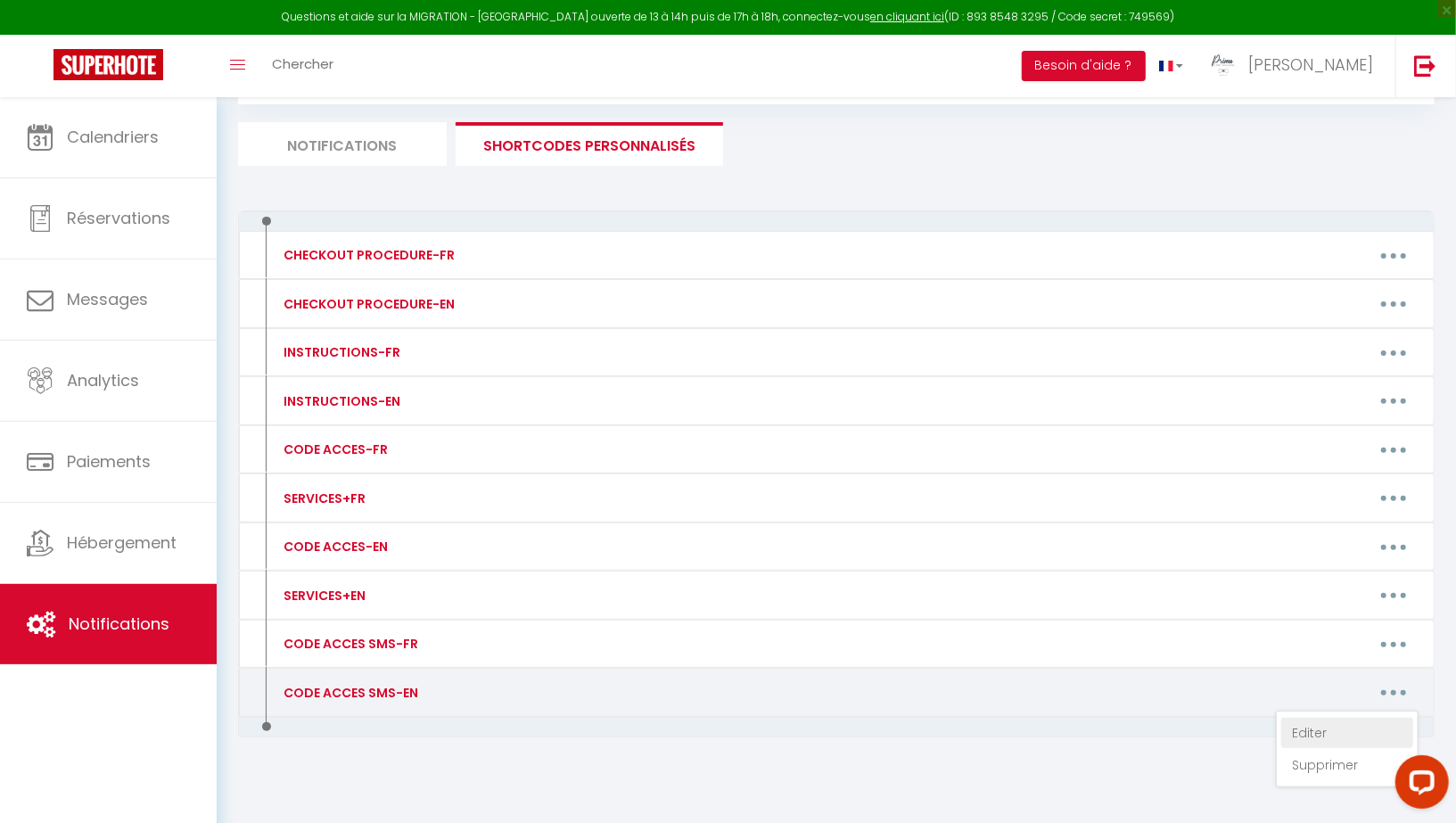
type textarea "Keys to be collected at [STREET_ADDRESS][PERSON_NAME] at [GEOGRAPHIC_DATA] befo…"
type textarea "Keys to be collected at [STREET_ADDRESS] at the [GEOGRAPHIC_DATA] before 11:30 …"
type textarea "- Blue gate pedestrian code: 4578 - Keys to be collected from reception by stat…"
type textarea "Keys to be collected at [STREET_ADDRESS] at Franprix before 10 p.m. by providin…"
type textarea "-Building door code: B3254 -Key box code behind the elevator: 0177 -Apartment o…"
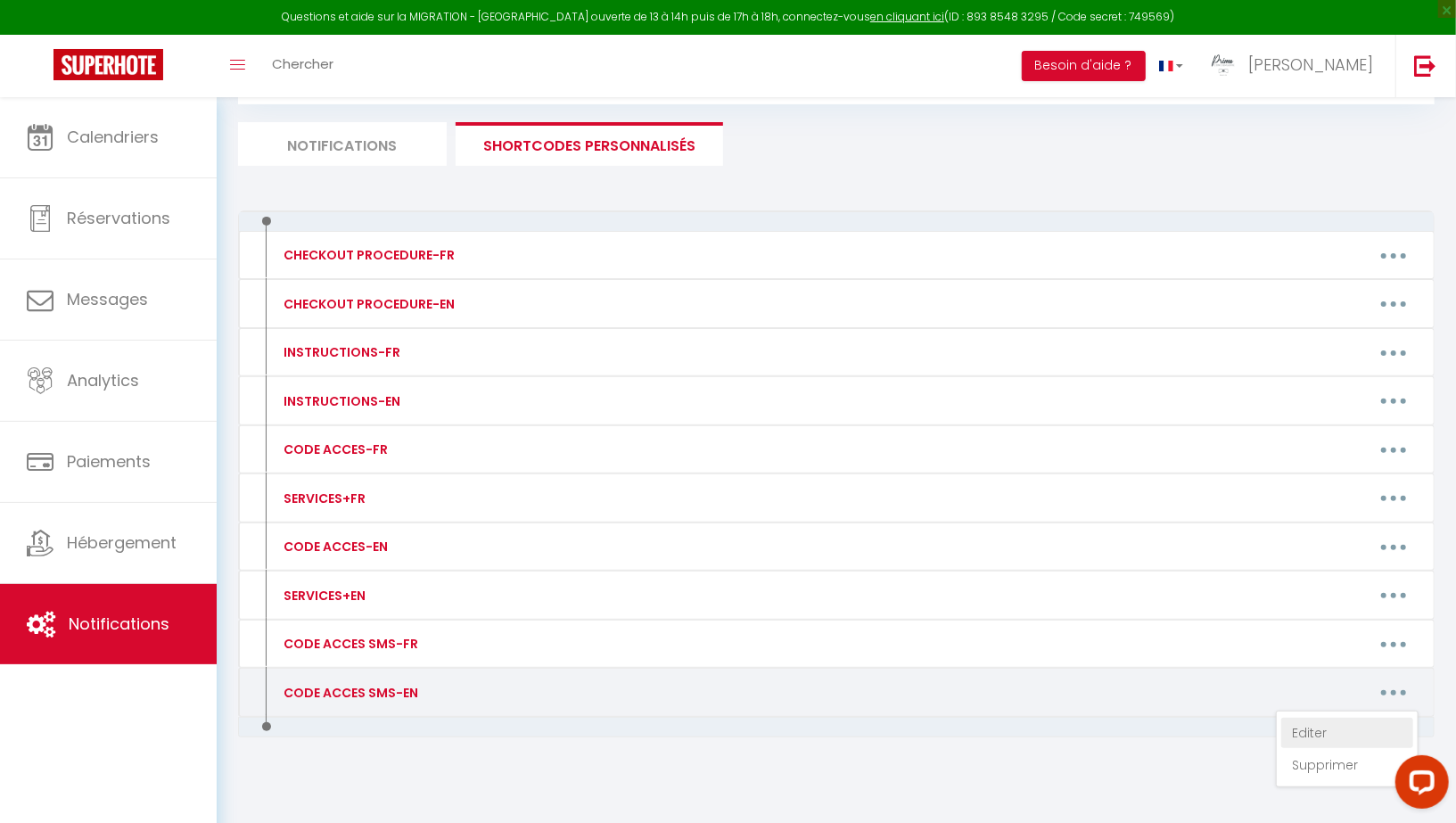
type textarea "-Building door code: 5349A -Key box code to the right of the front door: [RENTA…"
type textarea "Keys to be collected at [STREET_ADDRESS] at Carrefour Express before 9:00 p.m. …"
type textarea "Keys can be collected at [STREET_ADDRESS][PERSON_NAME] at [GEOGRAPHIC_DATA] bef…"
type textarea "-Pedestrian gate code: 93275 -Building door 16: always open -Mailbox code (bott…"
type textarea "Key box code: 246"
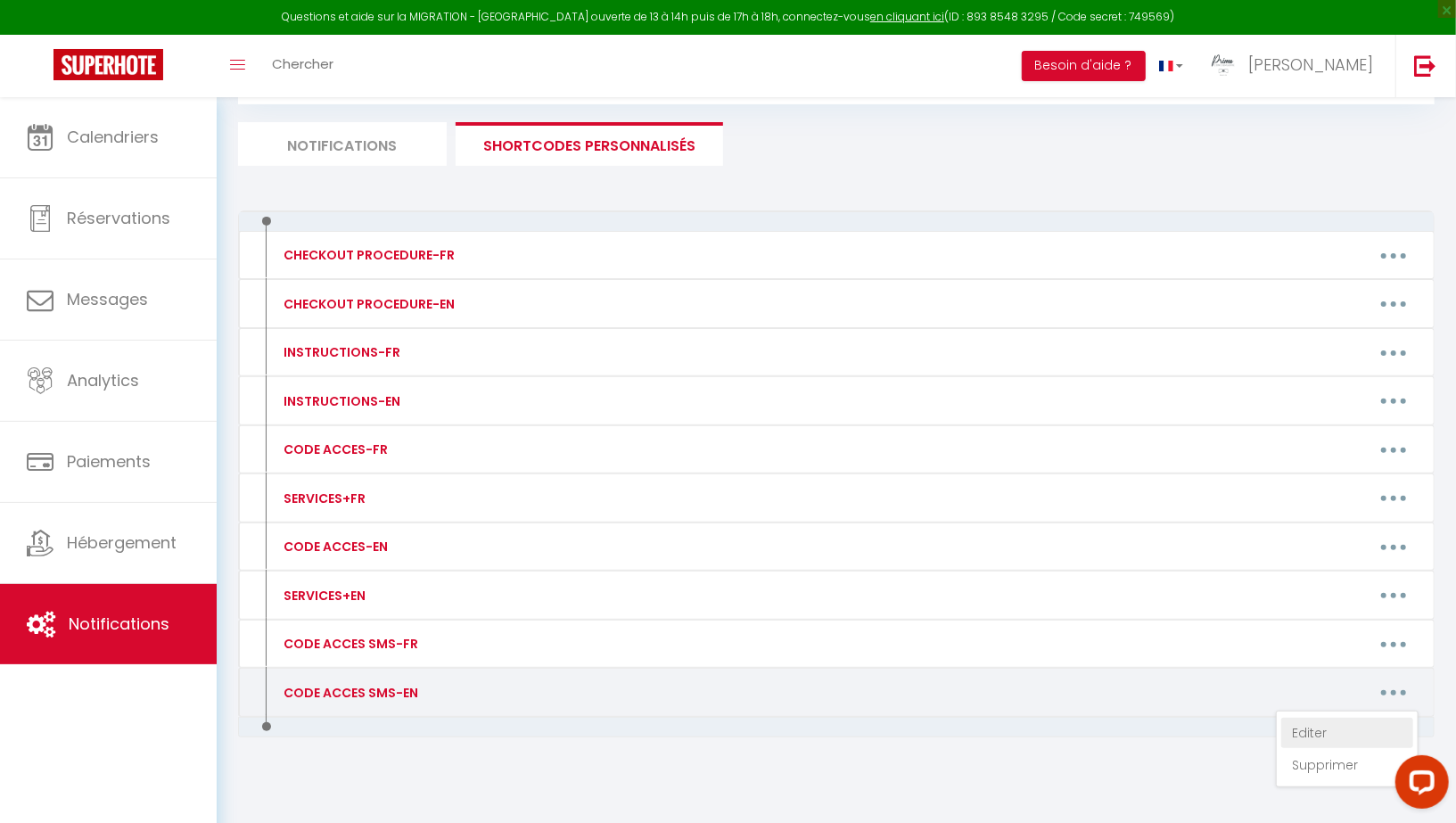
type textarea "Keys to be collected at [STREET_ADDRESS][PERSON_NAME] at the [GEOGRAPHIC_DATA] …"
type textarea "-Building door code: 1296A -Key box code on the door: 8878 -Apartment on the 2n…"
type textarea "- Access to the apartment via the separate entrance: 20 Voie Charcot (pedestria…"
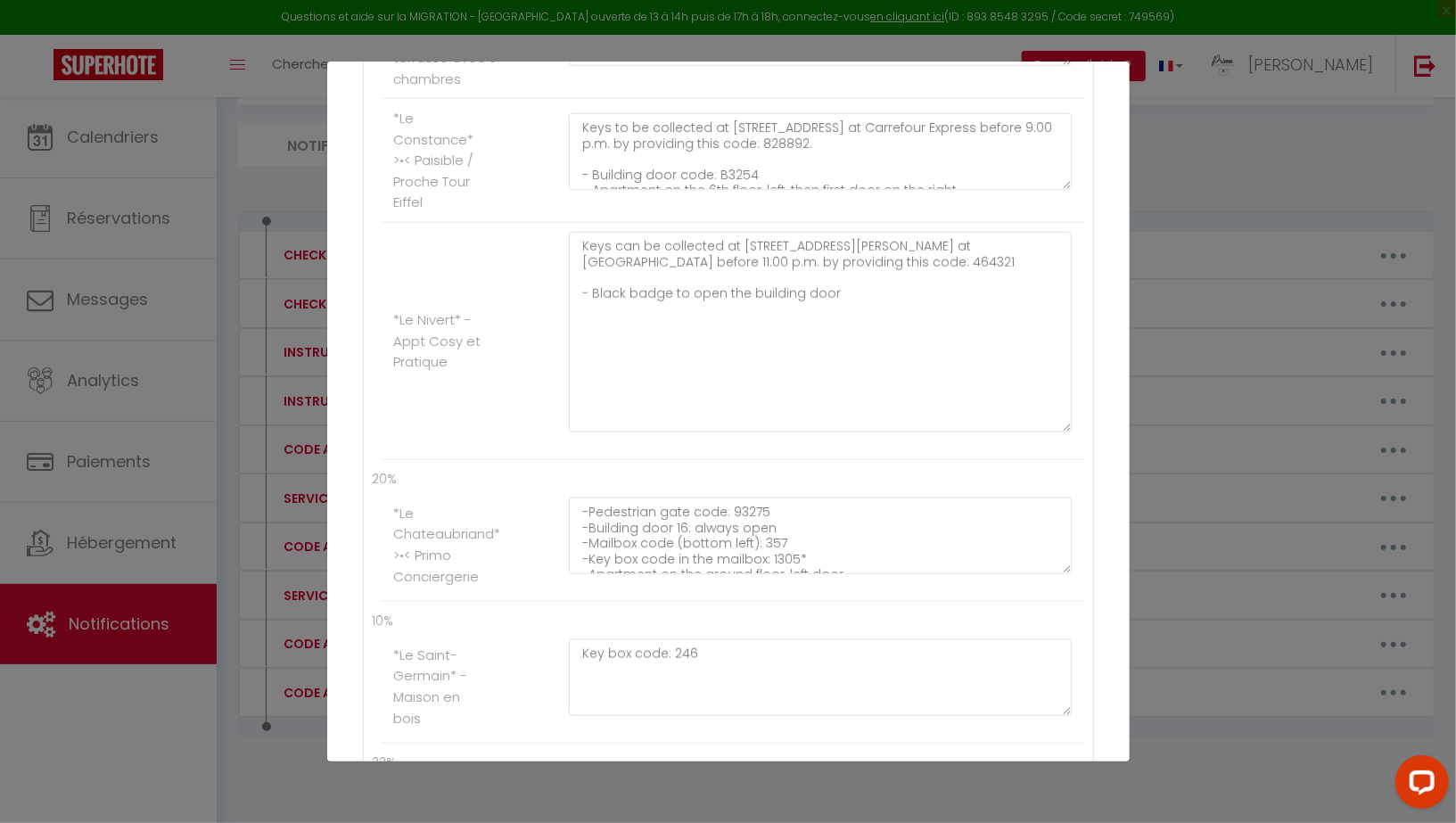
scroll to position [1123, 0]
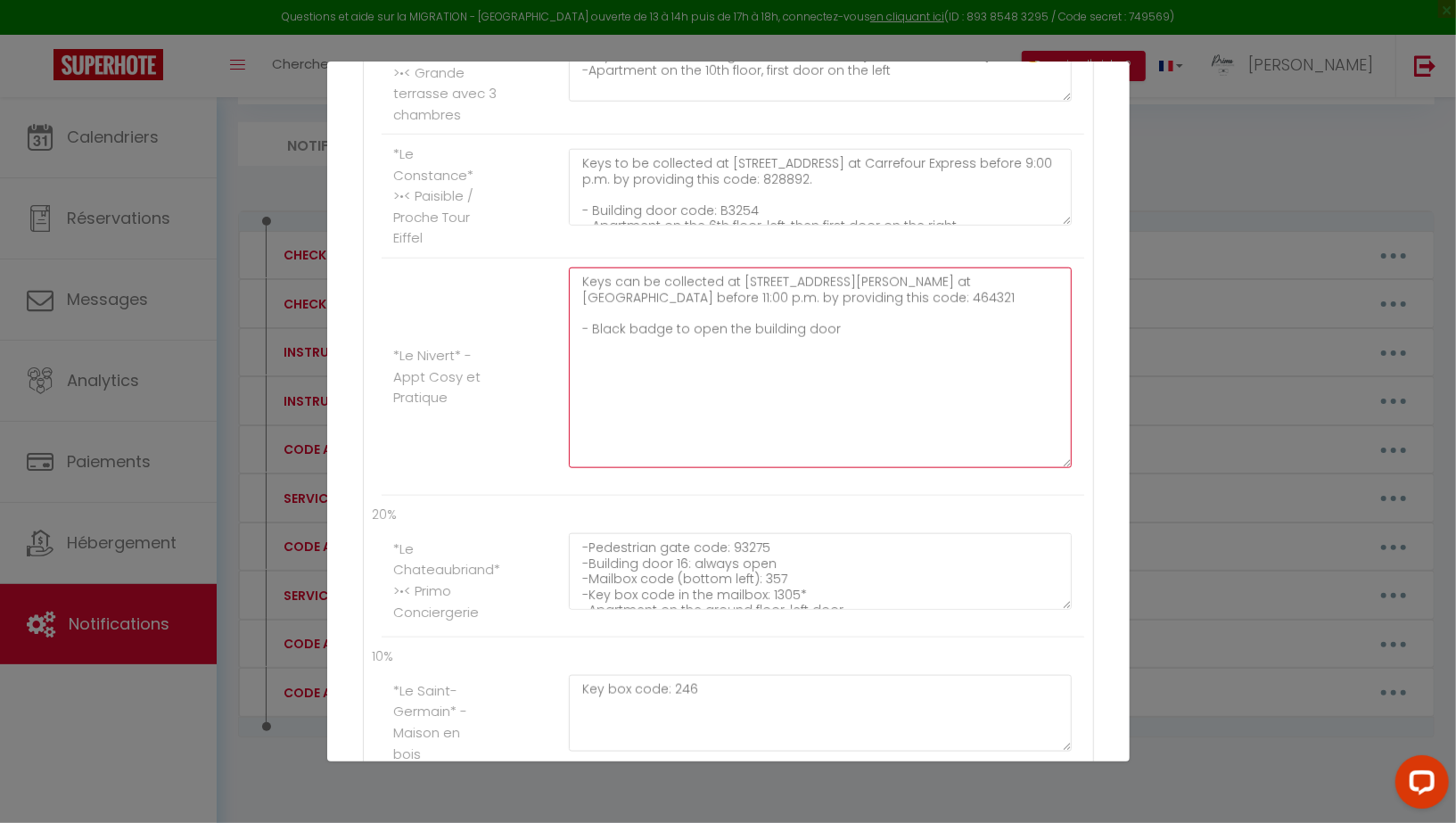
drag, startPoint x: 870, startPoint y: 378, endPoint x: 510, endPoint y: 234, distance: 387.7
paste textarea "to be collected at [STREET_ADDRESS][PERSON_NAME] at [GEOGRAPHIC_DATA] before 11…"
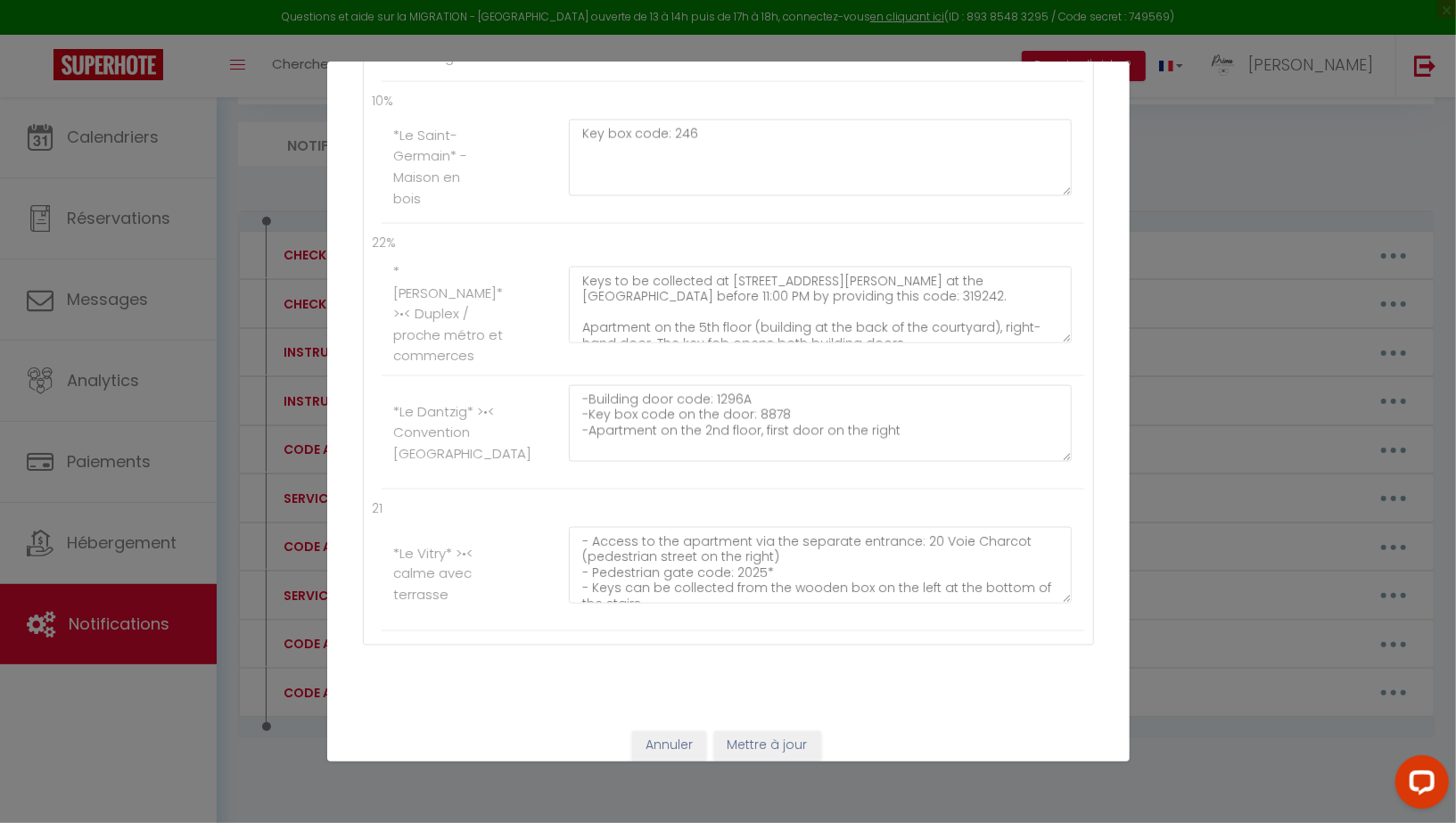
type textarea "Keys to be collected at [STREET_ADDRESS][PERSON_NAME] at [GEOGRAPHIC_DATA] befo…"
click at [754, 731] on button "Mettre à jour" at bounding box center [767, 745] width 107 height 30
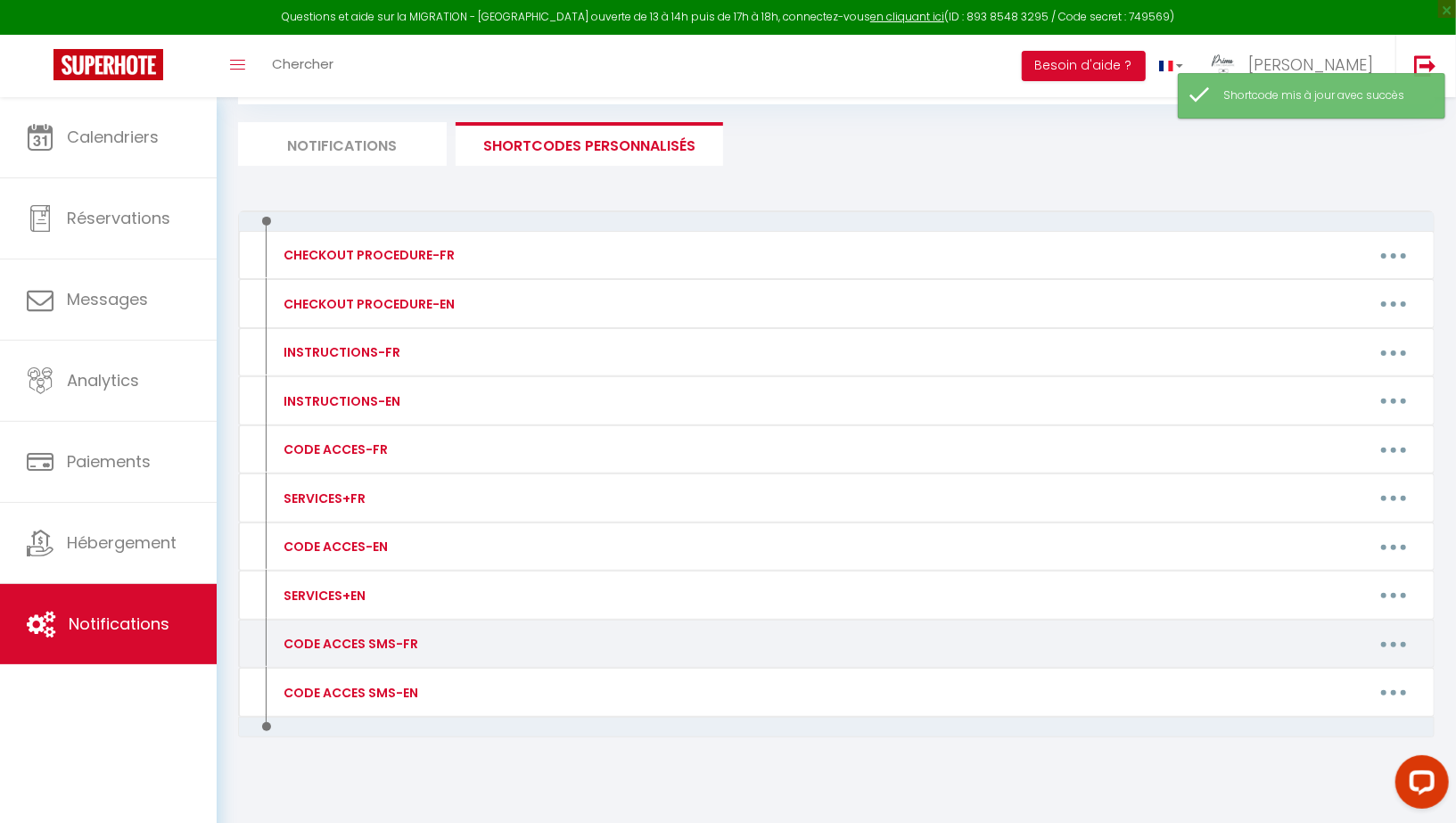
click at [1387, 630] on button "button" at bounding box center [1393, 644] width 50 height 29
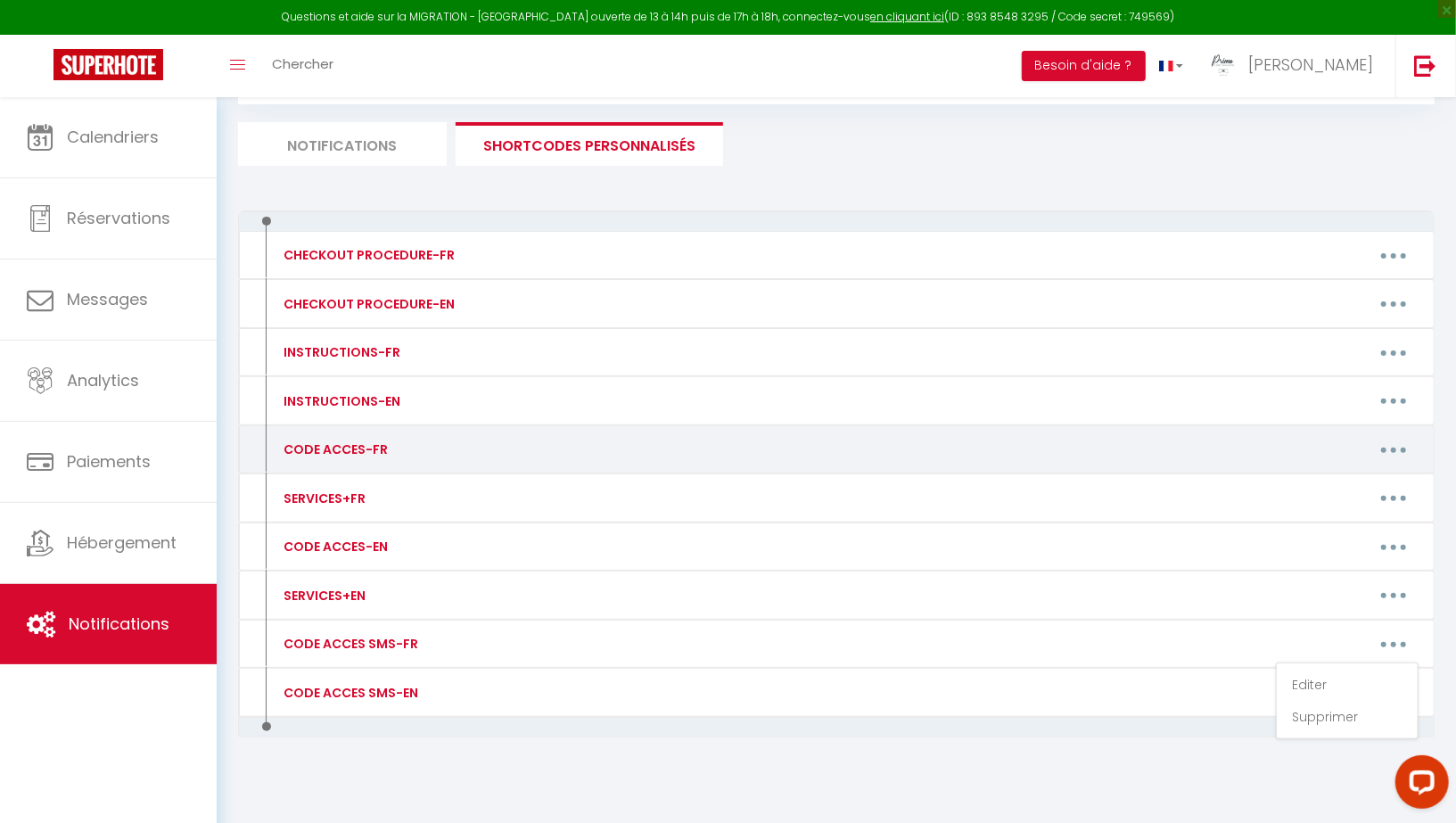
click at [1380, 443] on button "button" at bounding box center [1393, 450] width 50 height 29
click at [1335, 489] on link "Editer" at bounding box center [1347, 490] width 132 height 30
type input "CODE ACCES-FR"
type textarea "Message avec code d'accès"
type textarea "[PERSON_NAME] récupérer les clés au [STREET_ADDRESS] auprès de notre partenaire…"
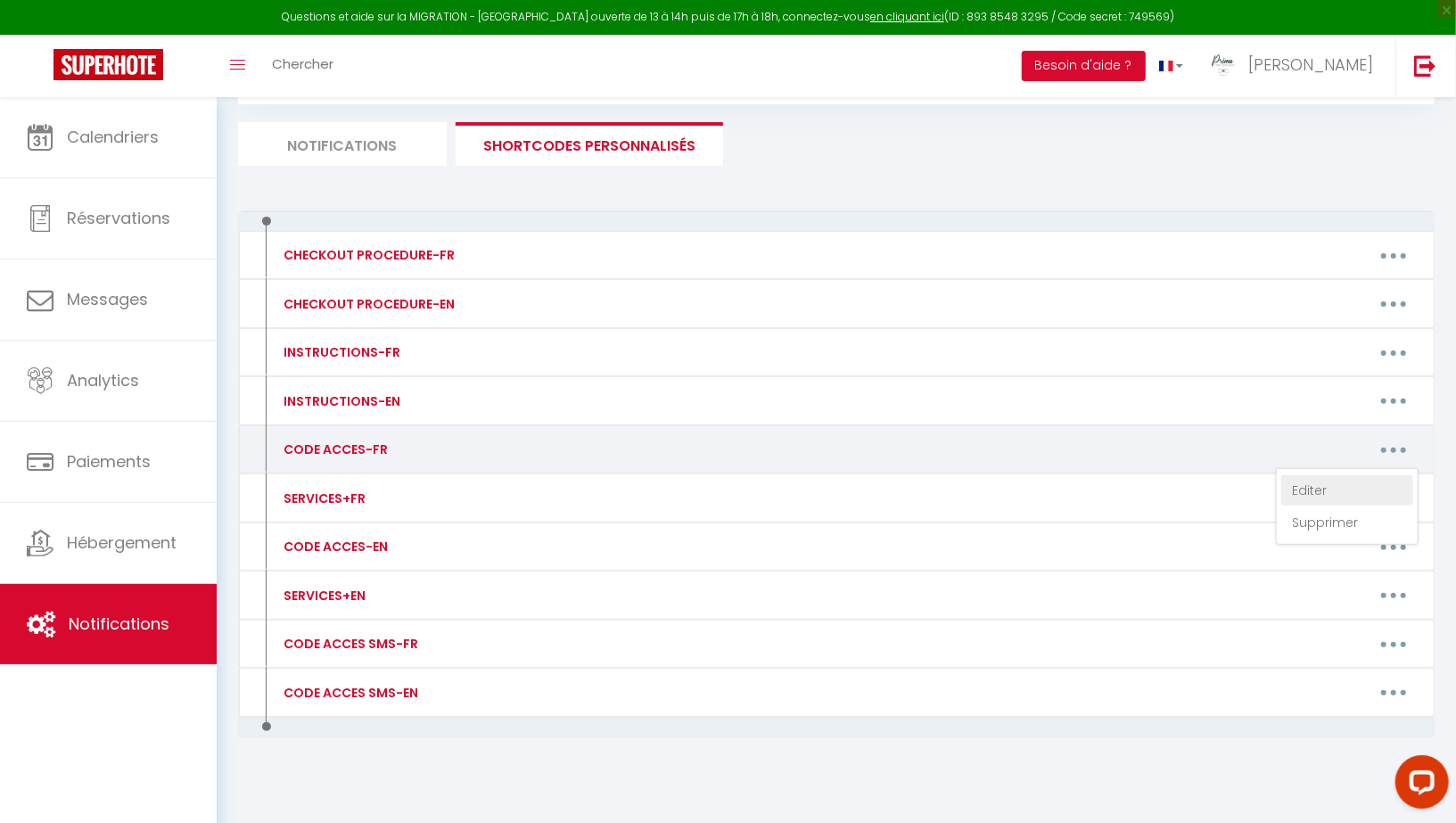
type textarea "[PERSON_NAME] récupérer les clés au [STREET_ADDRESS][PERSON_NAME] auprès de not…"
type textarea "[PERSON_NAME] récupérer les clés au [STREET_ADDRESS] auprès de notre partenaire…"
type textarea "-Code piéton Portail bleu: 4578 -Clés à récupérer à la réception en annonçant "…"
type textarea "[PERSON_NAME] récupérer les clés au [STREET_ADDRESS] auprès de notre partenaire…"
type textarea "-Code porte immeuble: B3254 -Code boite à clés derrière l'ascenseur: 0177 -Loge…"
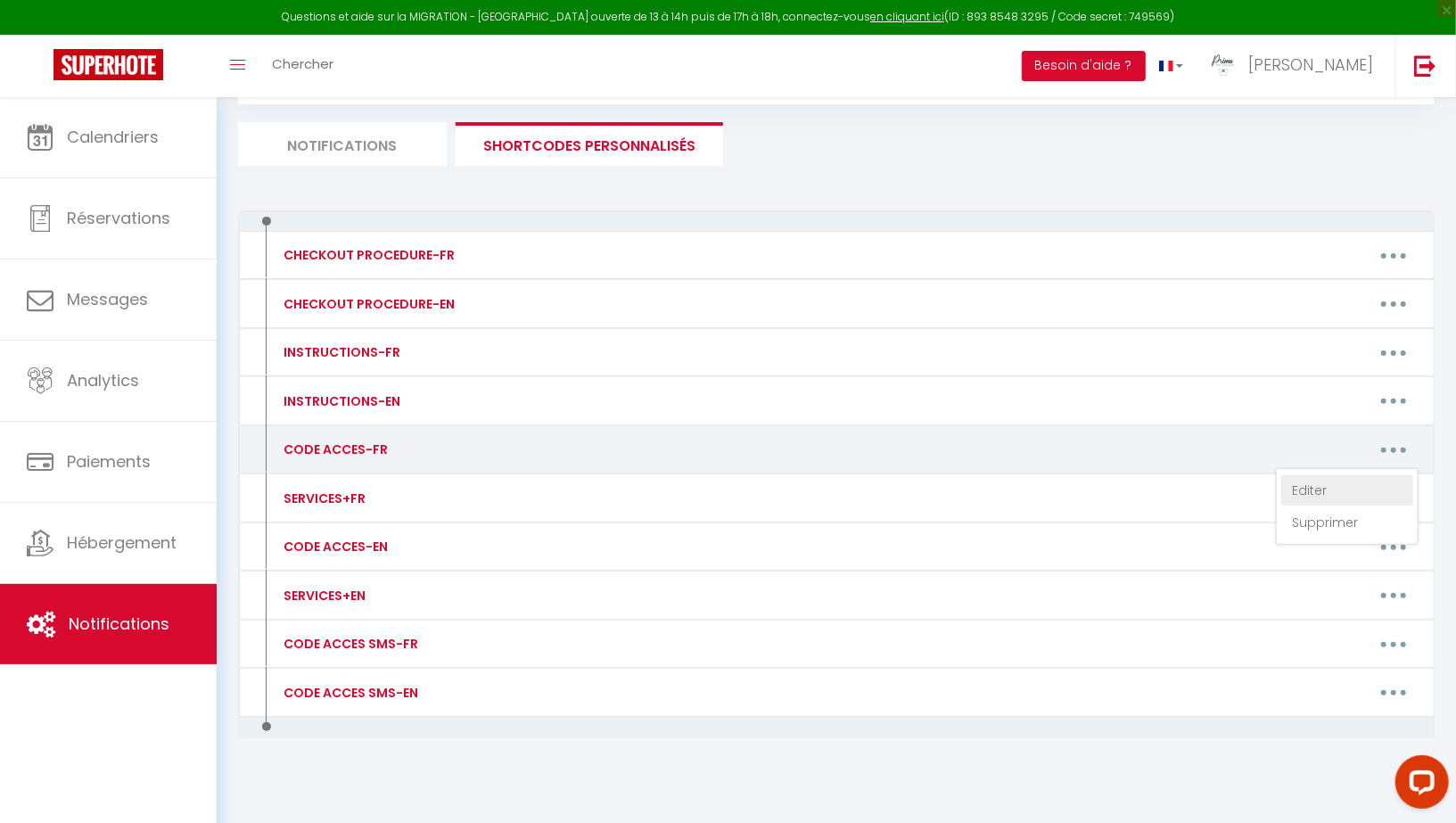
type textarea "-Code porte immeuble: 5349A -Code boite à clés à droite de la porte d'entrée: […"
type textarea "[PERSON_NAME] récupérer les clés au [STREET_ADDRESS] auprès de notre partenaire…"
type textarea "[PERSON_NAME] récupérer les clés au [STREET_ADDRESS][PERSON_NAME] auprès de not…"
type textarea "-Code piéton Portail: 93275 -Porte immeuble 16: toujours ouverte -Code boite au…"
type textarea "La boite à clés se trouve sur l'échelle de la piscine. Vous pouvez l'ouvrir ave…"
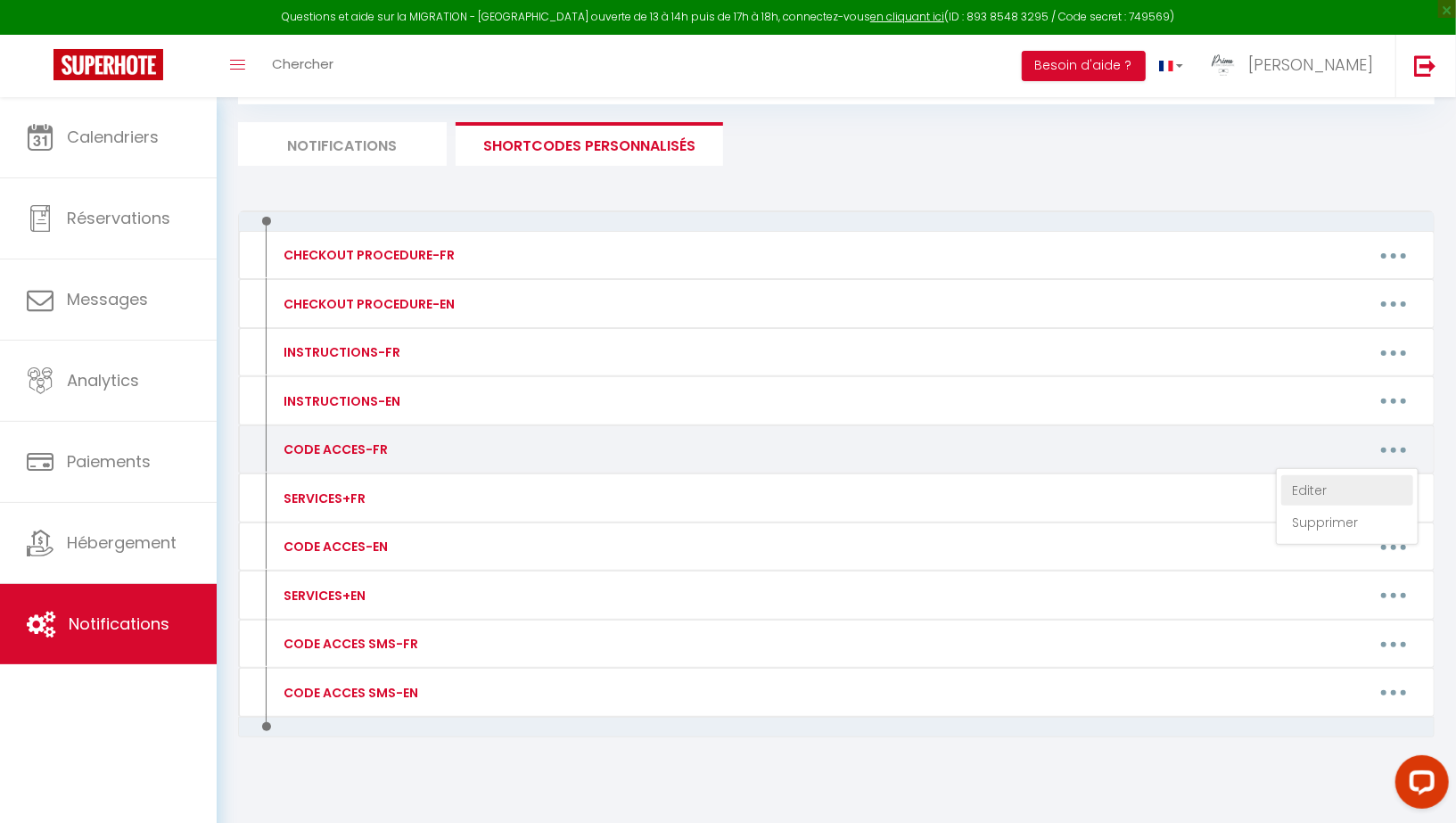
type textarea "[PERSON_NAME] récupérer les clés au [STREET_ADDRESS][PERSON_NAME] auprès de not…"
type textarea "-Code porte immeuble: 1296A -Code boite à clés sur la porte: 8878 -Logement au …"
type textarea "-Veuillez accéder au logement par l'entrée indépendante : [STREET_ADDRESS] à dr…"
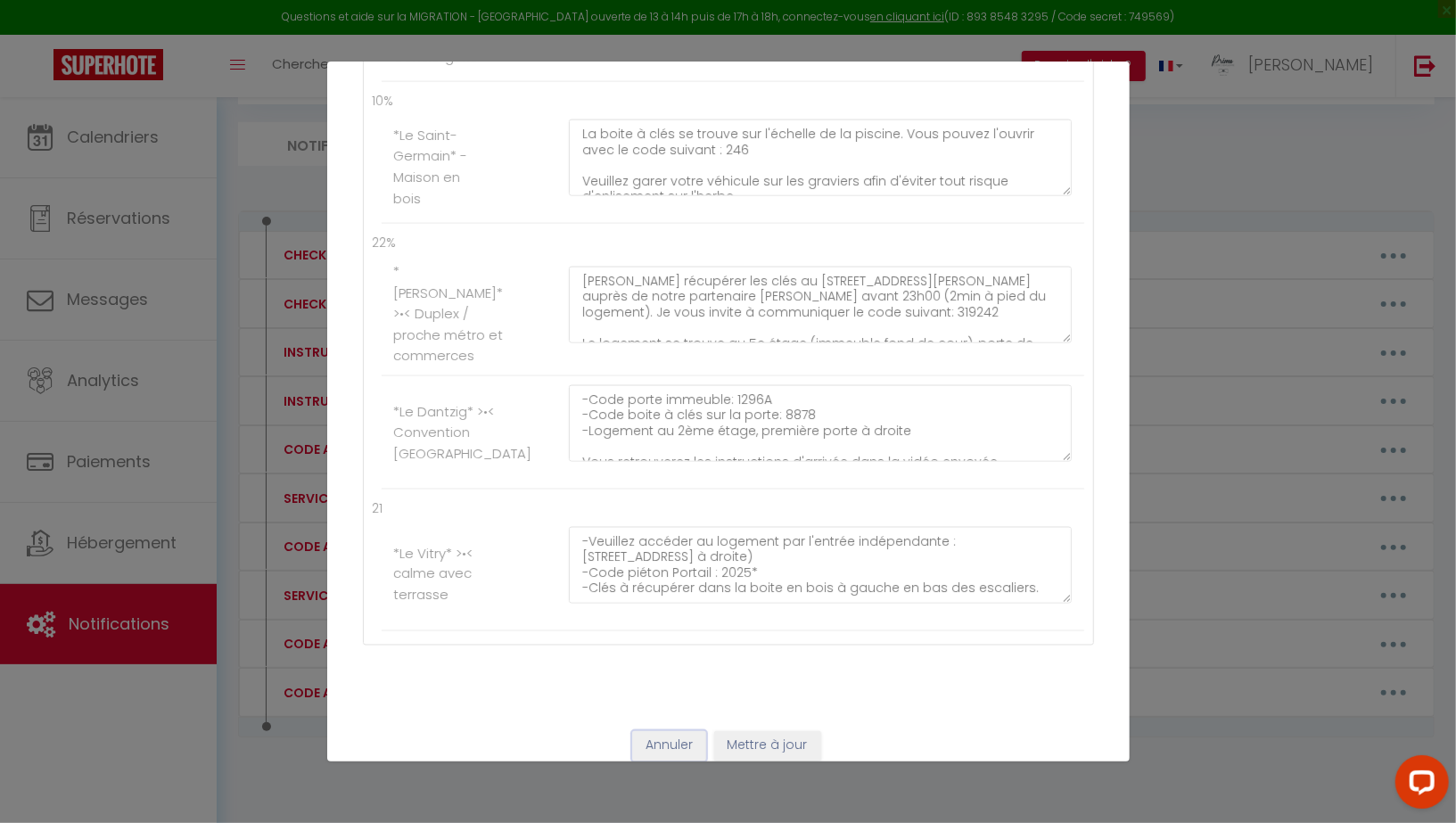
click at [667, 731] on button "Annuler" at bounding box center [669, 745] width 74 height 30
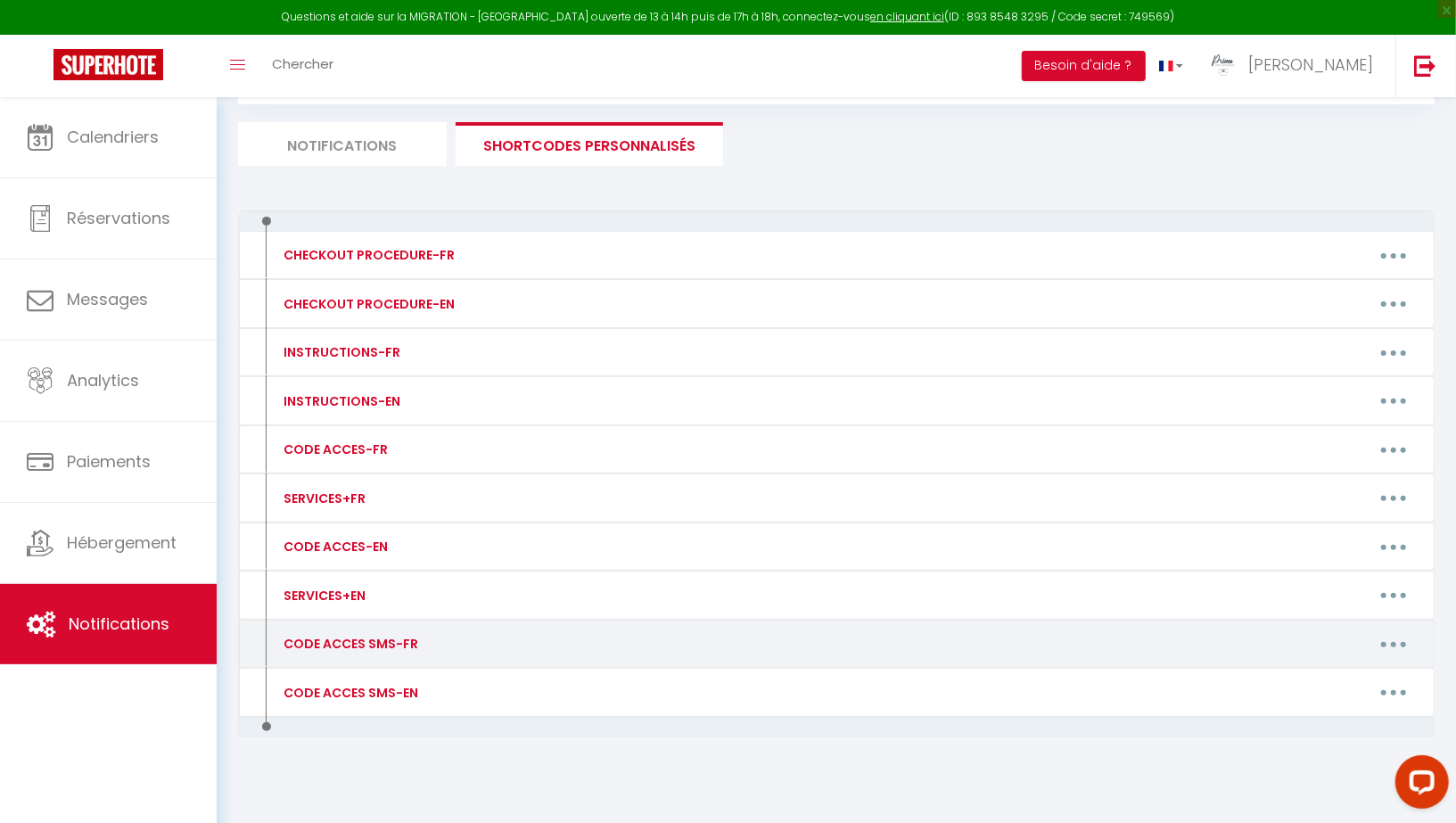
click at [1396, 631] on button "button" at bounding box center [1393, 644] width 50 height 29
click at [1299, 677] on link "Editer" at bounding box center [1347, 683] width 132 height 30
type input "CODE ACCES SMS-FR"
type textarea "Clés à récupérer au [STREET_ADDRESS] chez Momo L'épicier avant 23h en communiqu…"
type textarea "Clés à récupérer au [STREET_ADDRESS][PERSON_NAME] au [GEOGRAPHIC_DATA] avant 20…"
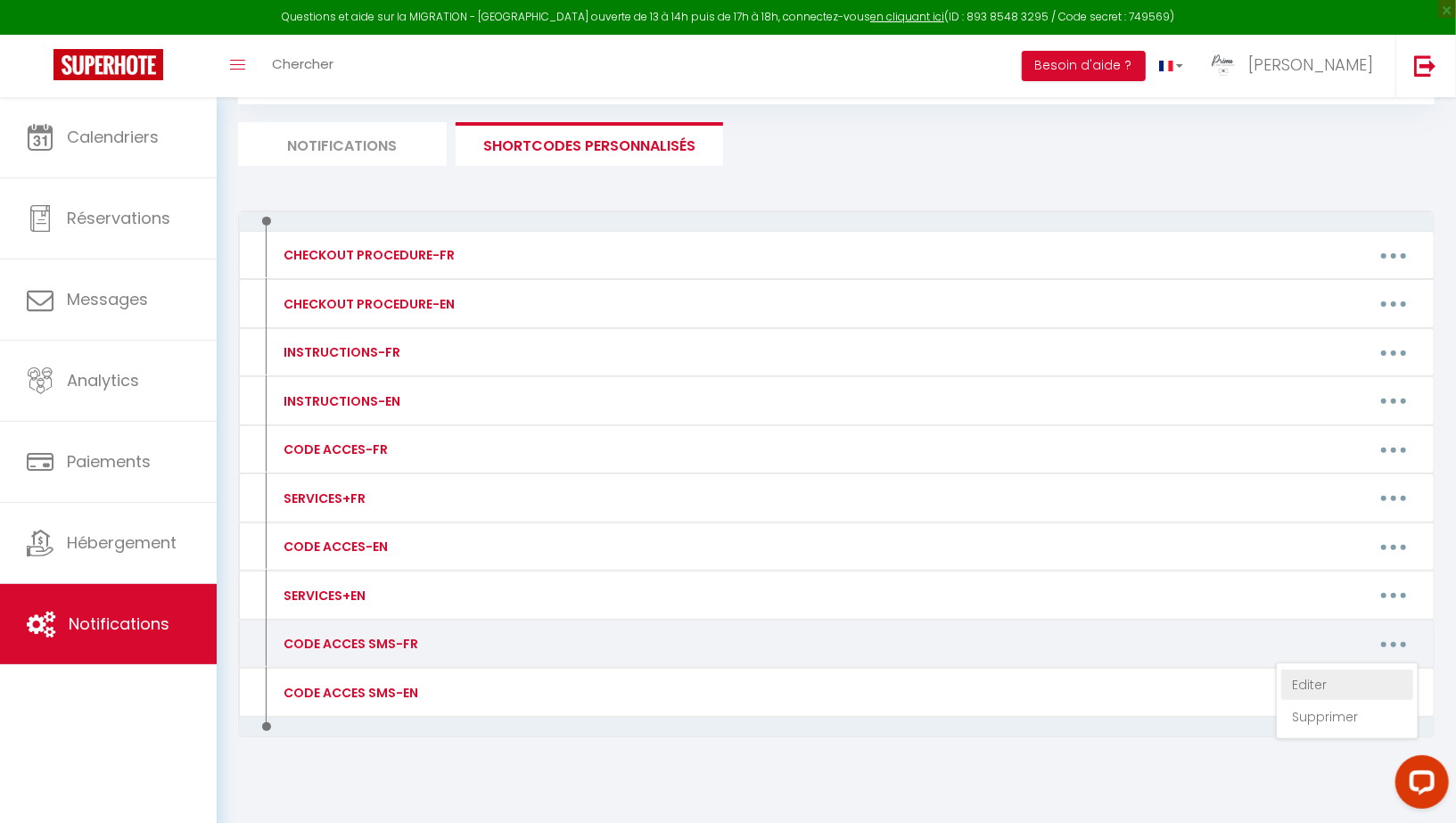
type textarea "Clés à récupérer au [STREET_ADDRESS] à l'Epicerie des Morillons avant 23h30 en …"
type textarea "-Code piéton Portail bleu: 4578 -Clés à récupérer à la réception en annonçant "…"
type textarea "Clés à récupérer au [STREET_ADDRESS] au Franprix avant 22h en communiquant ce c…"
type textarea "-Code porte immeuble: B3254 -Code boite à clés derrière l'ascenseur: 0177 -Loge…"
type textarea "-Code porte immeuble: 5349A -Code boite à clés à droite de la porte d'entrée: […"
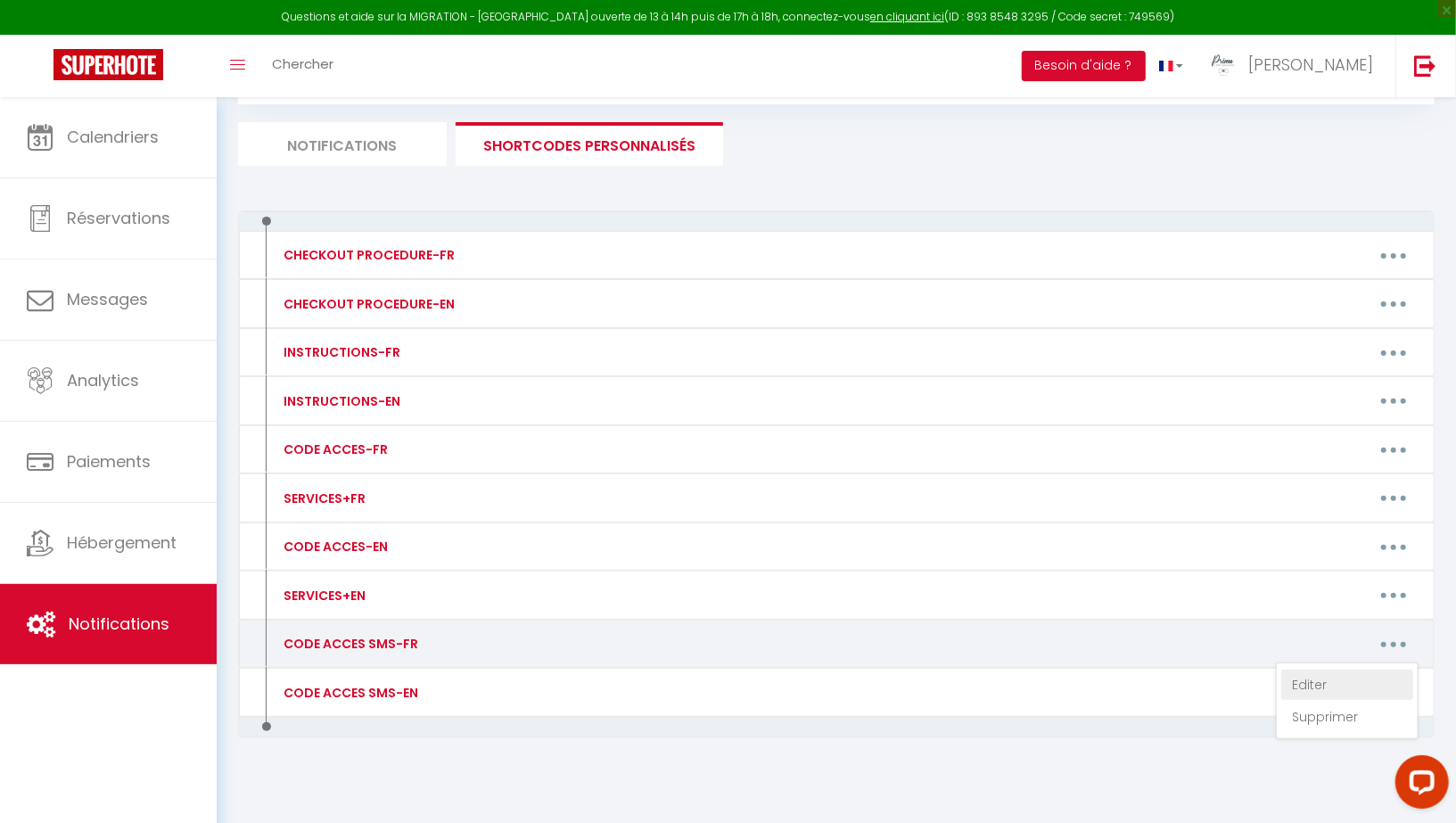
type textarea "Clés à récupérer au [STREET_ADDRESS] au Carrefour Express avant 21h00 en commun…"
type textarea "Clés à récupérer au [STREET_ADDRESS][PERSON_NAME] au Nanoprix avant 23h00 en co…"
type textarea "-Code piéton Portail: 93275 -Porte immeuble 16: toujours ouverte -Code boite au…"
type textarea "Code boite à clés: 246"
type textarea "Clés à récupérer au [STREET_ADDRESS][PERSON_NAME] au Nanoprix avant 23h00 en co…"
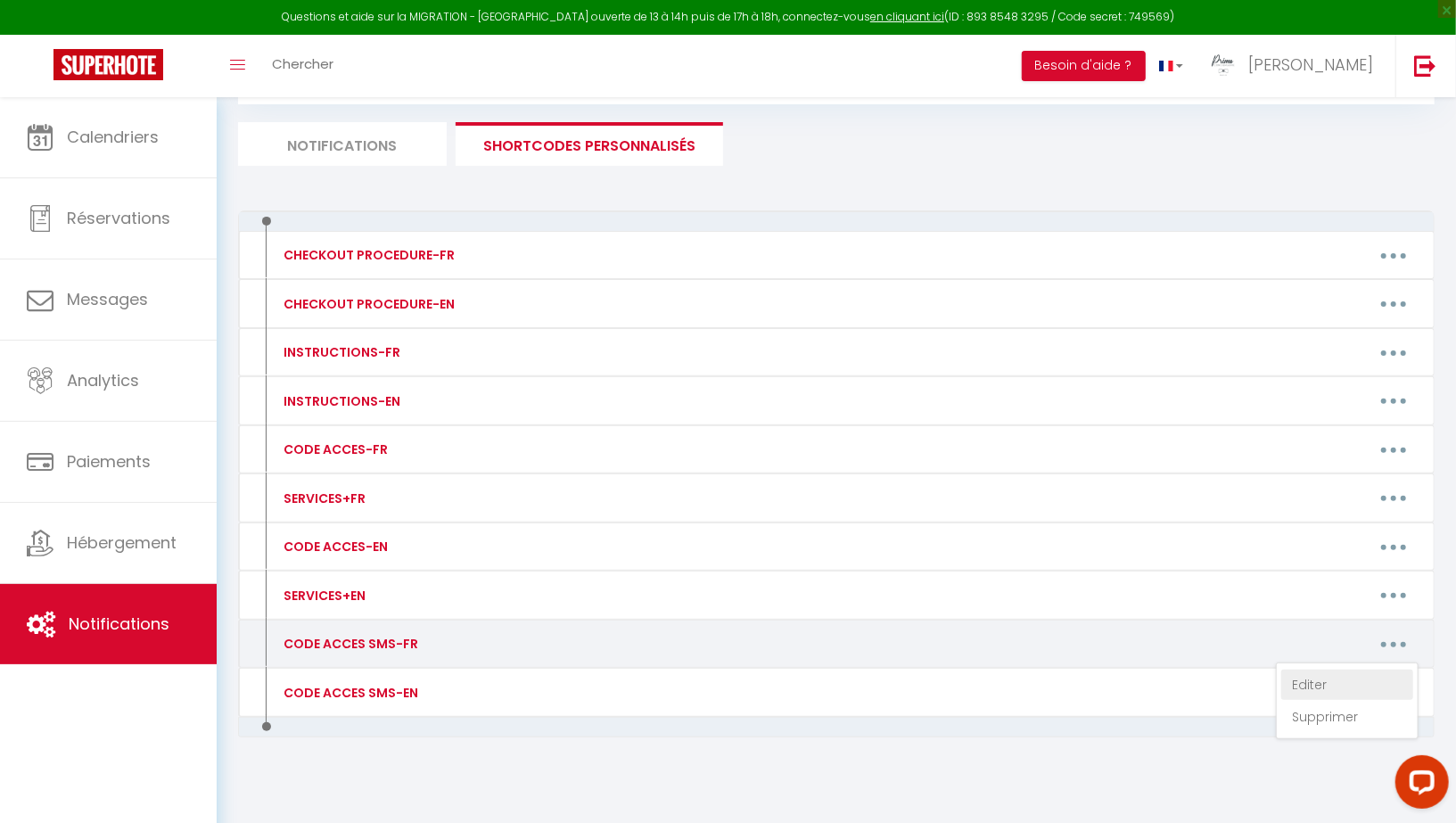
type textarea "-Code porte immeuble: 1296A -Code boite à clés sur la porte: 8878 -Logement au …"
type textarea "-Accès au logement par l'entrée indépendante : [STREET_ADDRESS] à droite) -Code…"
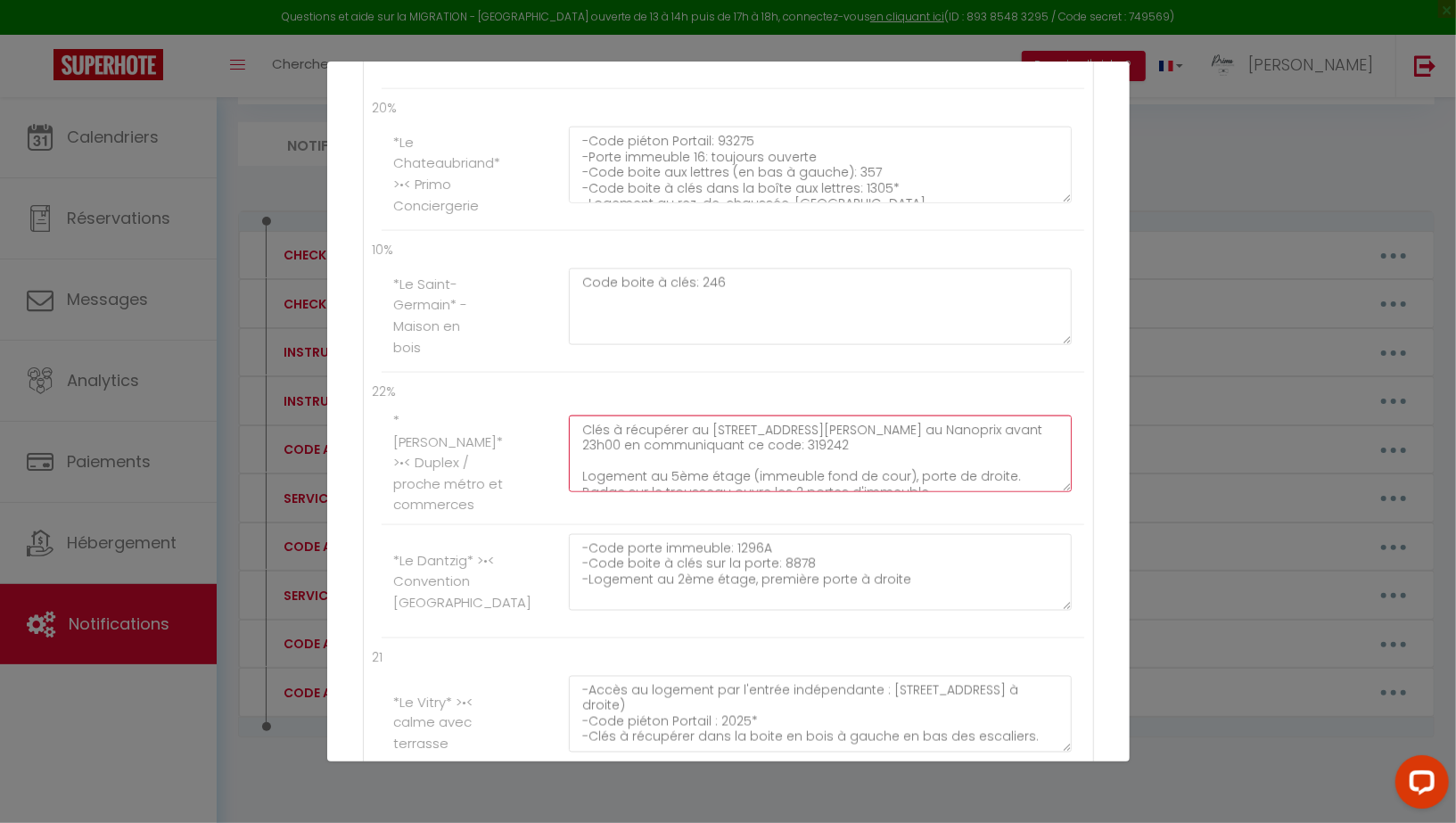
scroll to position [15, 0]
drag, startPoint x: 572, startPoint y: 401, endPoint x: 922, endPoint y: 464, distance: 355.6
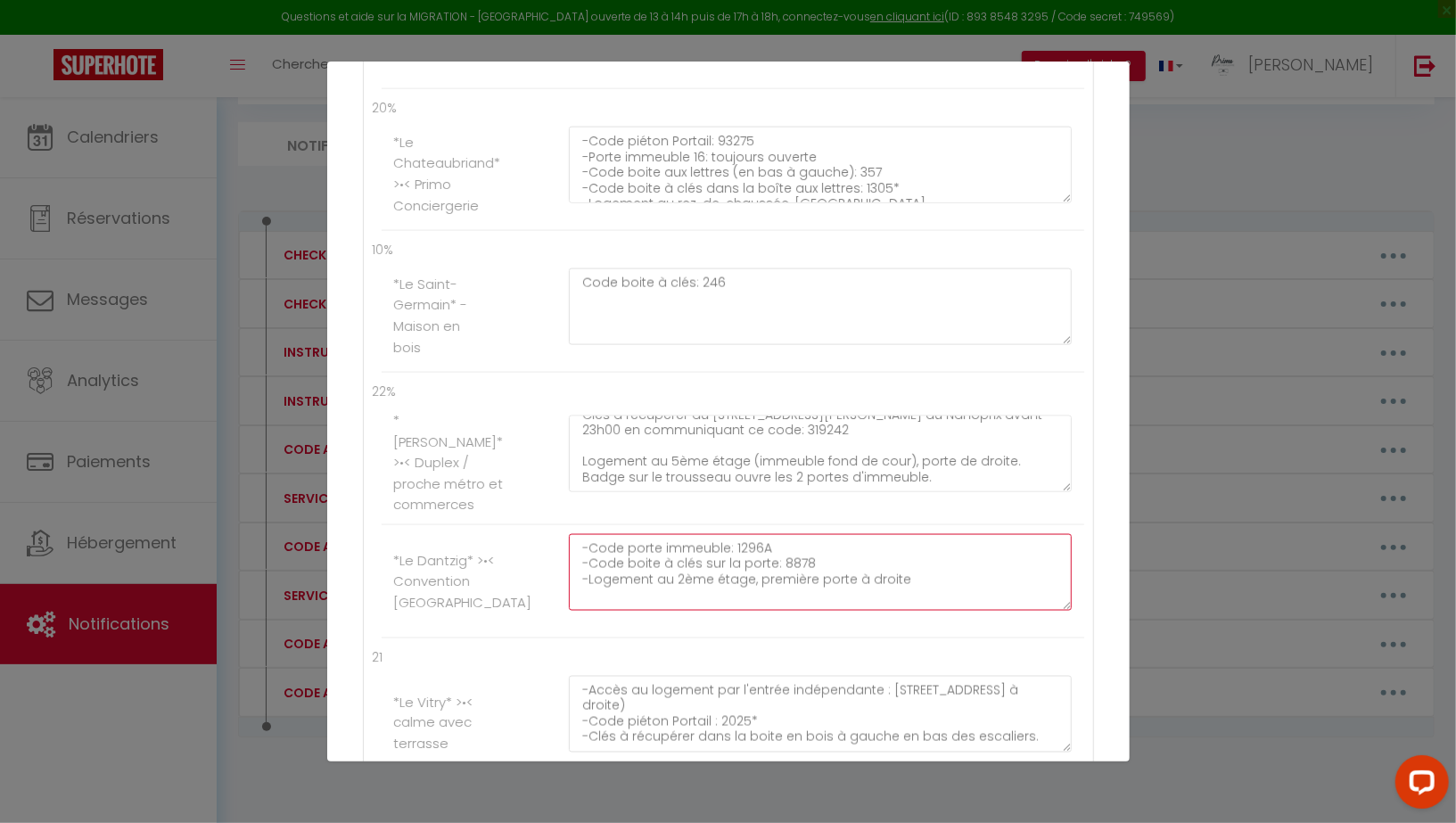
drag, startPoint x: 939, startPoint y: 571, endPoint x: 518, endPoint y: 479, distance: 430.9
click at [518, 479] on ul "22% *[PERSON_NAME]* >•< Duplex / proche métro et commerces Clés à récupérer au …" at bounding box center [728, 509] width 712 height 257
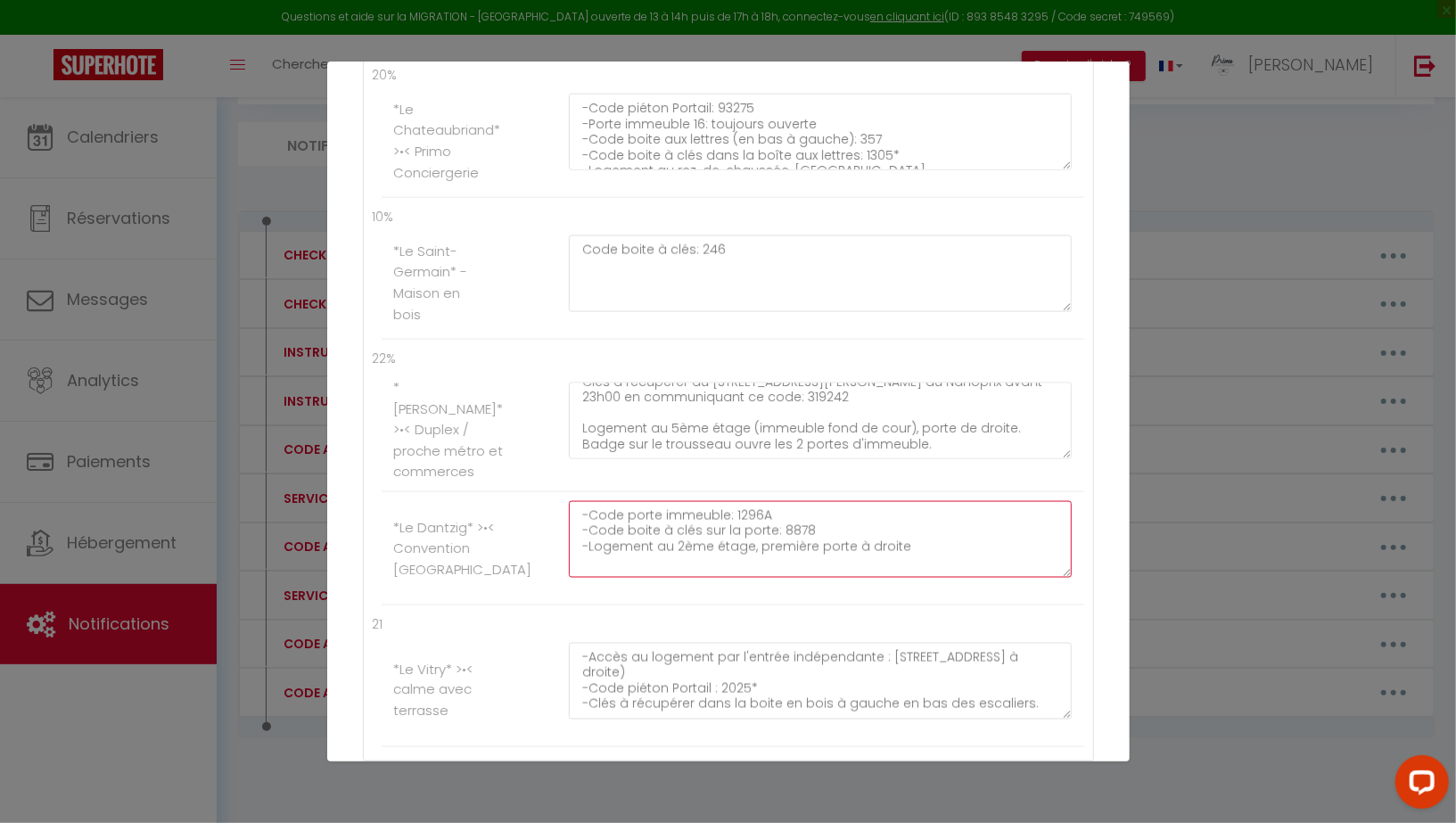
scroll to position [1567, 0]
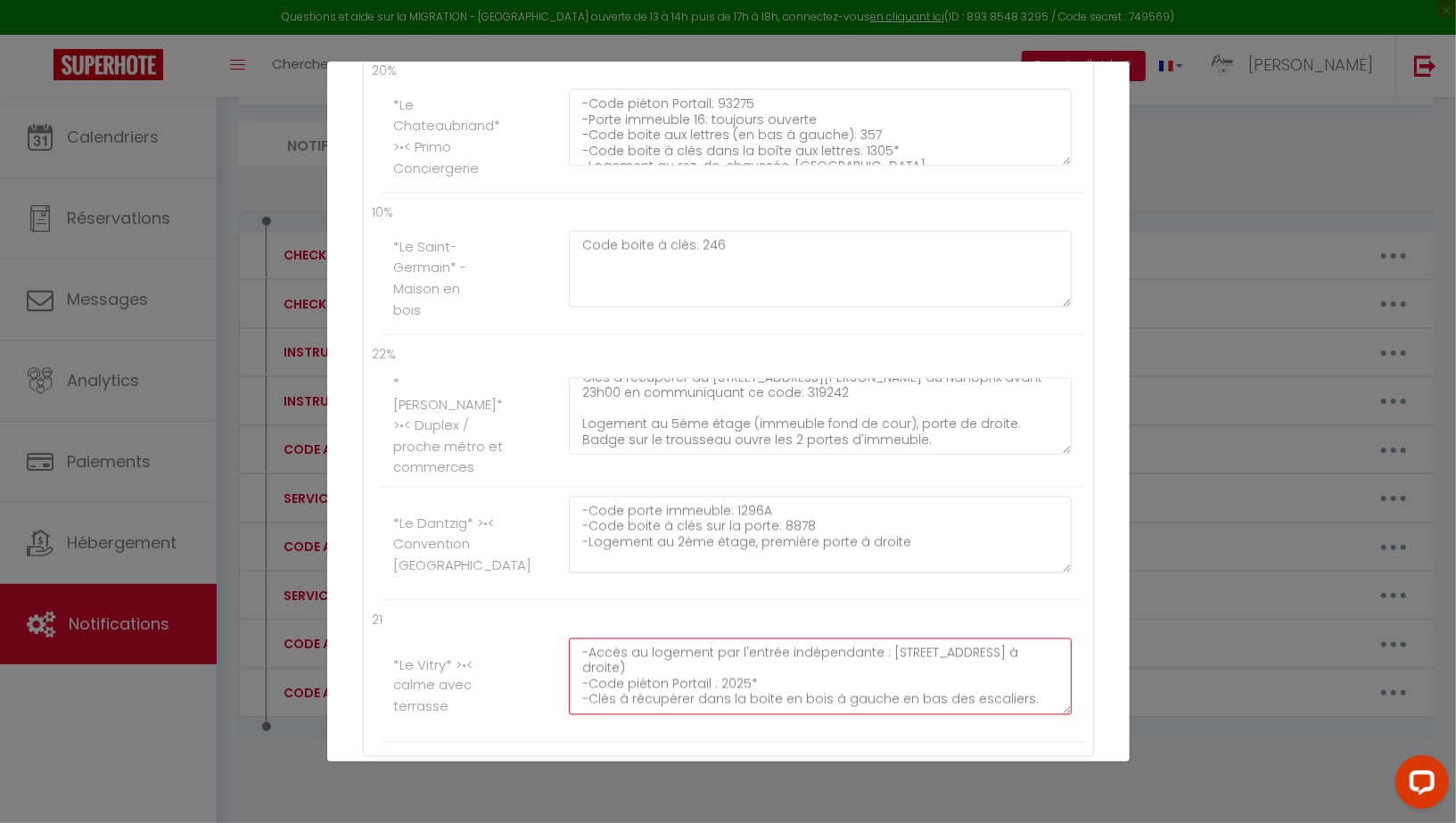
drag, startPoint x: 578, startPoint y: 632, endPoint x: 985, endPoint y: 738, distance: 420.6
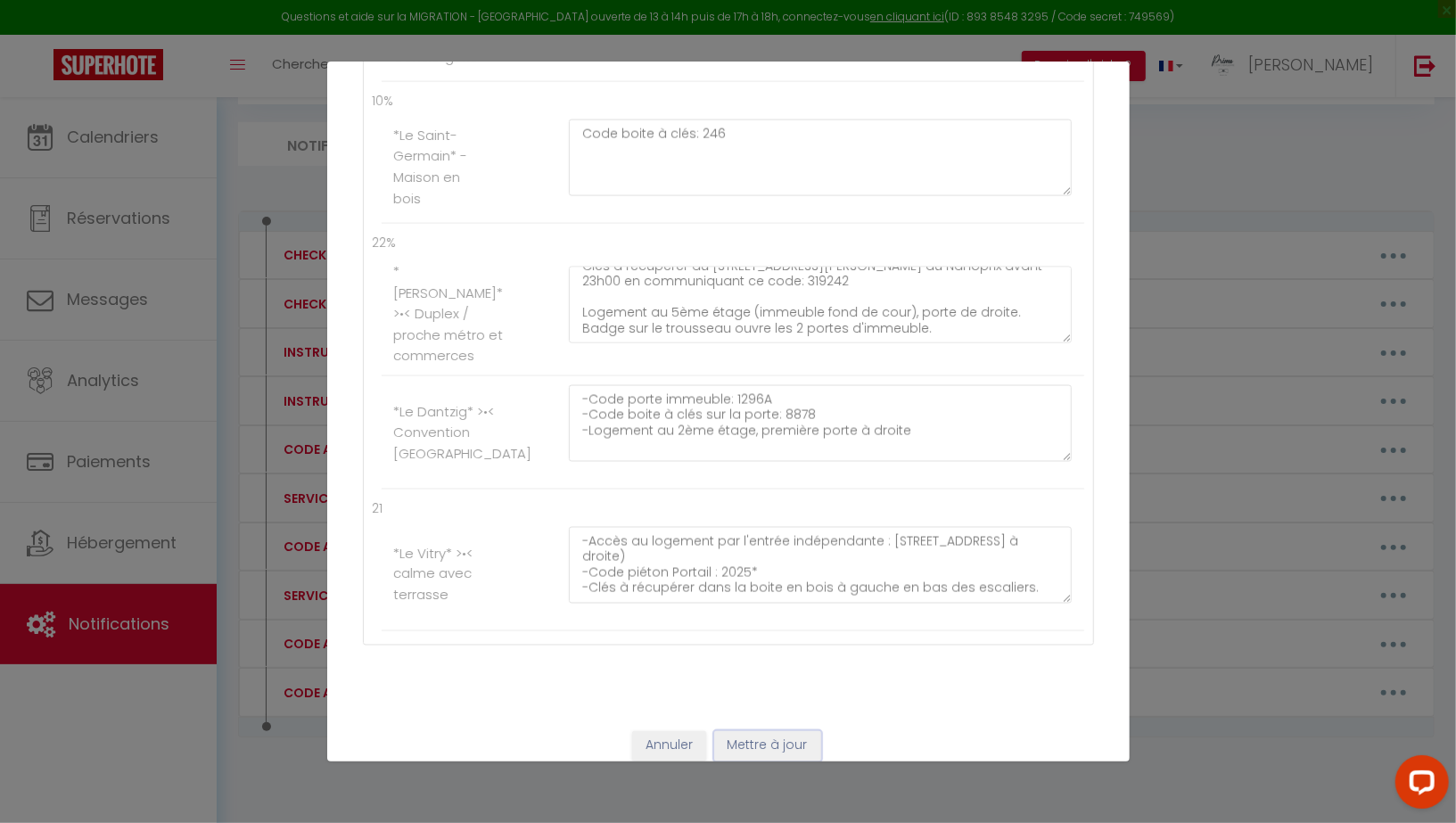
click at [747, 731] on button "Mettre à jour" at bounding box center [767, 745] width 107 height 30
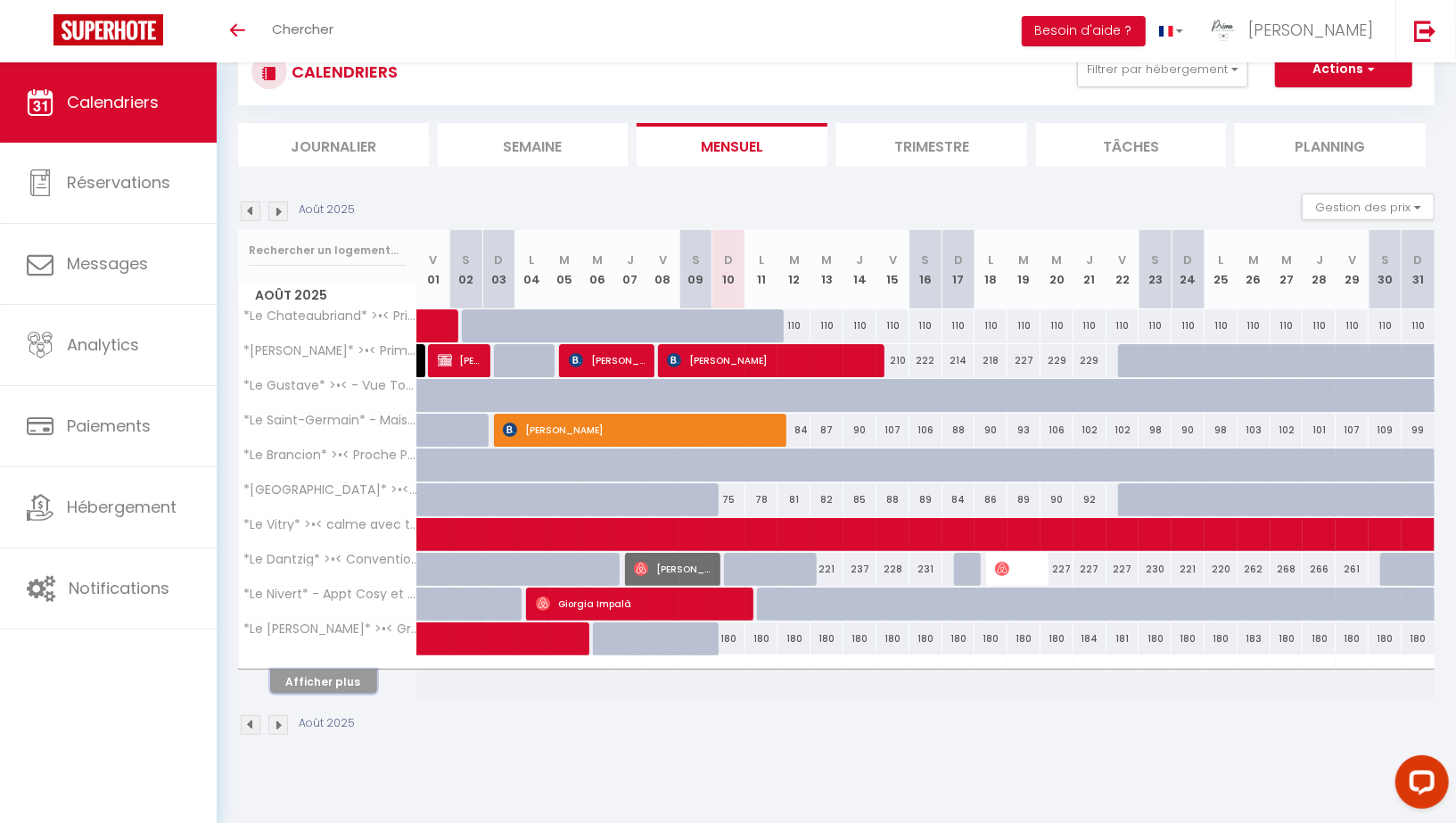
click at [308, 676] on button "Afficher plus" at bounding box center [324, 681] width 107 height 24
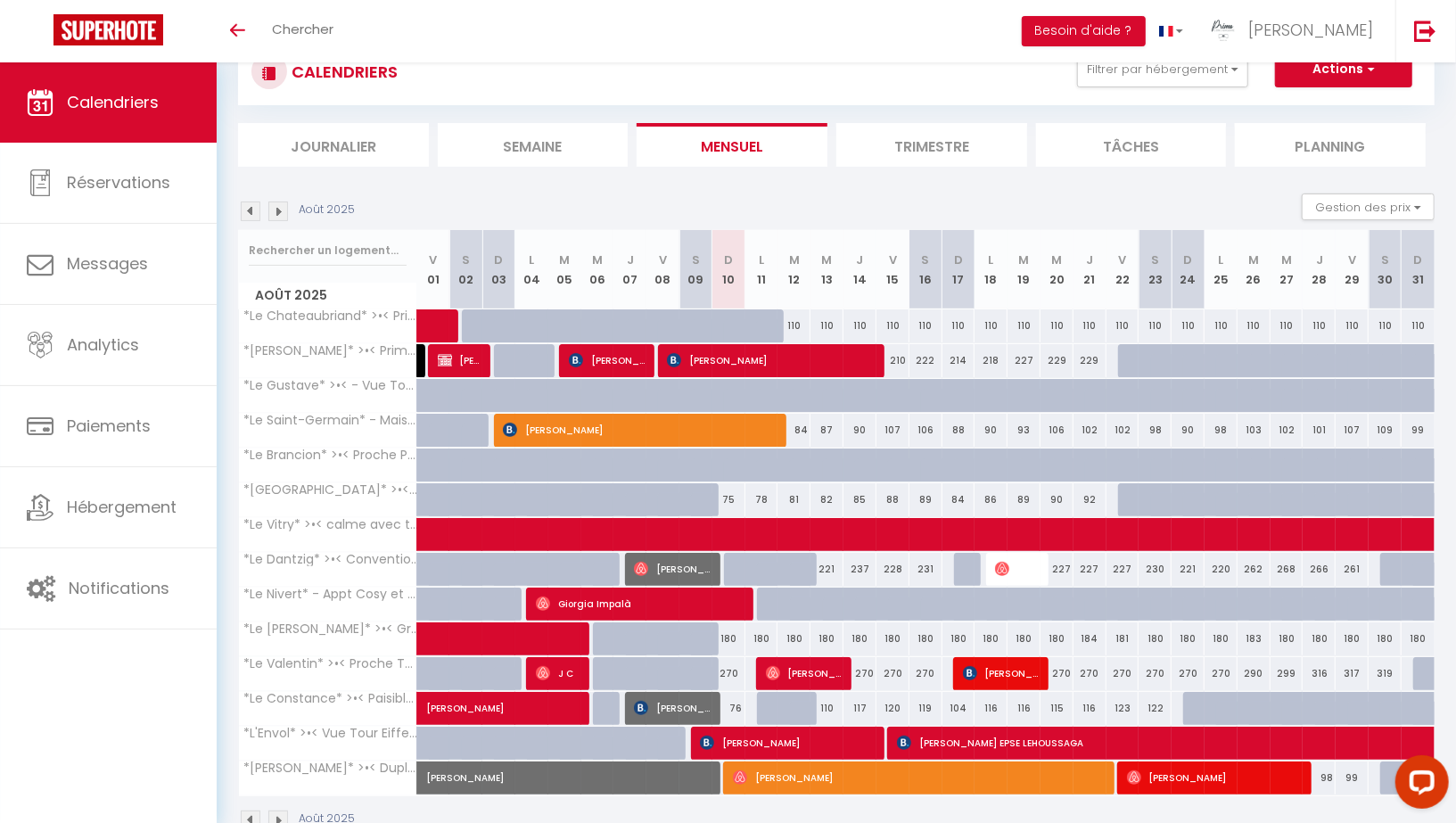
scroll to position [102, 0]
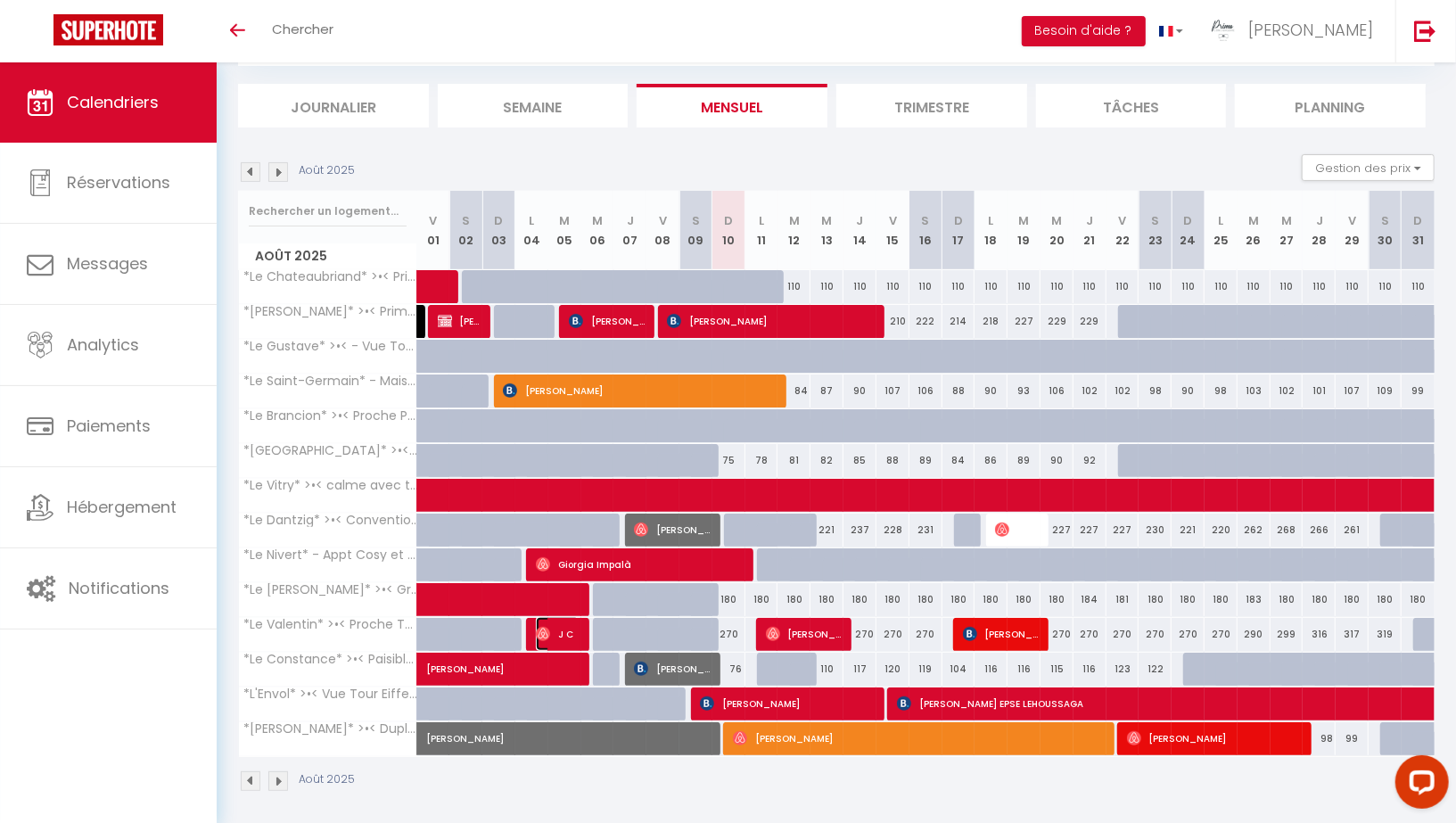
click at [552, 629] on span "J C" at bounding box center [558, 633] width 43 height 34
select select "OK"
select select "1"
select select "0"
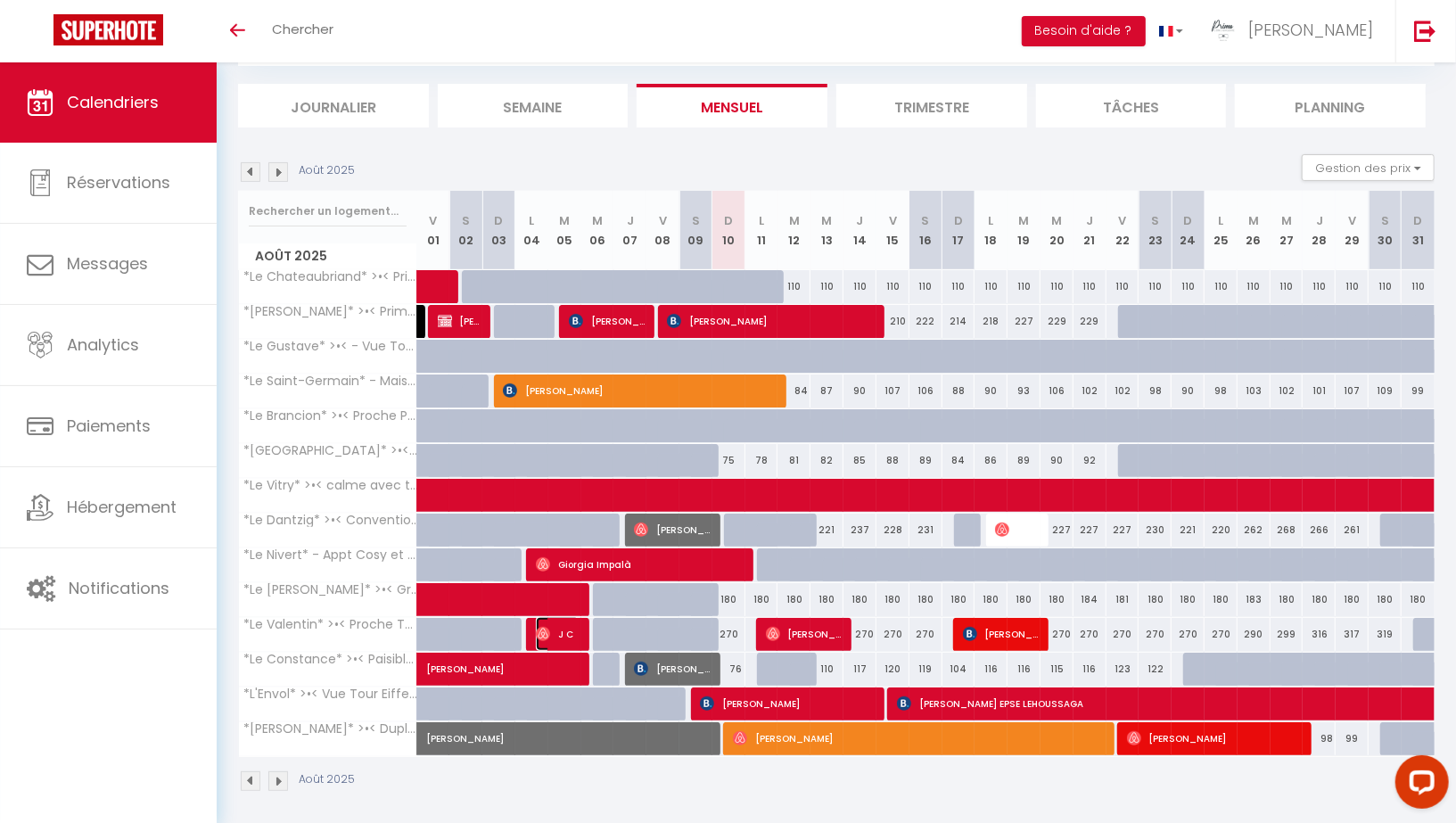
select select "1"
select select
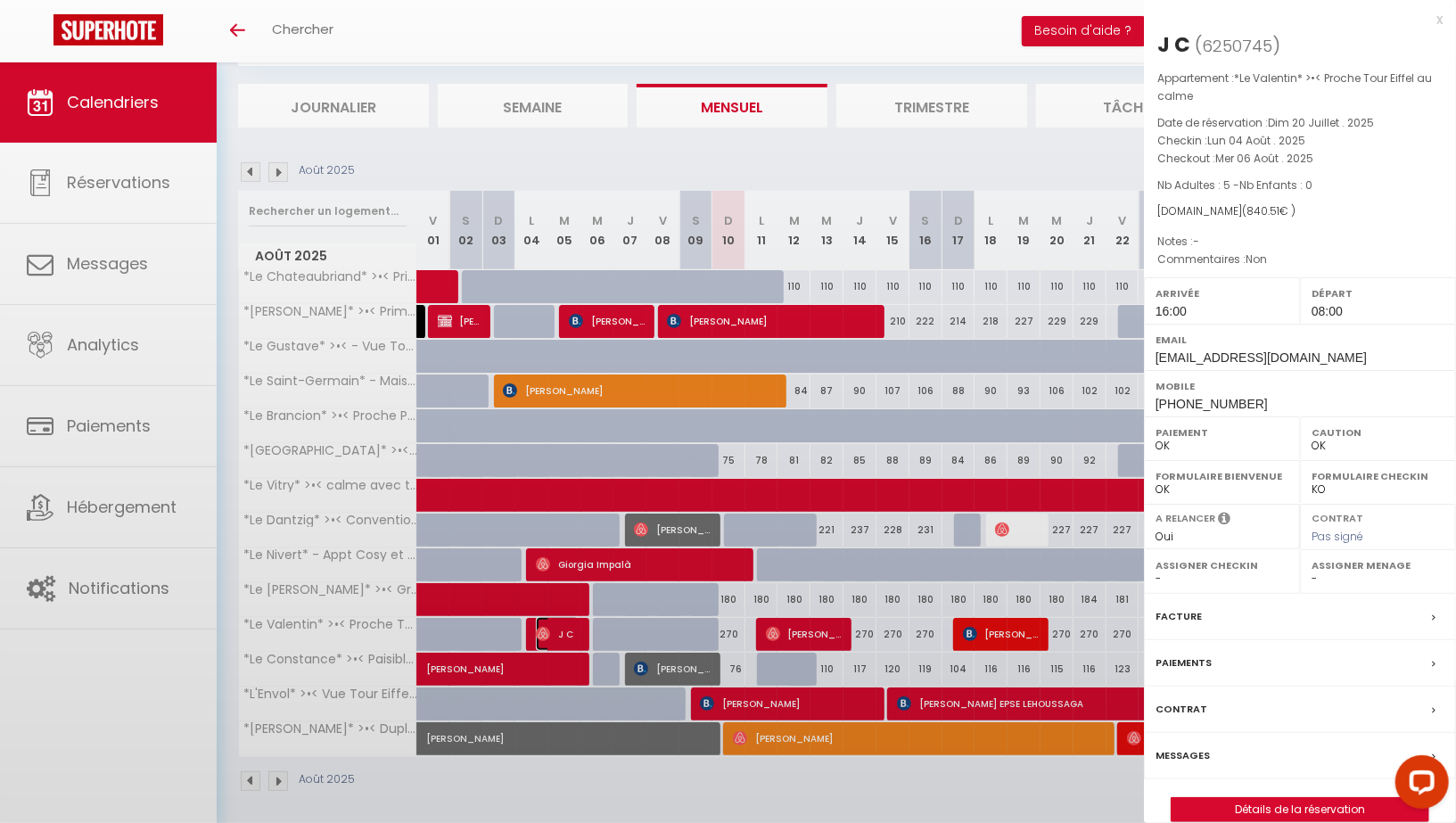
select select "36750"
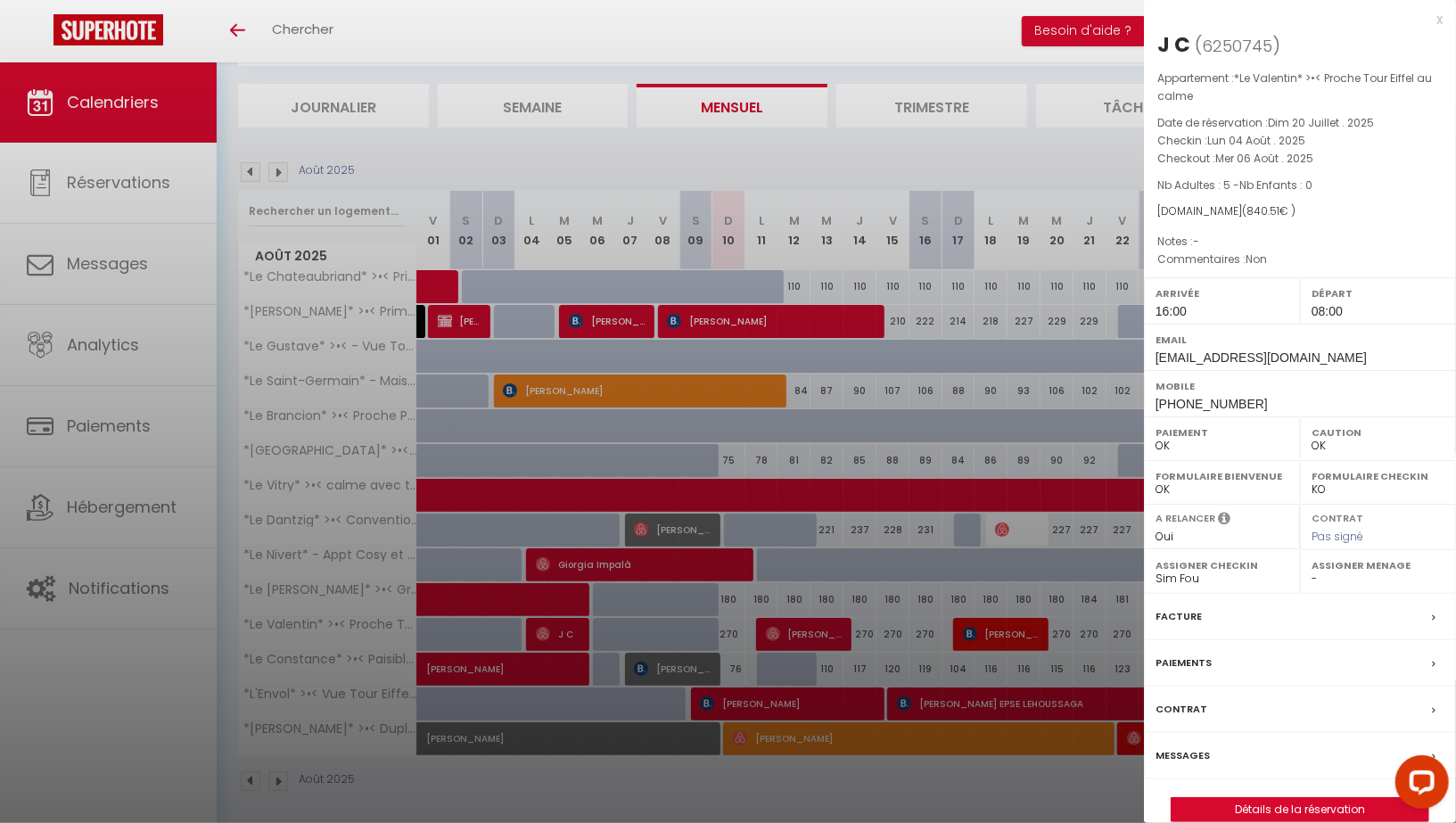
click at [1165, 749] on label "Messages" at bounding box center [1183, 755] width 54 height 18
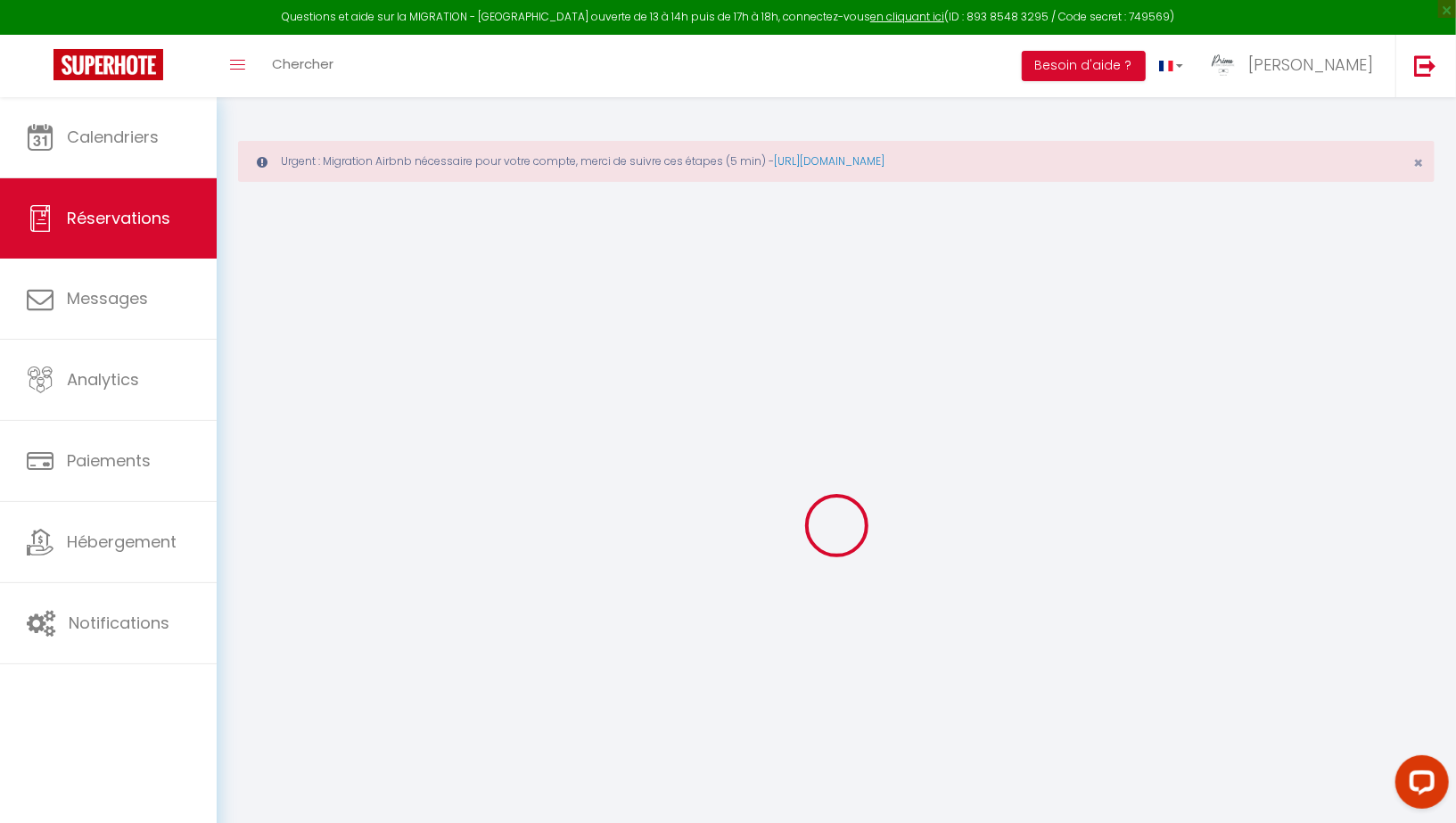
select select
checkbox input "false"
select select
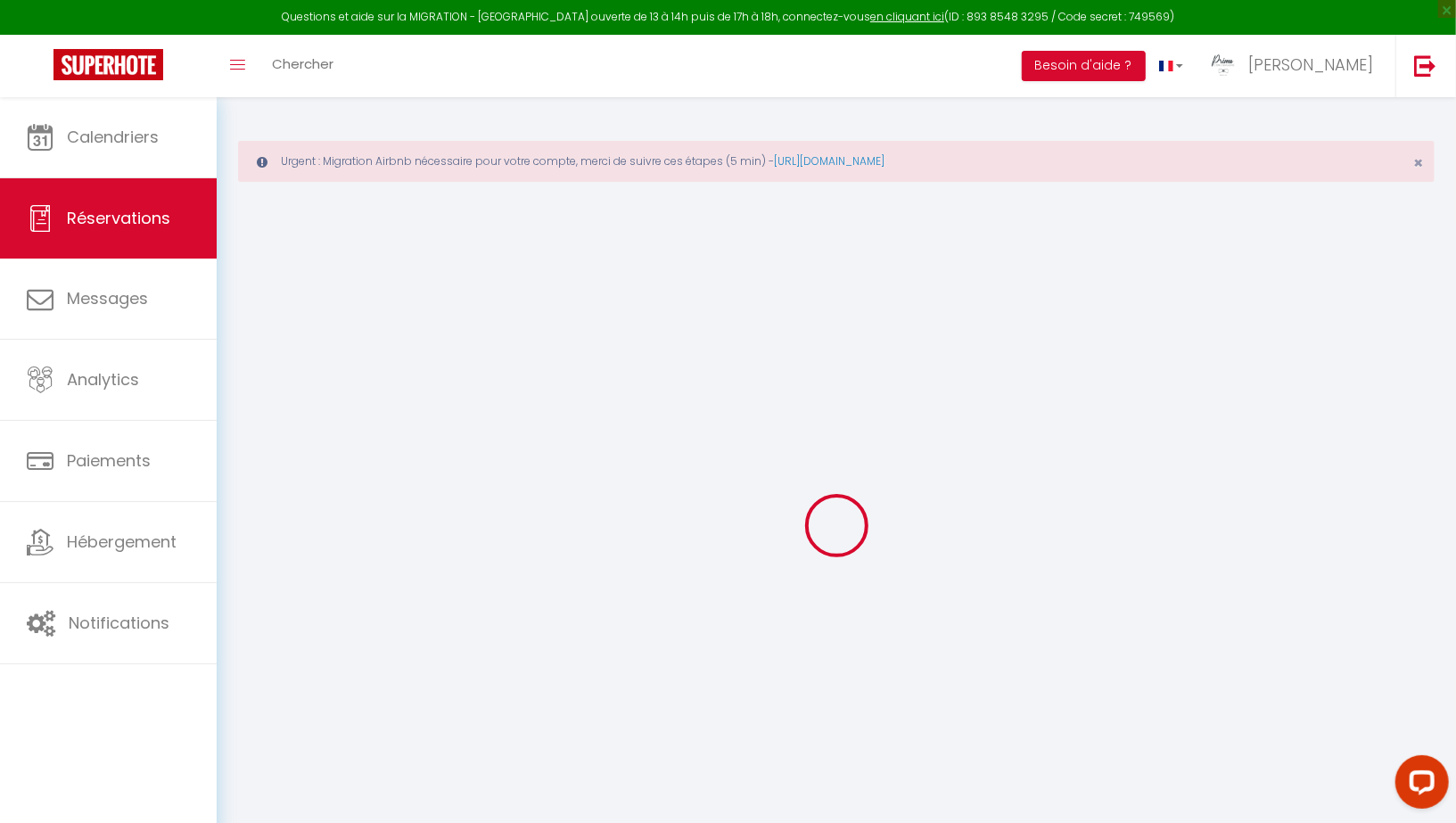
select select
checkbox input "false"
type textarea "Non"
select select
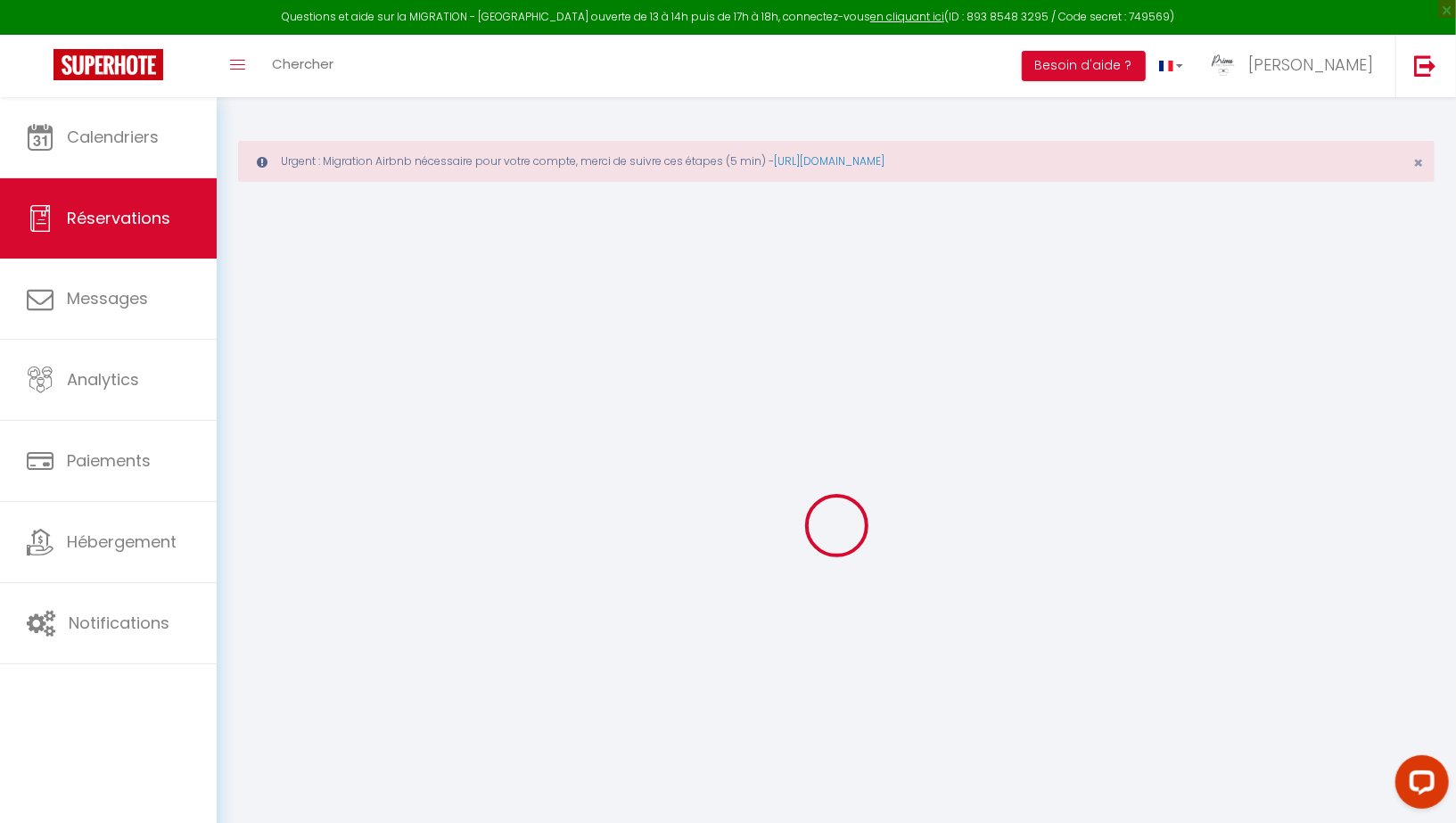
select select
checkbox input "false"
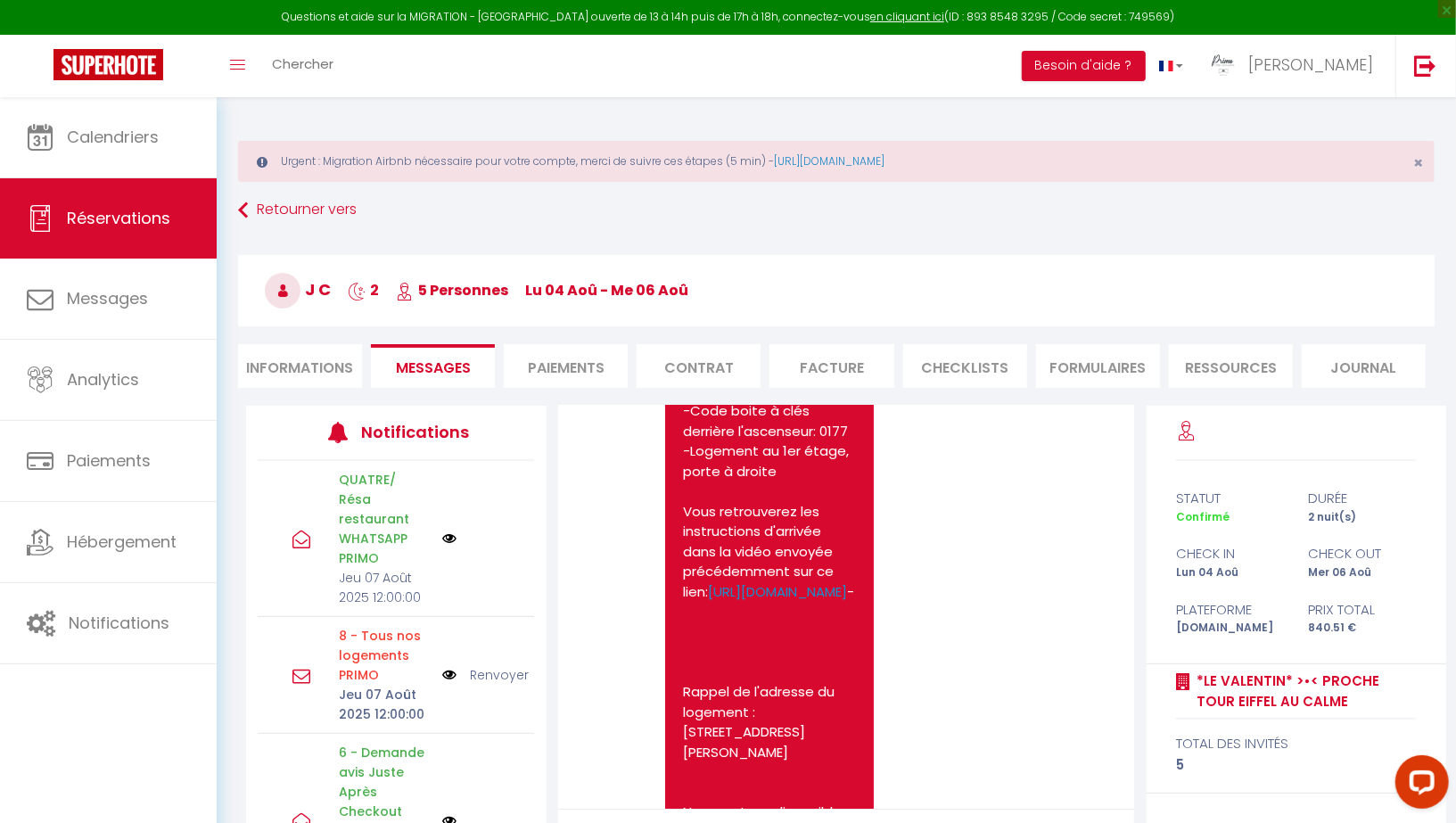
scroll to position [3607, 0]
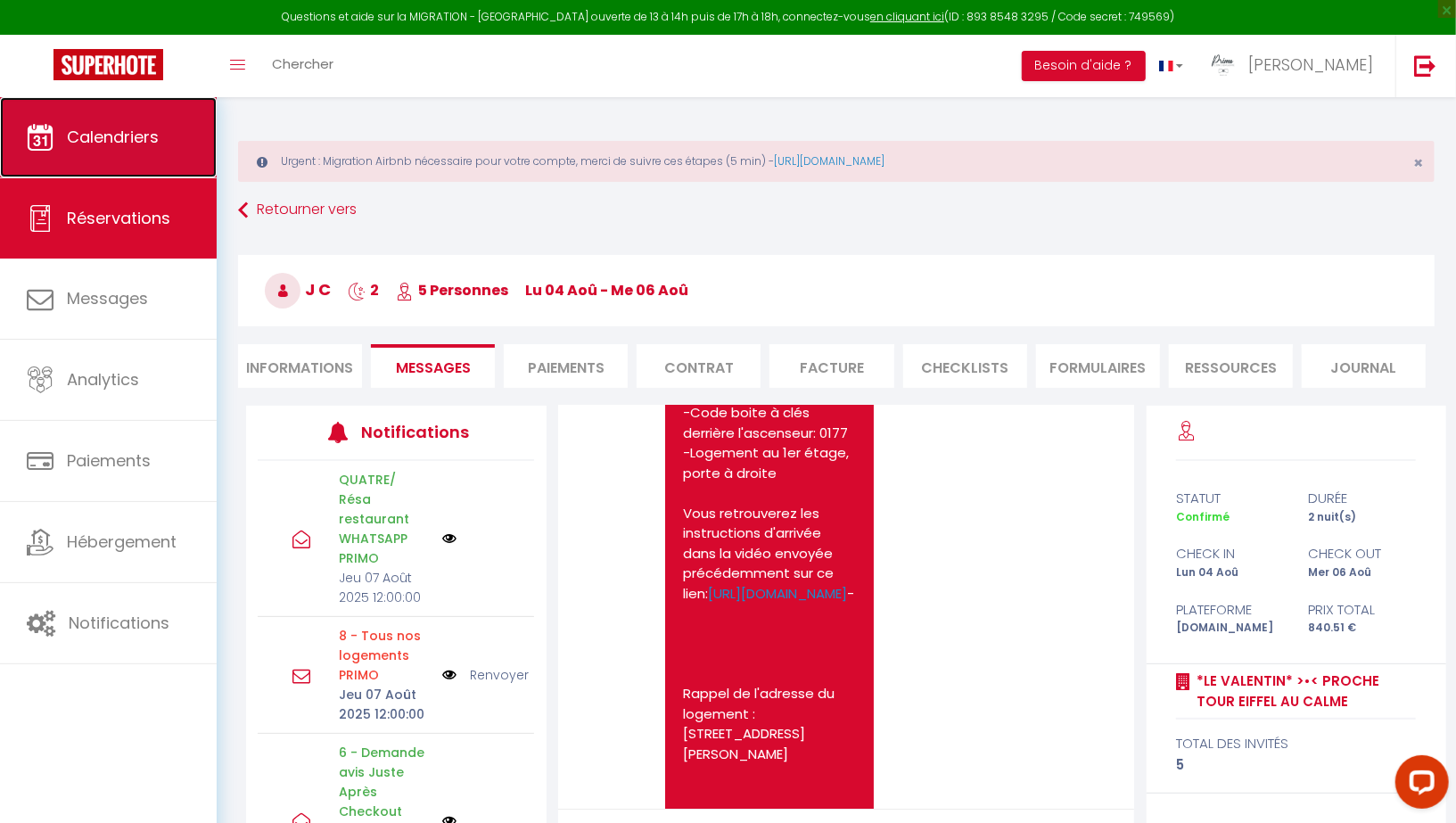
click at [116, 134] on span "Calendriers" at bounding box center [112, 137] width 91 height 22
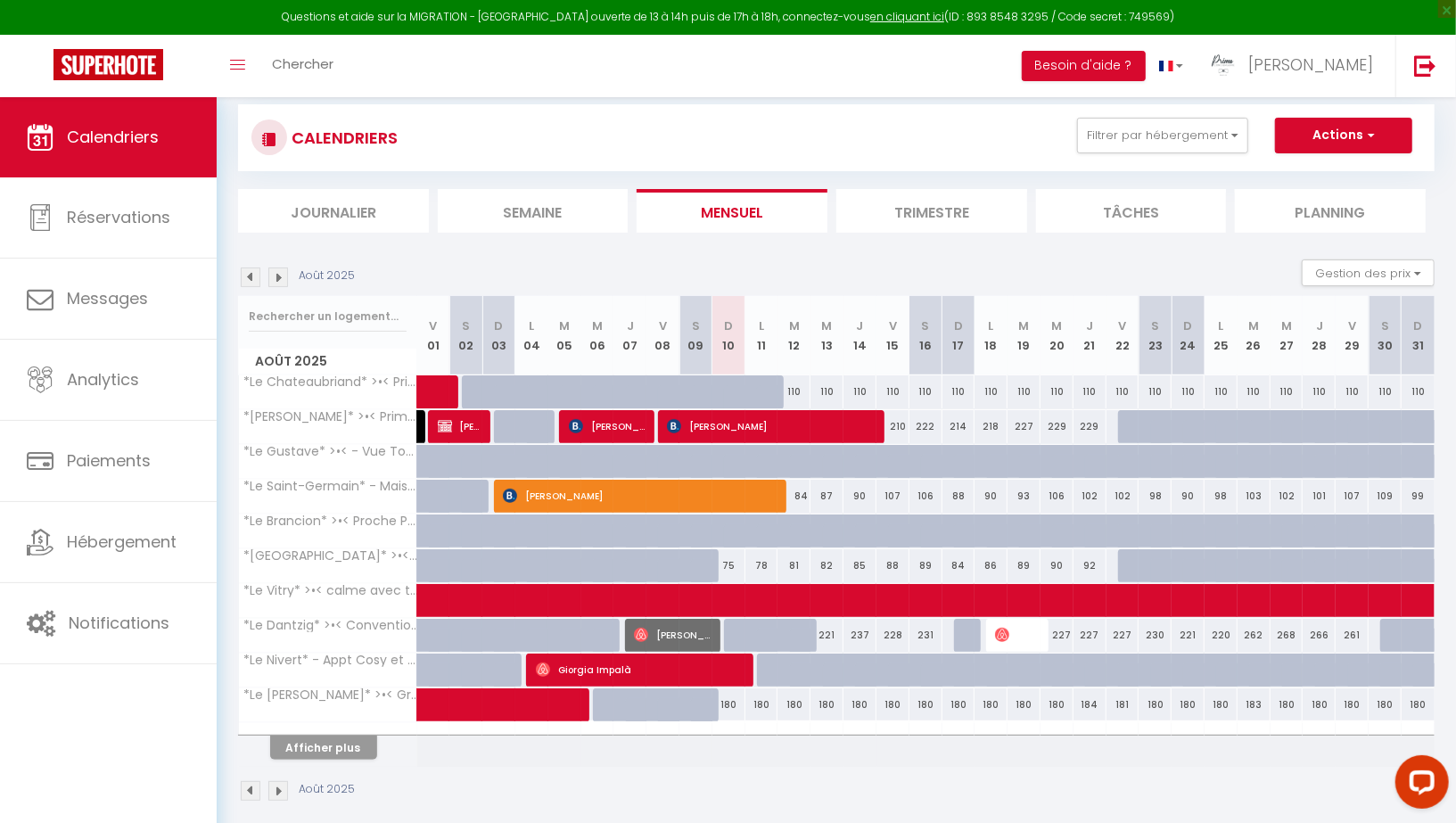
scroll to position [116, 0]
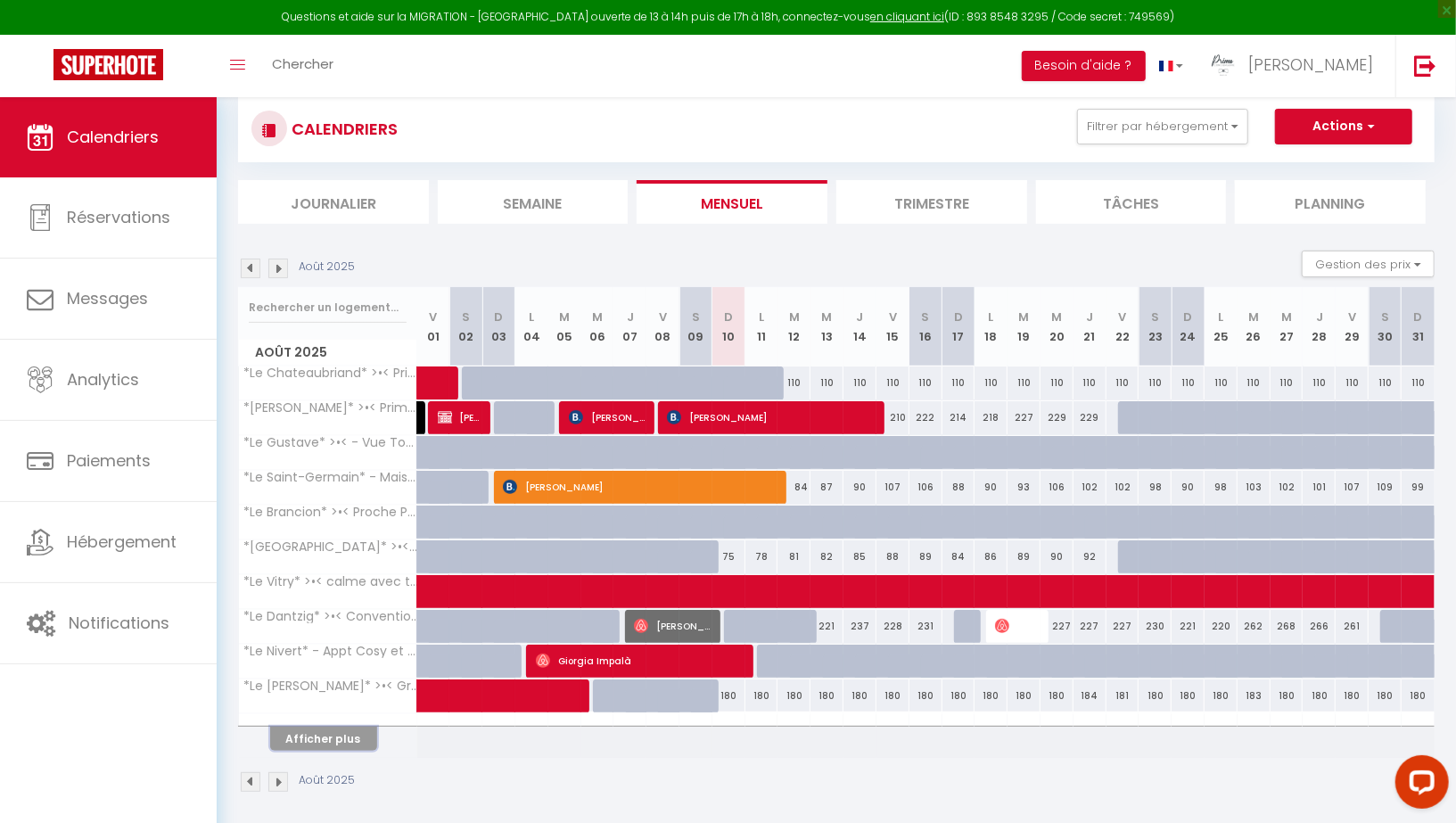
click at [339, 727] on button "Afficher plus" at bounding box center [324, 738] width 107 height 24
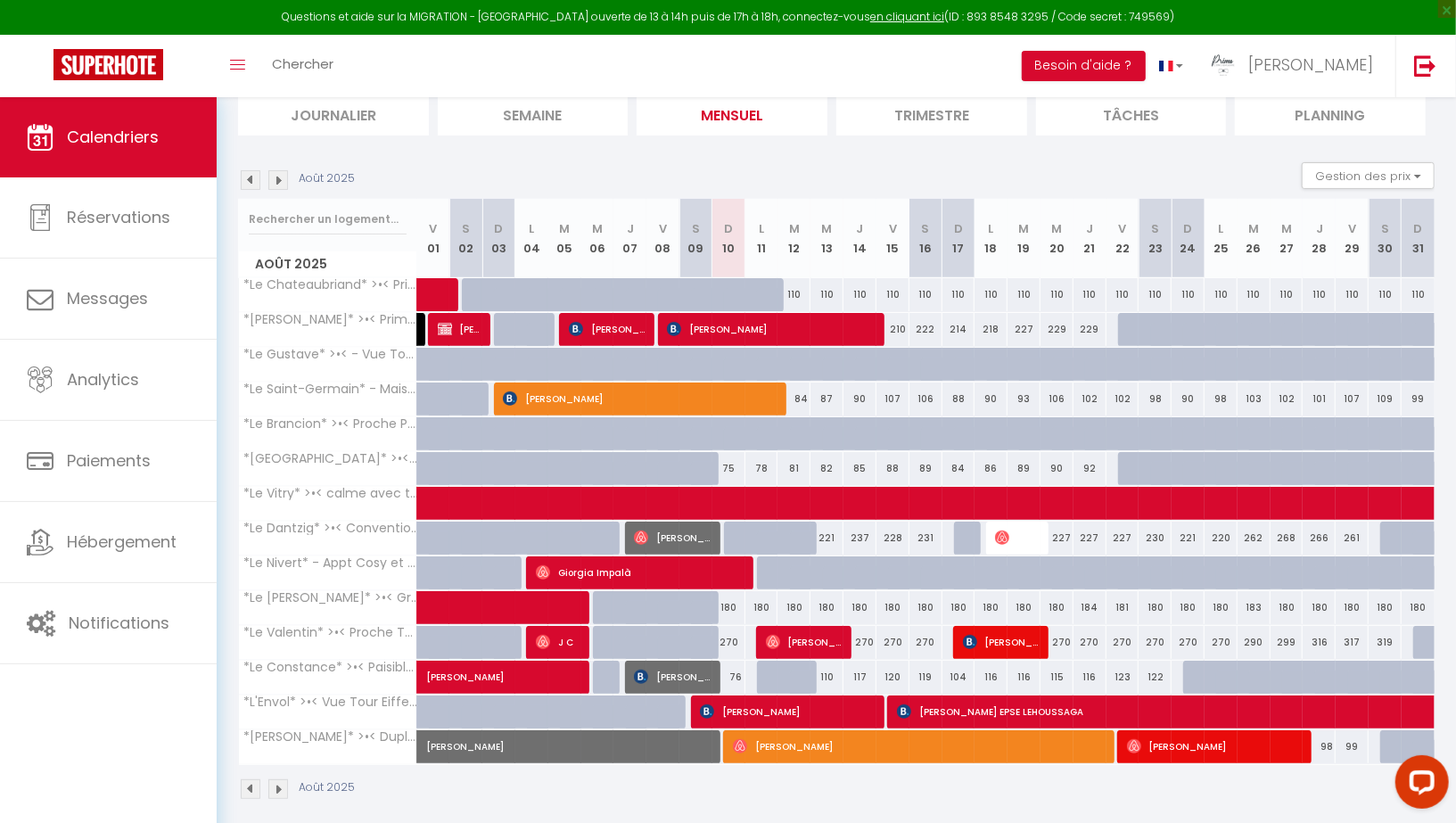
scroll to position [211, 0]
